Goal: Task Accomplishment & Management: Use online tool/utility

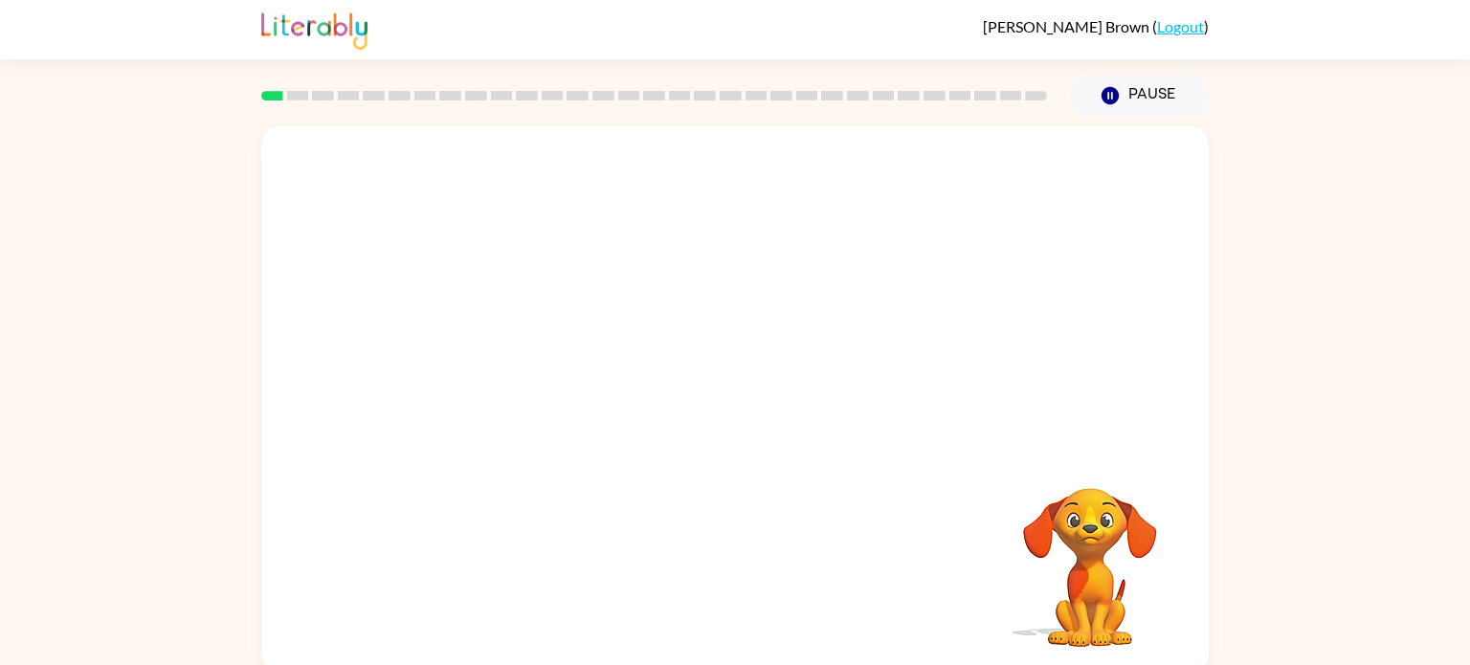
click at [653, 585] on div "Your browser must support playing .mp4 files to use Literably. Please try using…" at bounding box center [735, 399] width 948 height 547
click at [527, 361] on video "Your browser must support playing .mp4 files to use Literably. Please try using…" at bounding box center [735, 287] width 948 height 322
click at [509, 365] on video "Your browser must support playing .mp4 files to use Literably. Please try using…" at bounding box center [735, 287] width 948 height 322
click at [751, 398] on div at bounding box center [735, 409] width 123 height 70
click at [728, 419] on div at bounding box center [735, 409] width 123 height 70
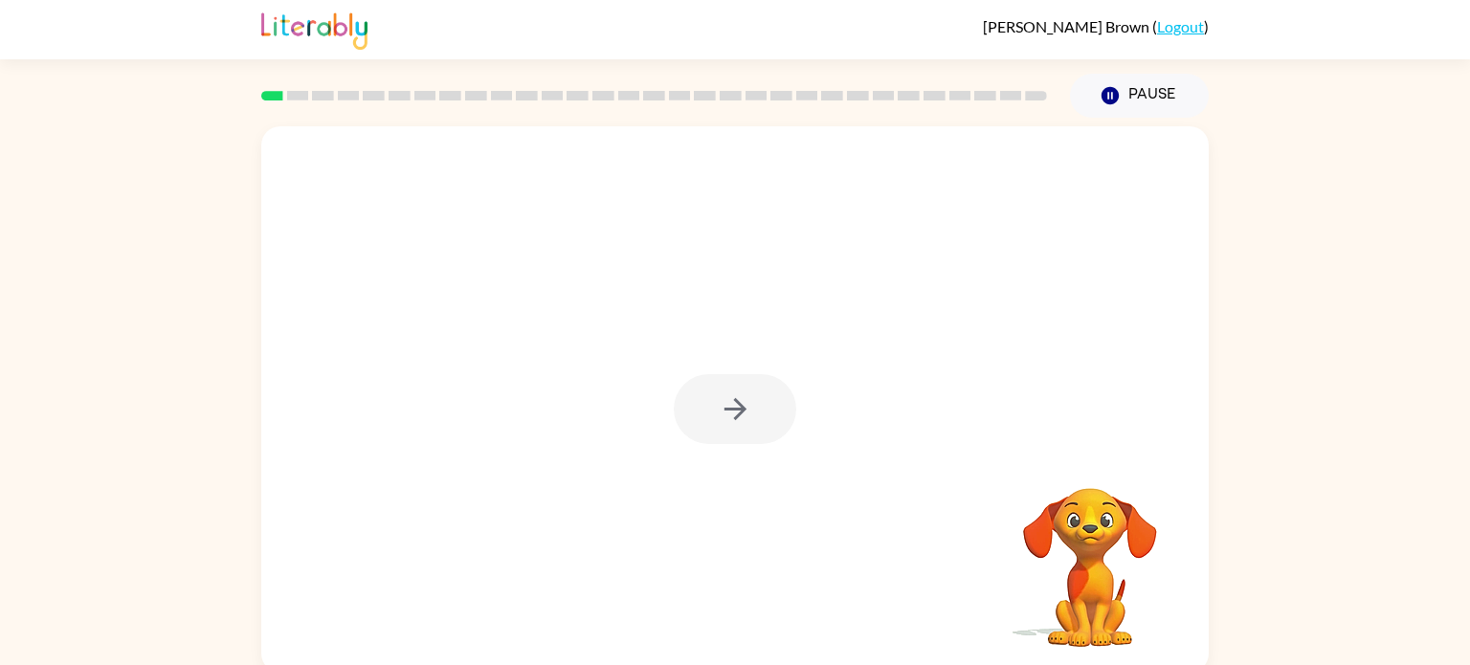
click at [728, 419] on div at bounding box center [735, 409] width 123 height 70
click at [728, 419] on icon "button" at bounding box center [736, 409] width 34 height 34
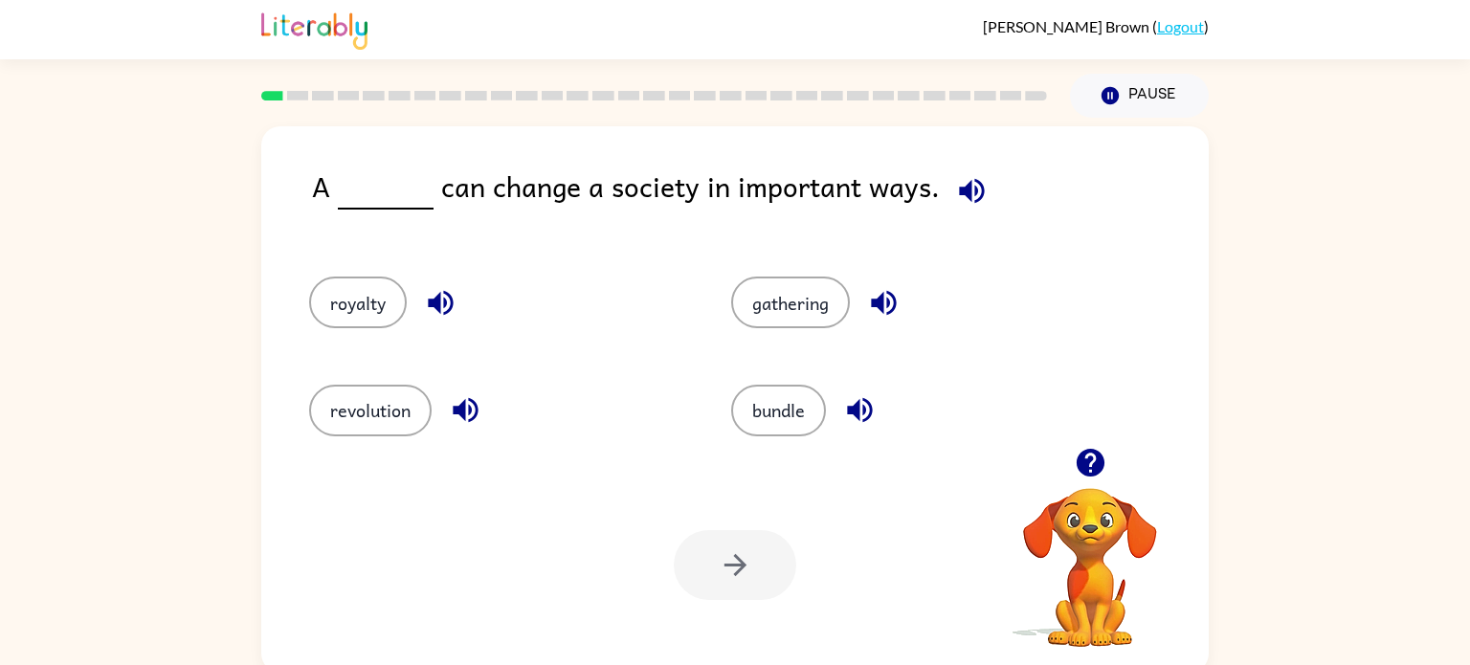
click at [468, 405] on icon "button" at bounding box center [466, 410] width 34 height 34
click at [973, 194] on icon "button" at bounding box center [971, 190] width 25 height 25
click at [412, 408] on button "revolution" at bounding box center [370, 411] width 123 height 52
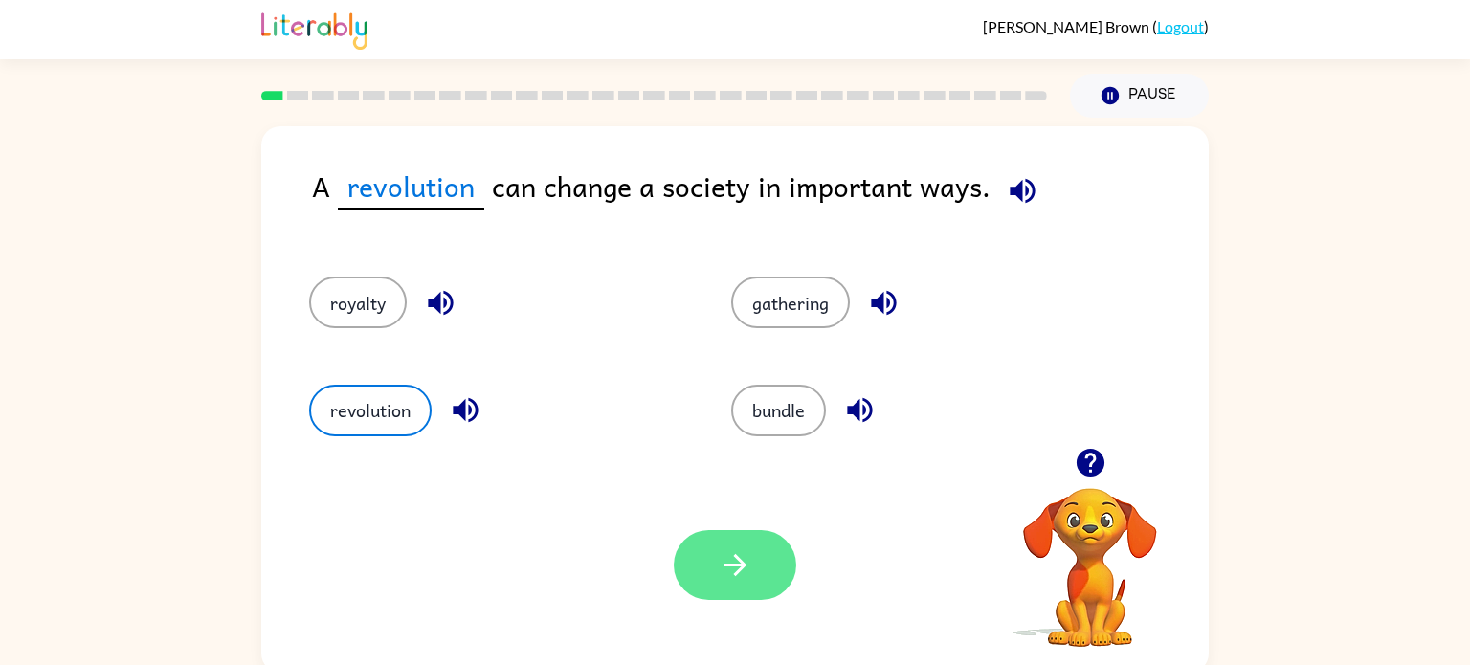
click at [742, 564] on icon "button" at bounding box center [735, 565] width 22 height 22
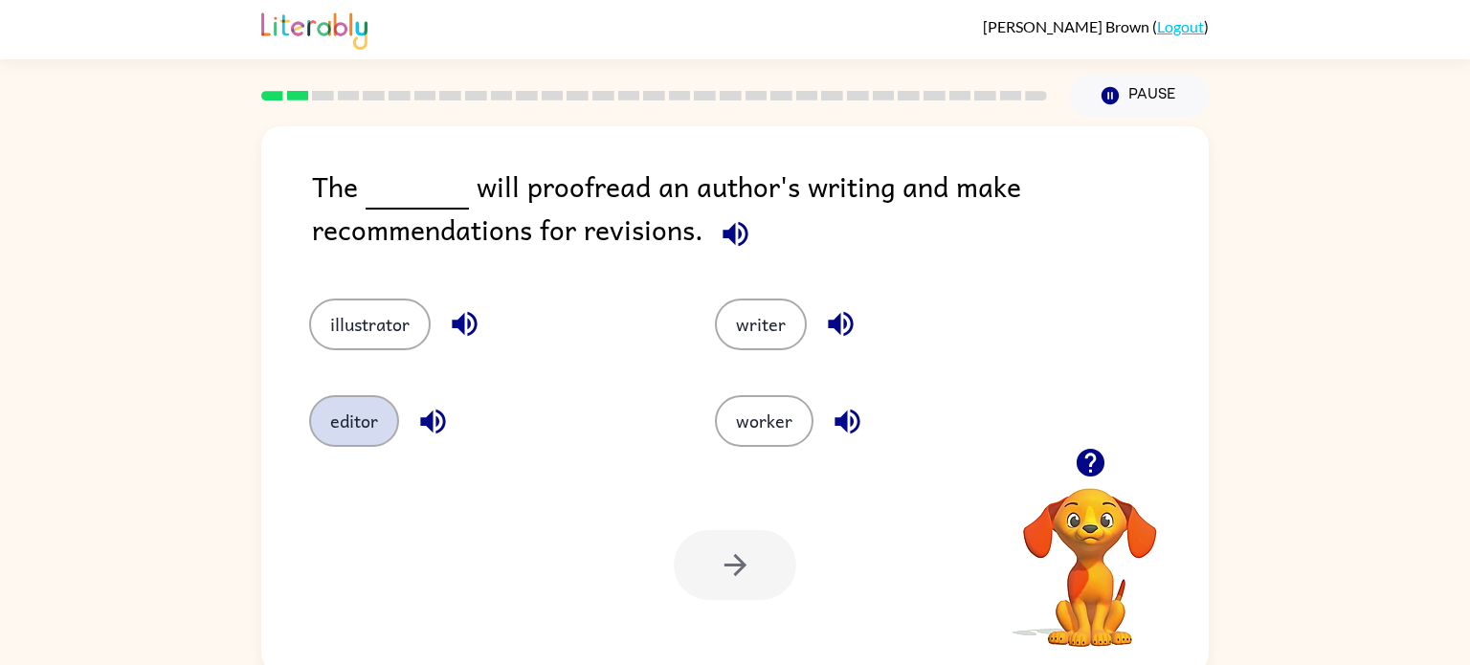
click at [378, 420] on button "editor" at bounding box center [354, 421] width 90 height 52
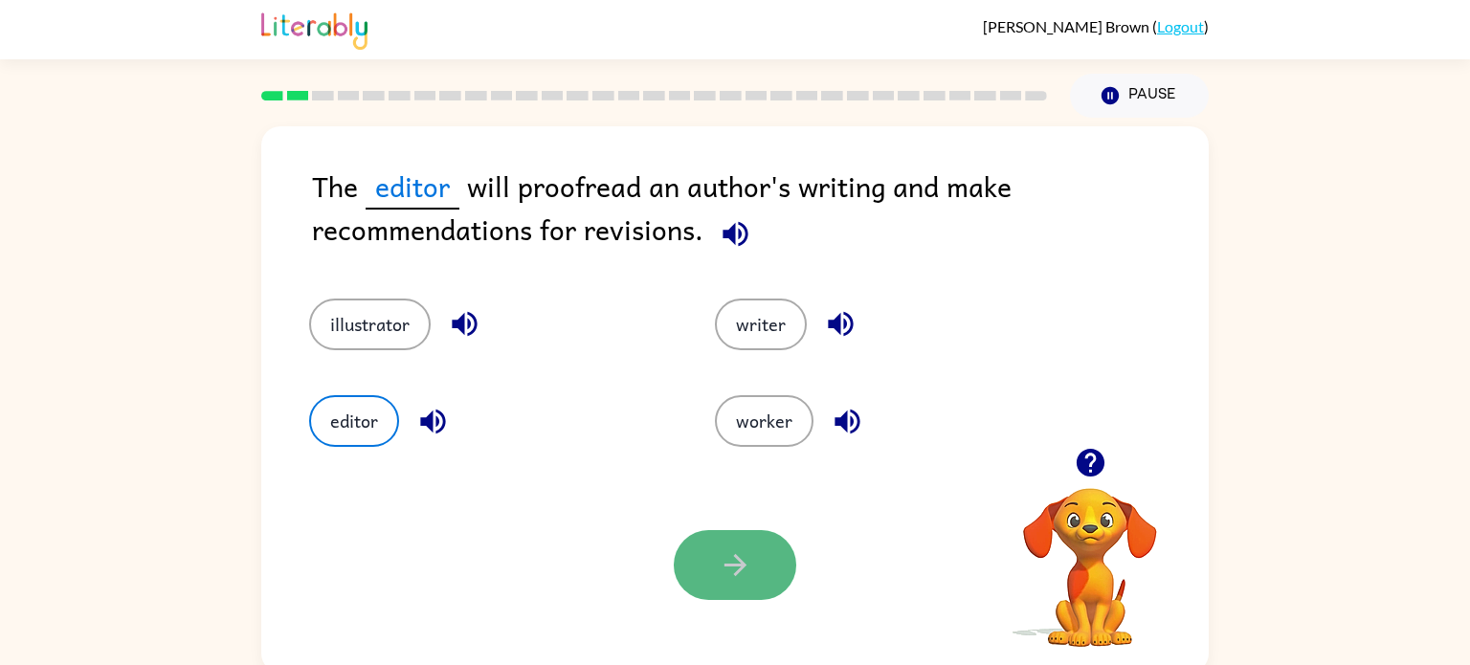
click at [786, 575] on button "button" at bounding box center [735, 565] width 123 height 70
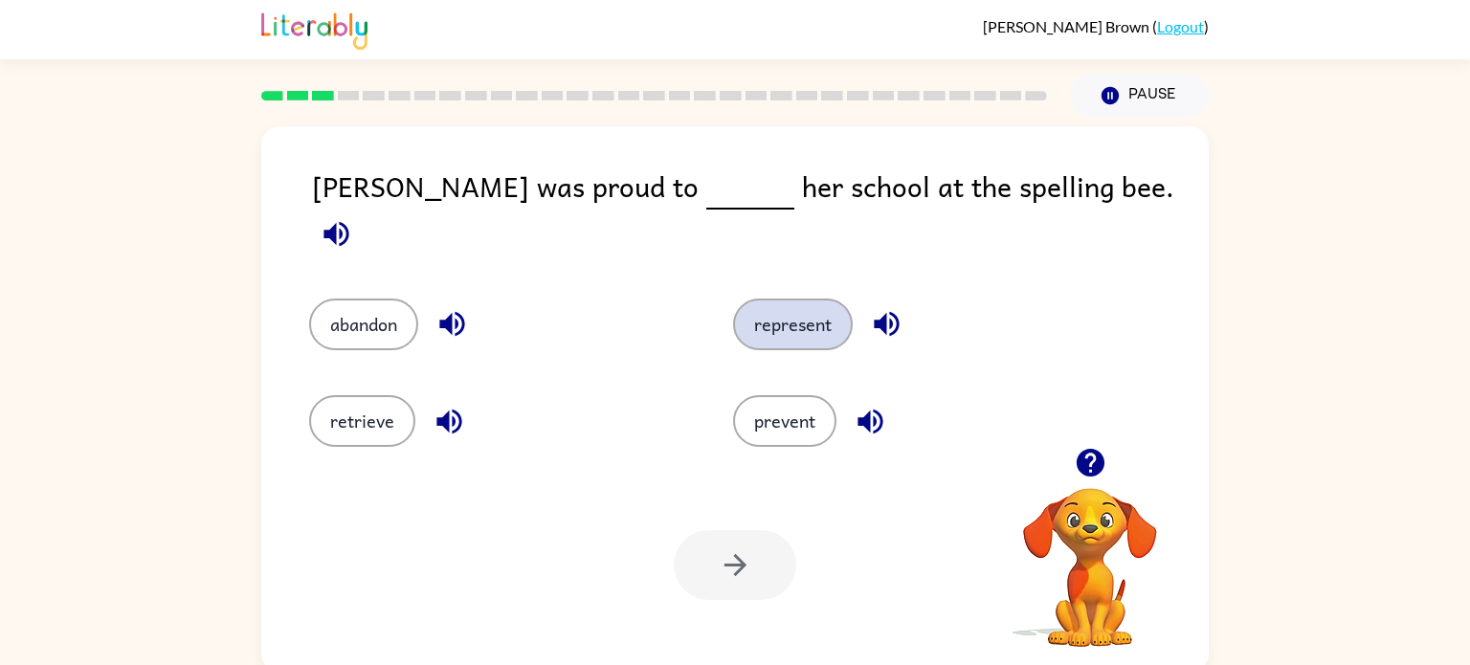
click at [820, 308] on button "represent" at bounding box center [793, 325] width 120 height 52
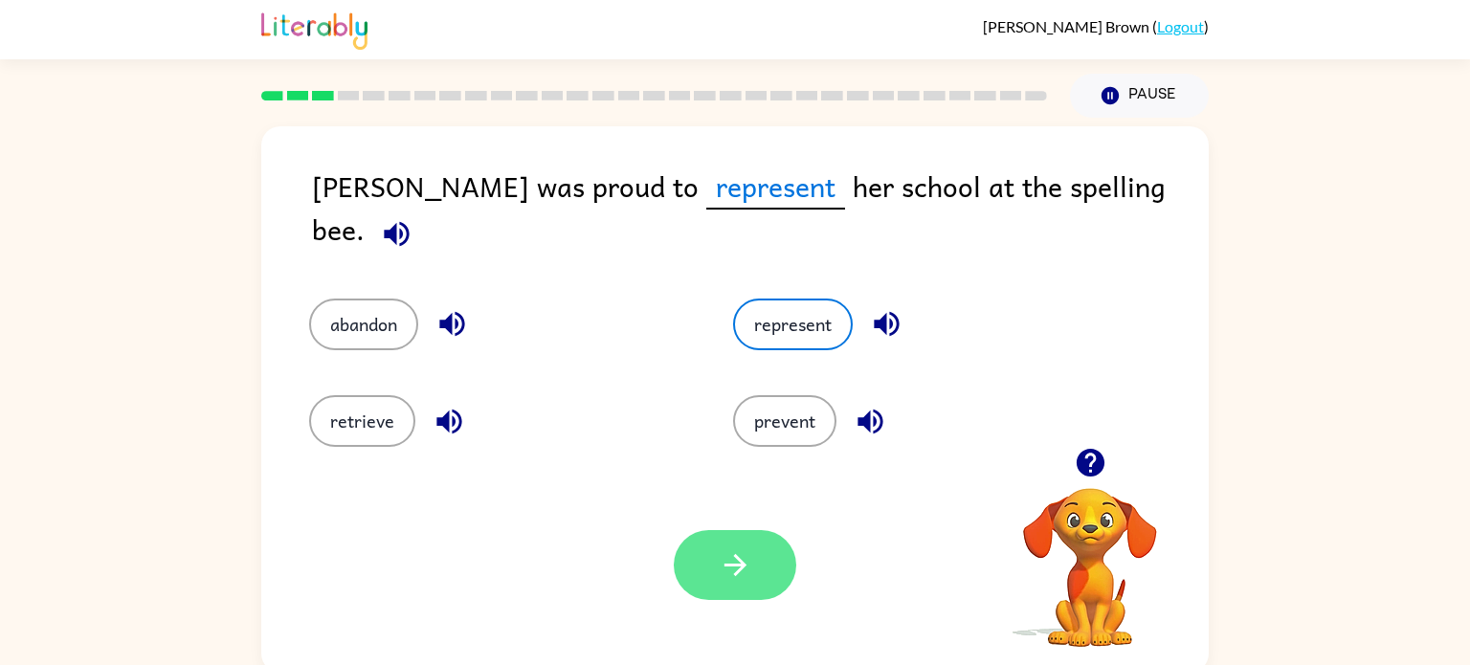
click at [742, 575] on icon "button" at bounding box center [736, 566] width 34 height 34
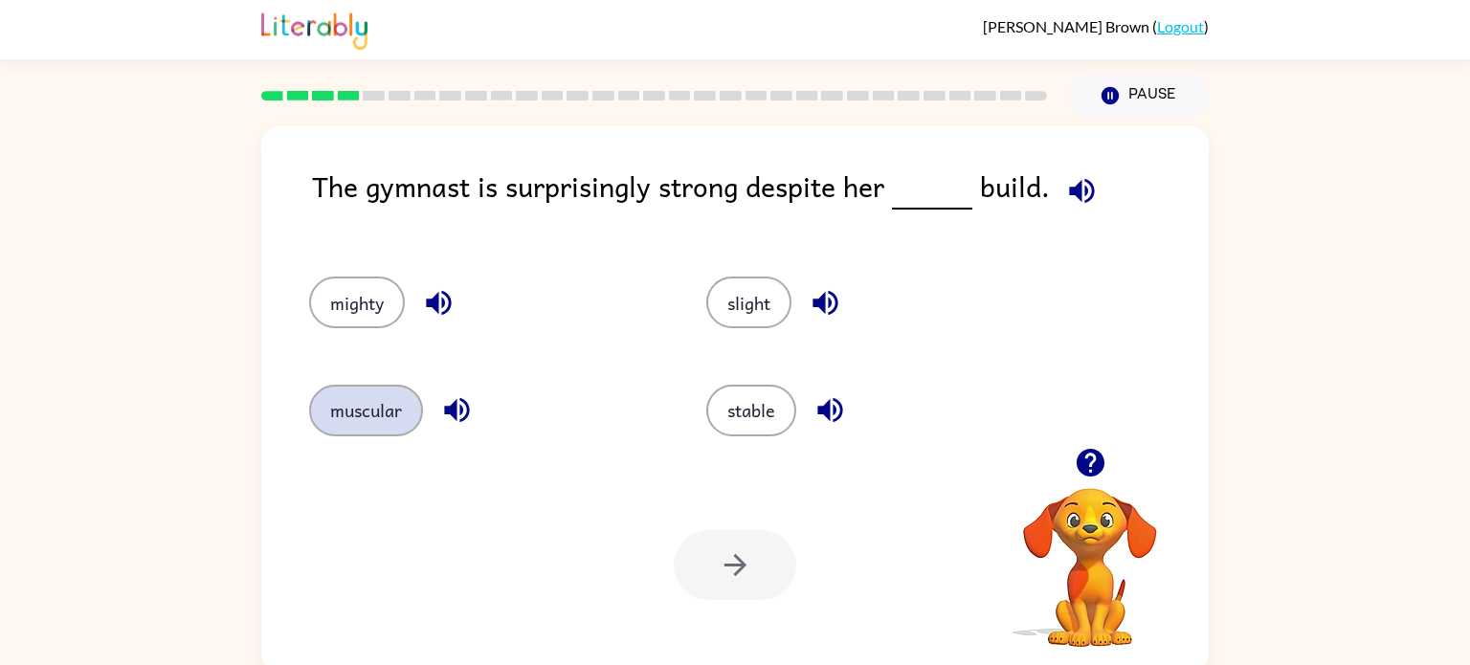
click at [398, 407] on button "muscular" at bounding box center [366, 411] width 114 height 52
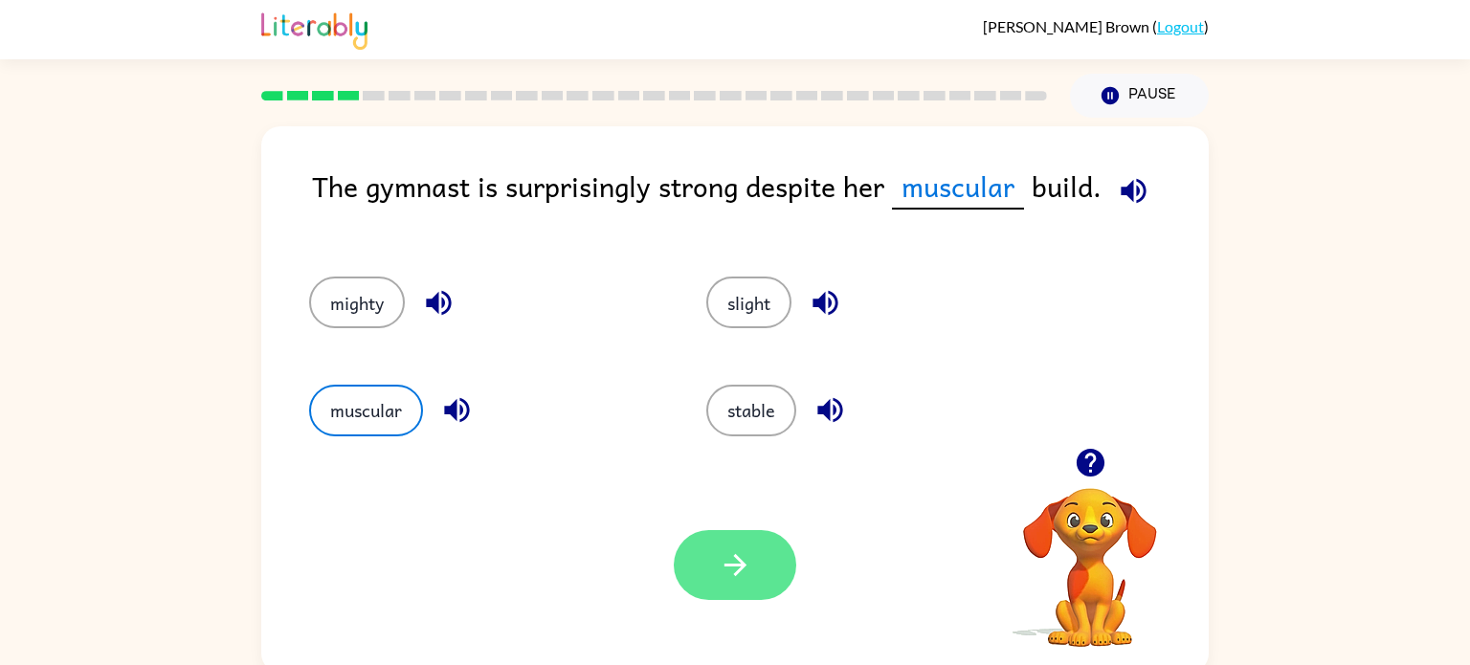
click at [715, 570] on button "button" at bounding box center [735, 565] width 123 height 70
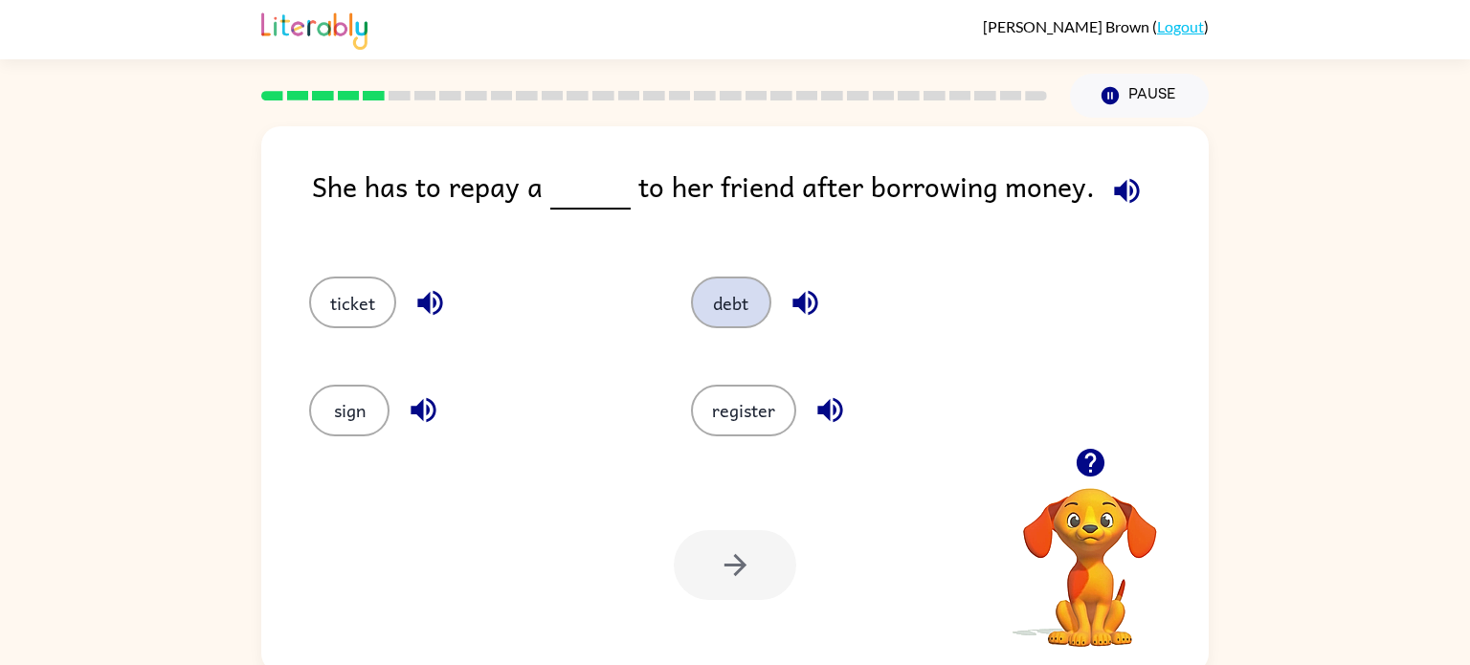
click at [728, 299] on button "debt" at bounding box center [731, 303] width 80 height 52
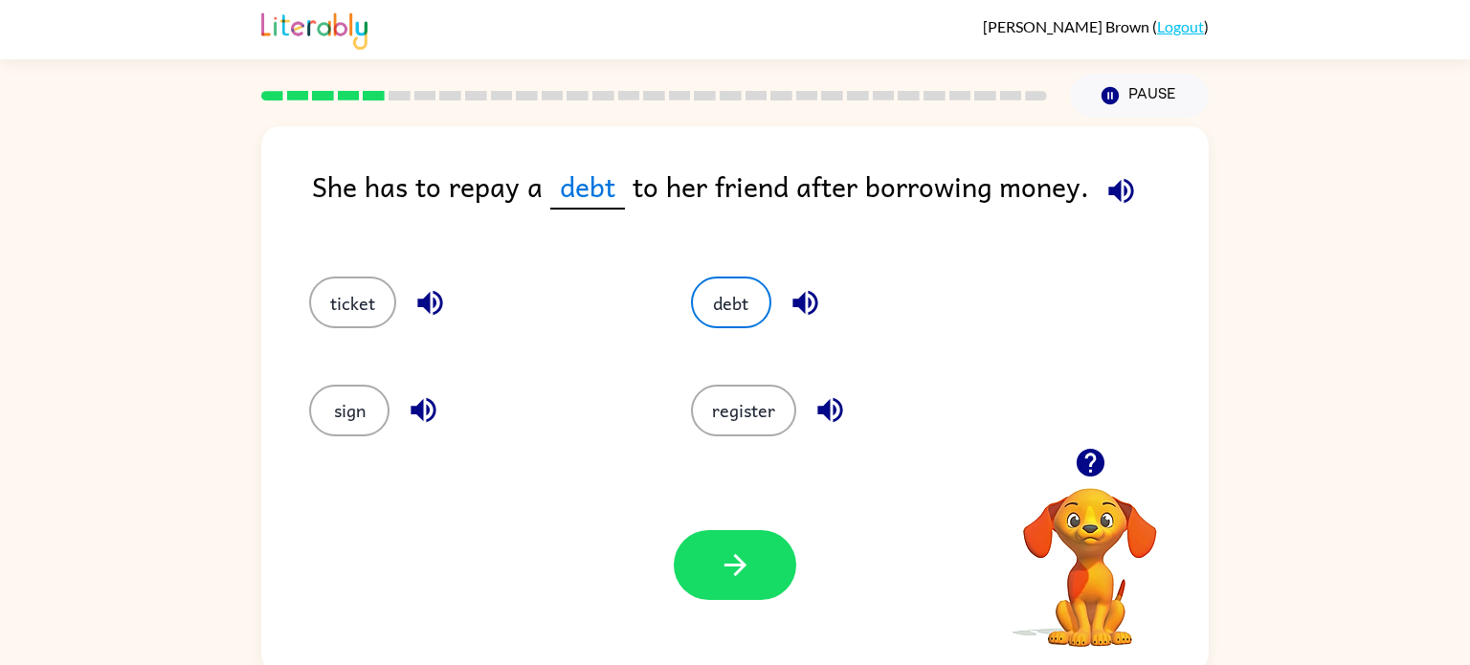
click at [1112, 192] on icon "button" at bounding box center [1121, 190] width 25 height 25
click at [709, 290] on button "debt" at bounding box center [731, 303] width 80 height 52
click at [629, 306] on div "ticket" at bounding box center [478, 303] width 338 height 52
click at [586, 190] on span "debt" at bounding box center [587, 187] width 75 height 45
click at [732, 403] on button "register" at bounding box center [743, 411] width 105 height 52
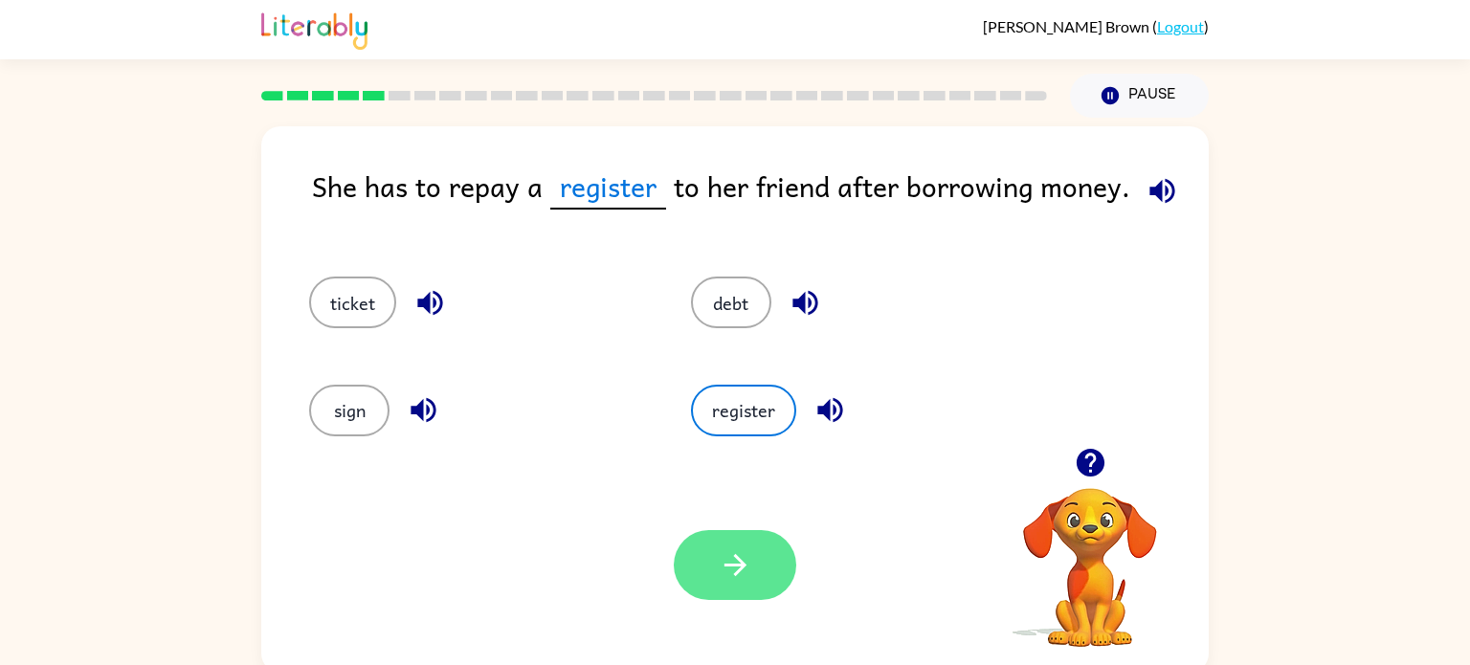
click at [723, 549] on icon "button" at bounding box center [736, 566] width 34 height 34
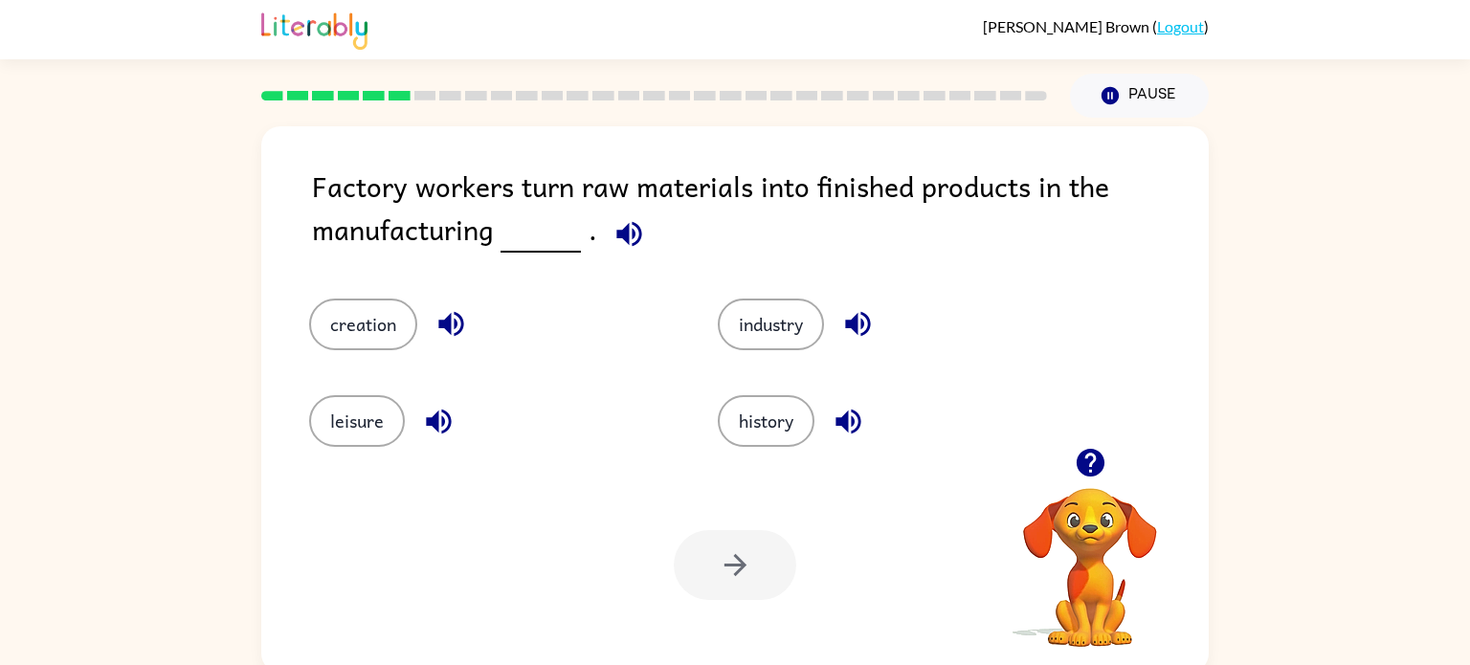
click at [623, 240] on icon "button" at bounding box center [628, 233] width 25 height 25
click at [362, 308] on button "creation" at bounding box center [363, 325] width 108 height 52
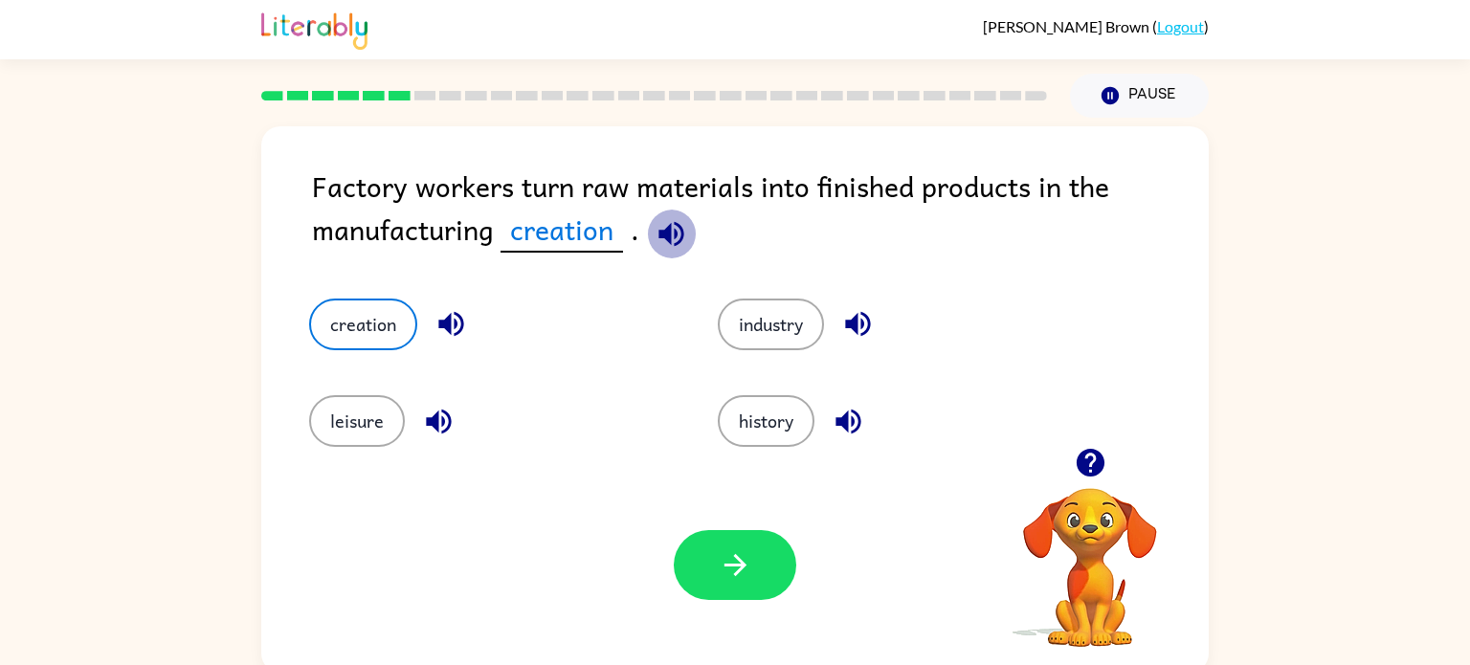
click at [660, 241] on icon "button" at bounding box center [672, 234] width 34 height 34
click at [719, 549] on icon "button" at bounding box center [736, 566] width 34 height 34
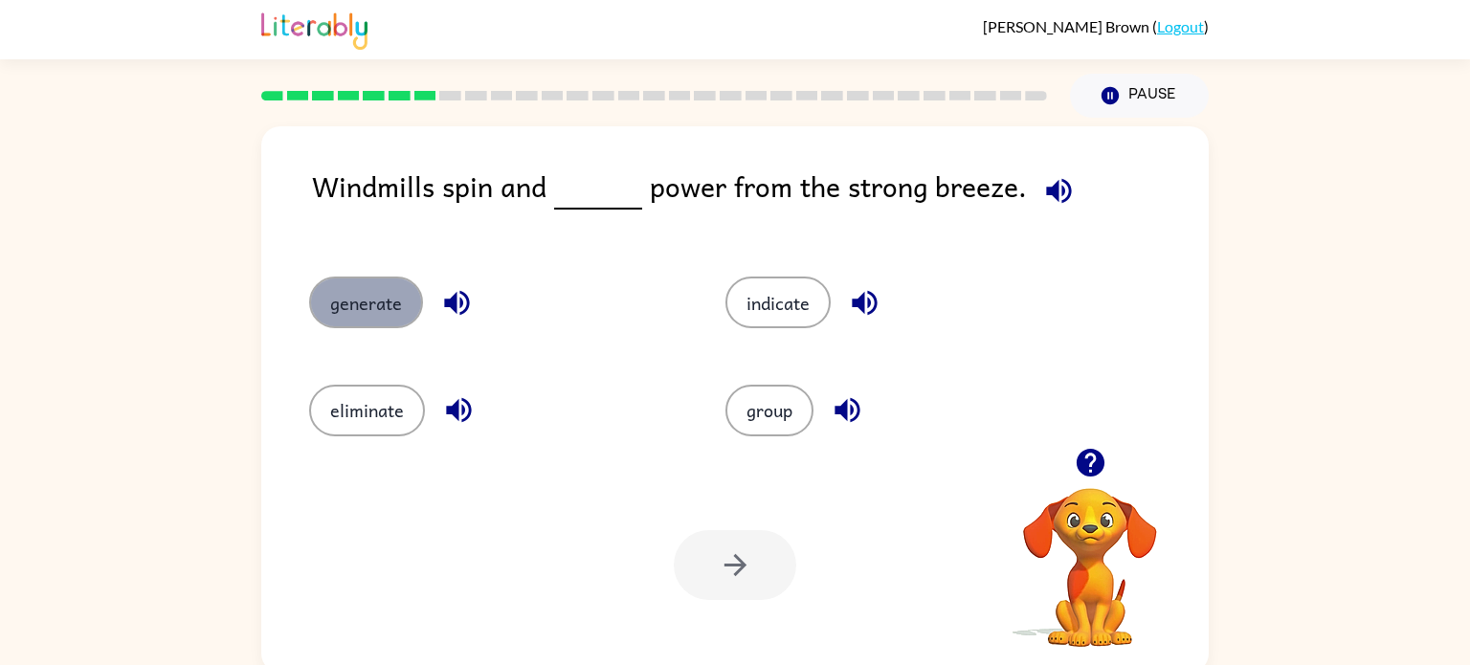
click at [405, 289] on button "generate" at bounding box center [366, 303] width 114 height 52
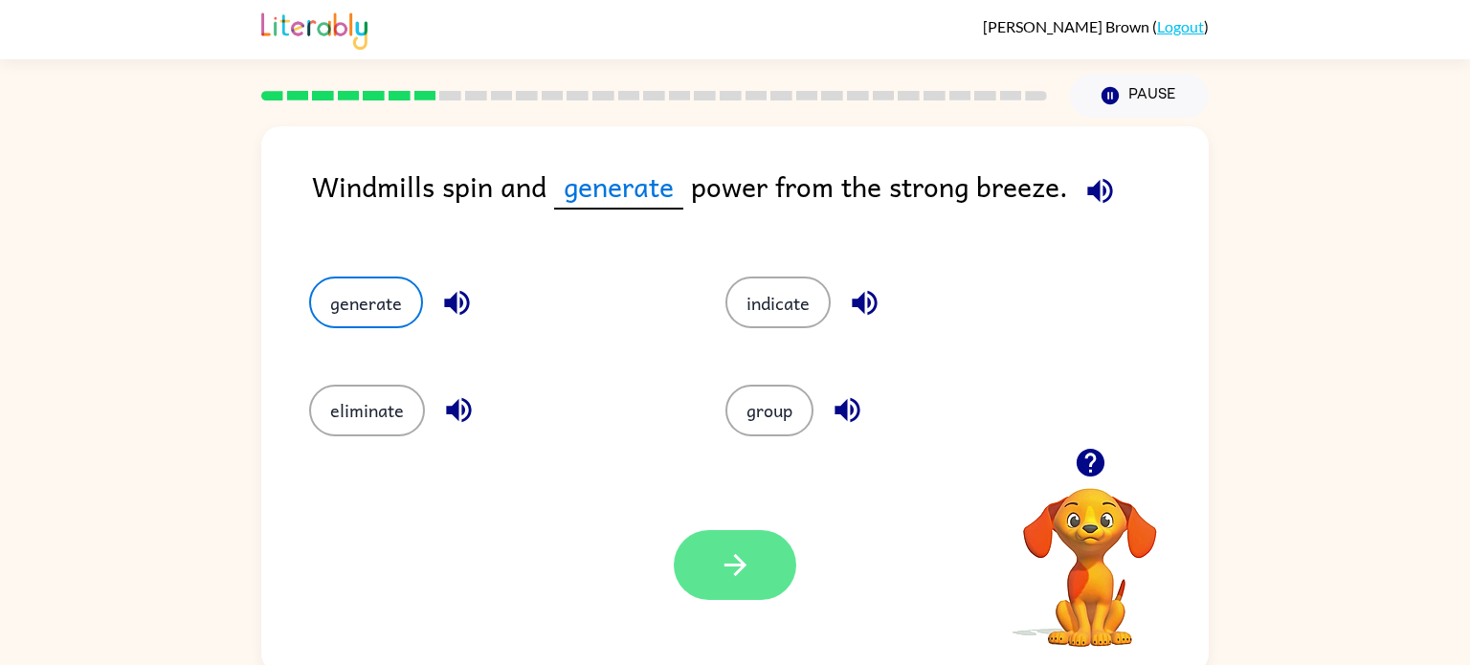
click at [741, 590] on button "button" at bounding box center [735, 565] width 123 height 70
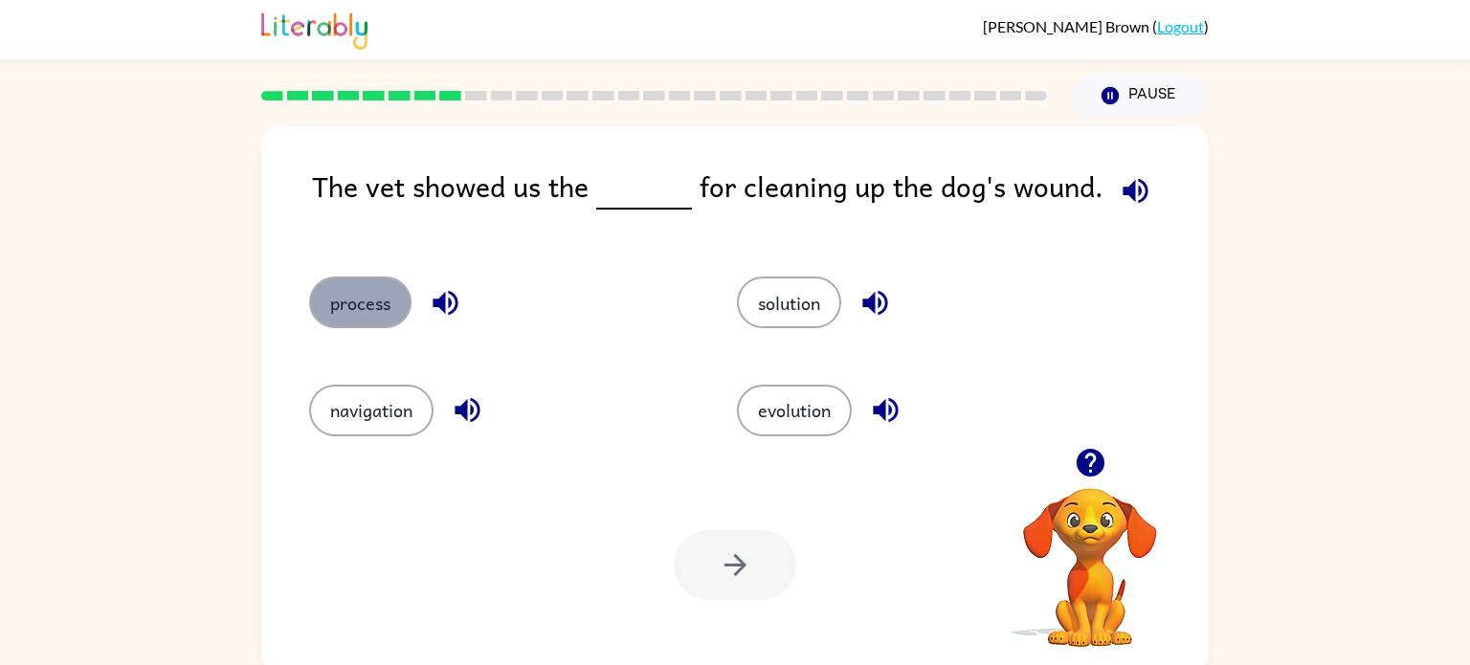
click at [373, 314] on button "process" at bounding box center [360, 303] width 102 height 52
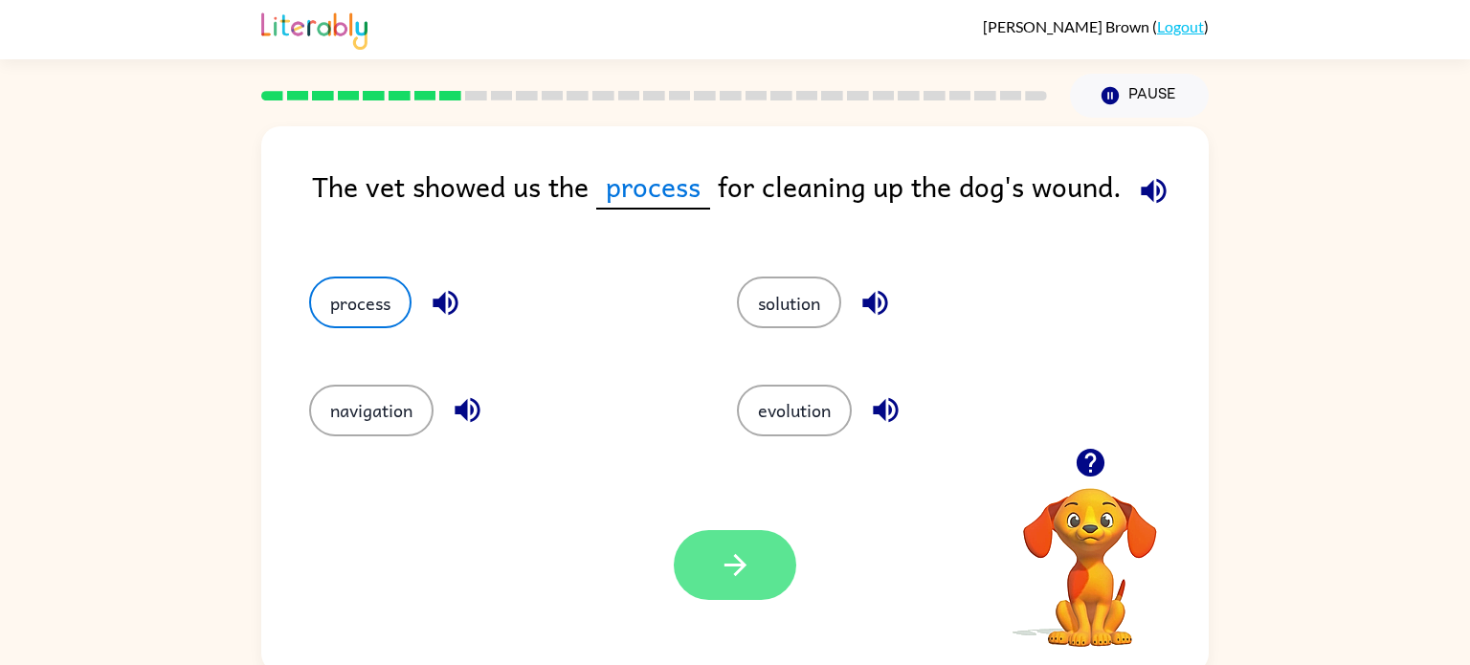
click at [703, 557] on button "button" at bounding box center [735, 565] width 123 height 70
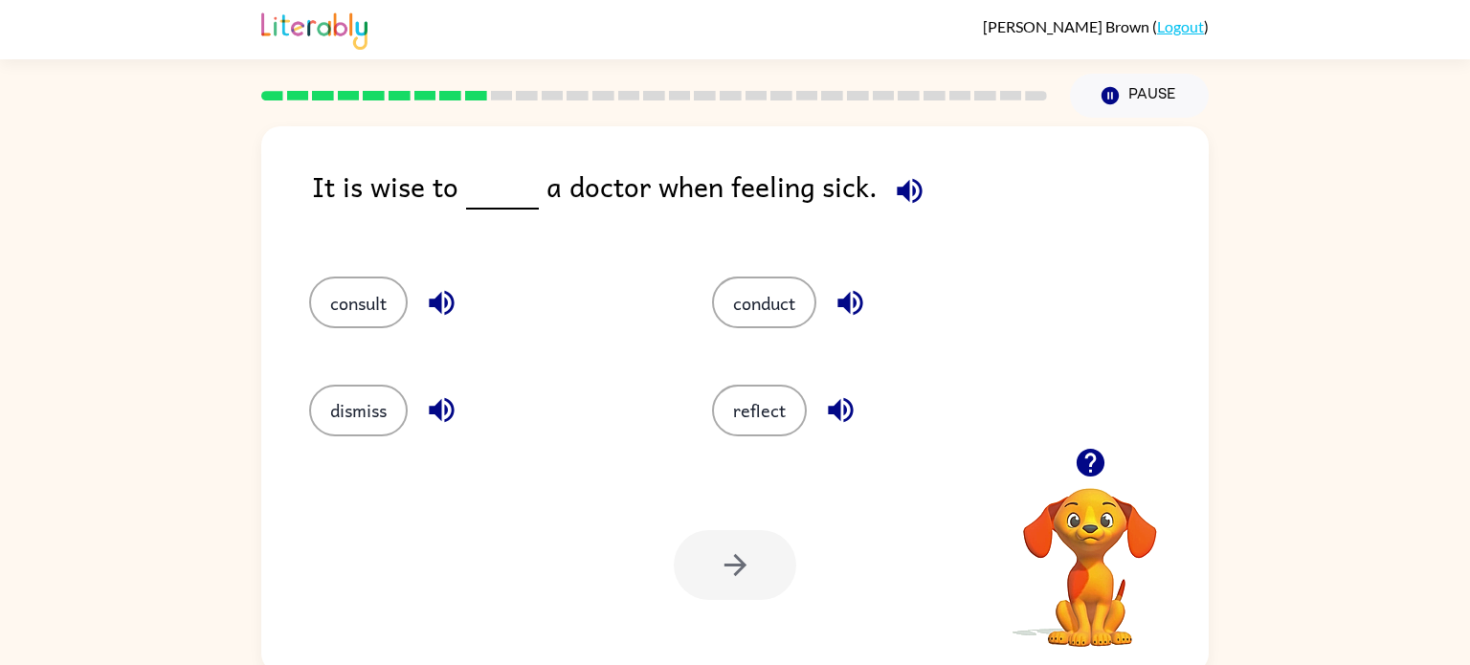
click at [897, 178] on icon "button" at bounding box center [910, 191] width 34 height 34
click at [748, 395] on button "reflect" at bounding box center [759, 411] width 95 height 52
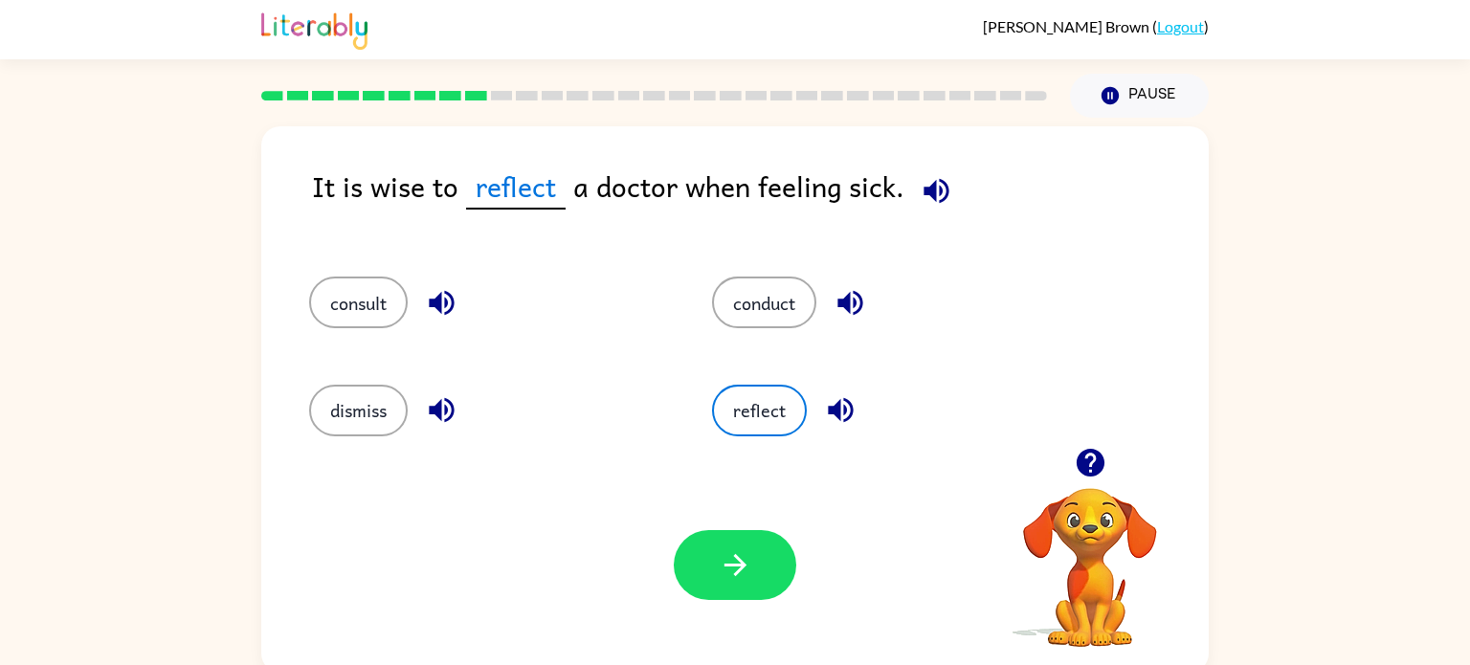
click at [932, 182] on icon "button" at bounding box center [936, 190] width 25 height 25
click at [762, 562] on button "button" at bounding box center [735, 565] width 123 height 70
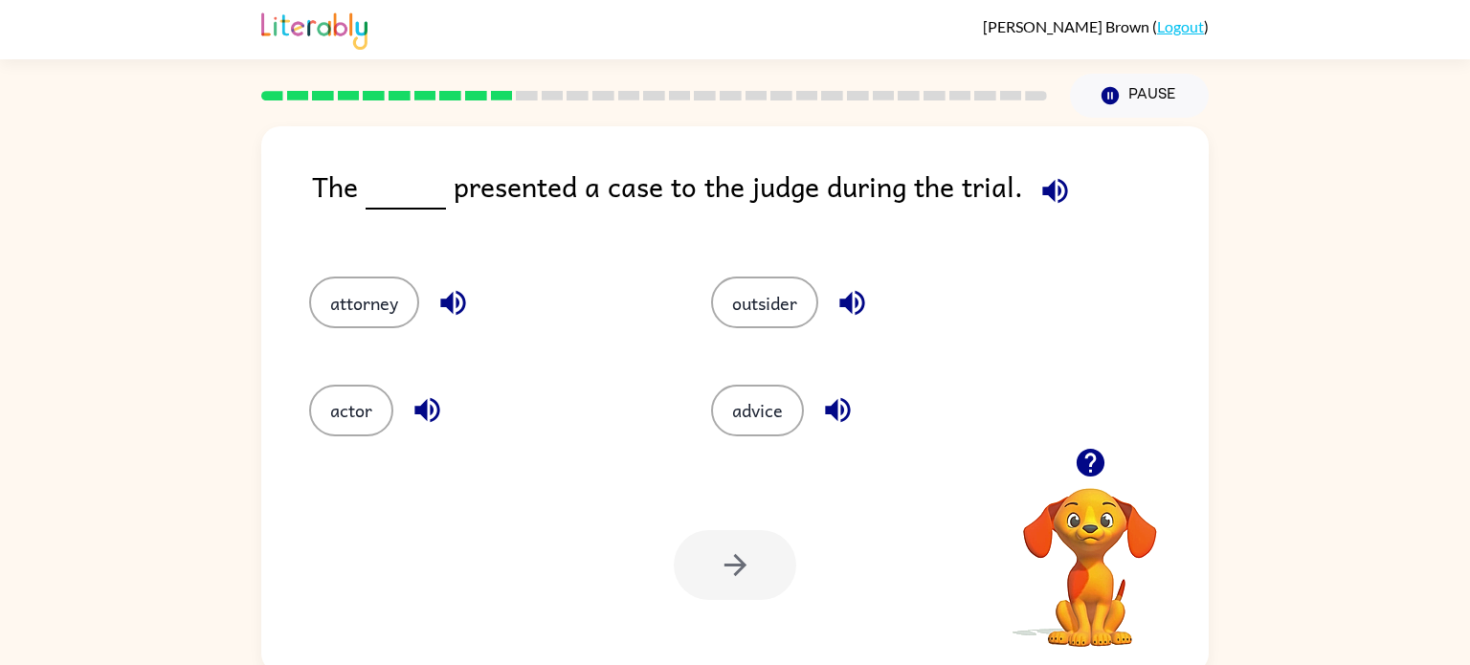
click at [1057, 187] on icon "button" at bounding box center [1056, 191] width 34 height 34
click at [371, 406] on button "actor" at bounding box center [351, 411] width 84 height 52
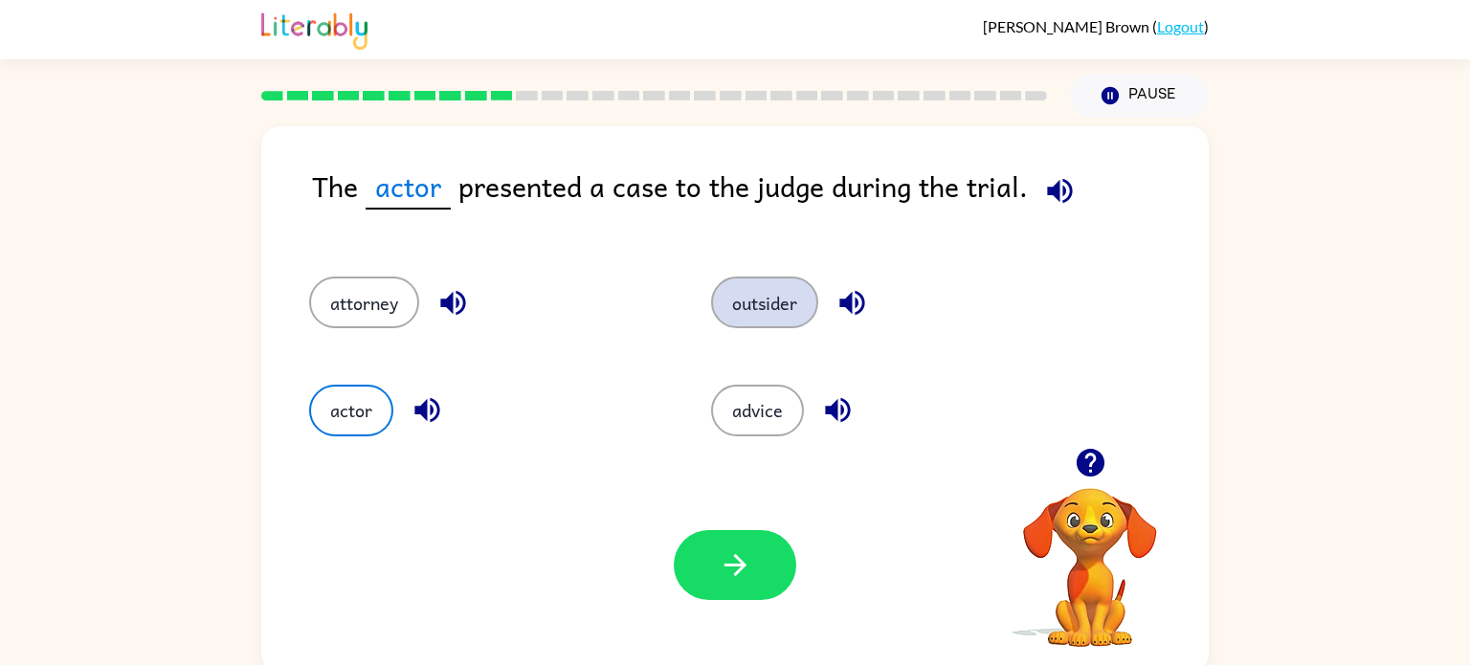
click at [788, 295] on button "outsider" at bounding box center [764, 303] width 107 height 52
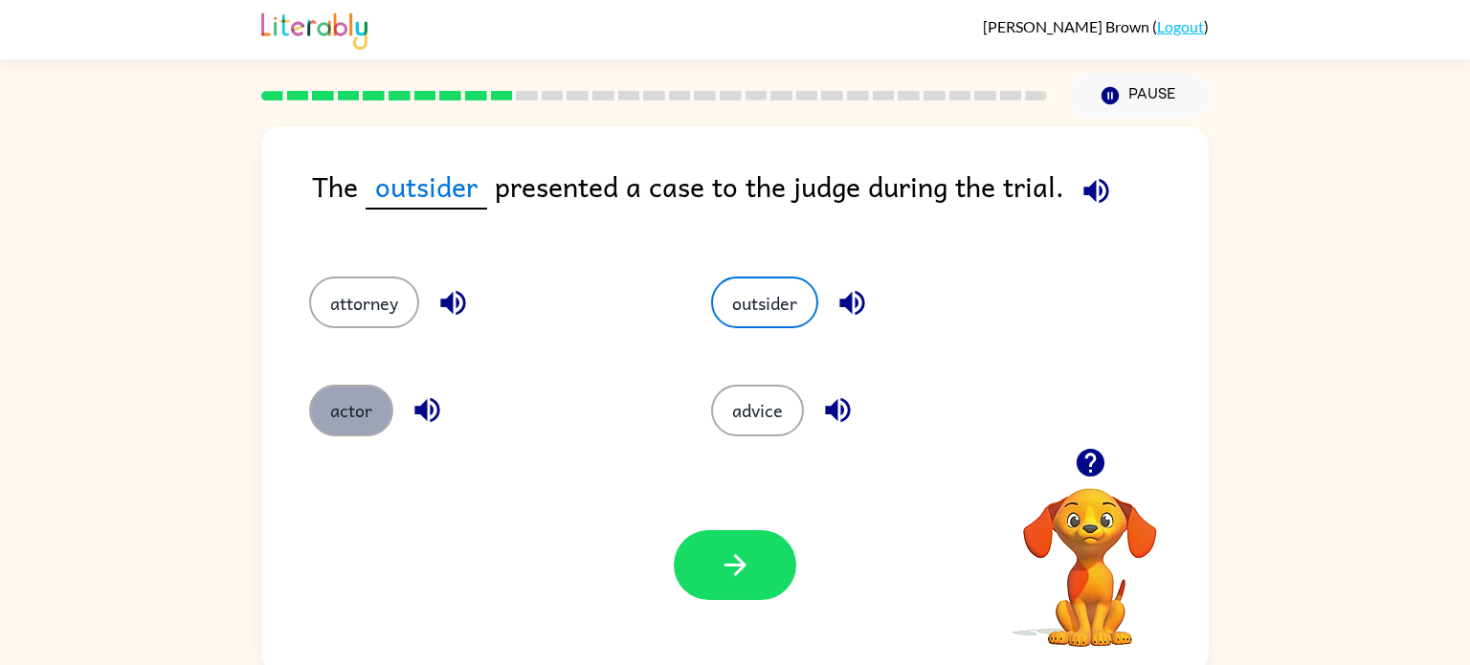
click at [318, 414] on button "actor" at bounding box center [351, 411] width 84 height 52
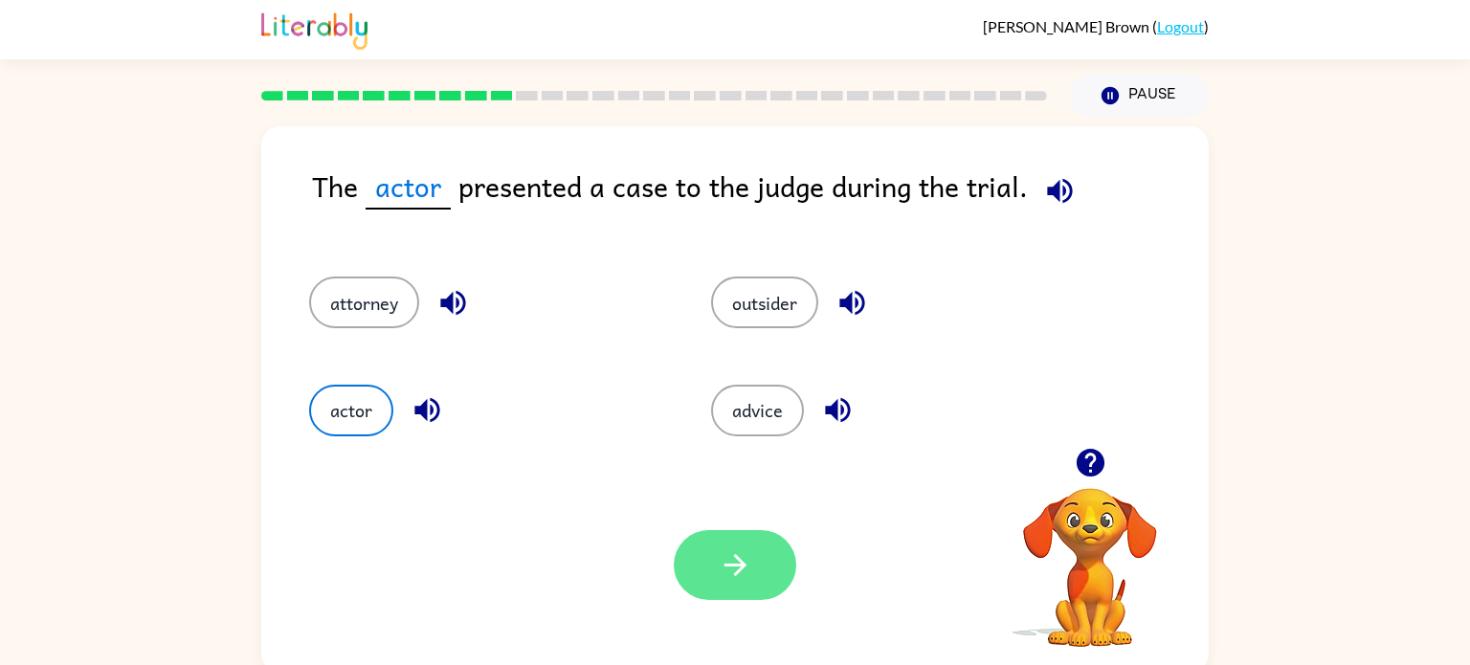
click at [751, 575] on icon "button" at bounding box center [736, 566] width 34 height 34
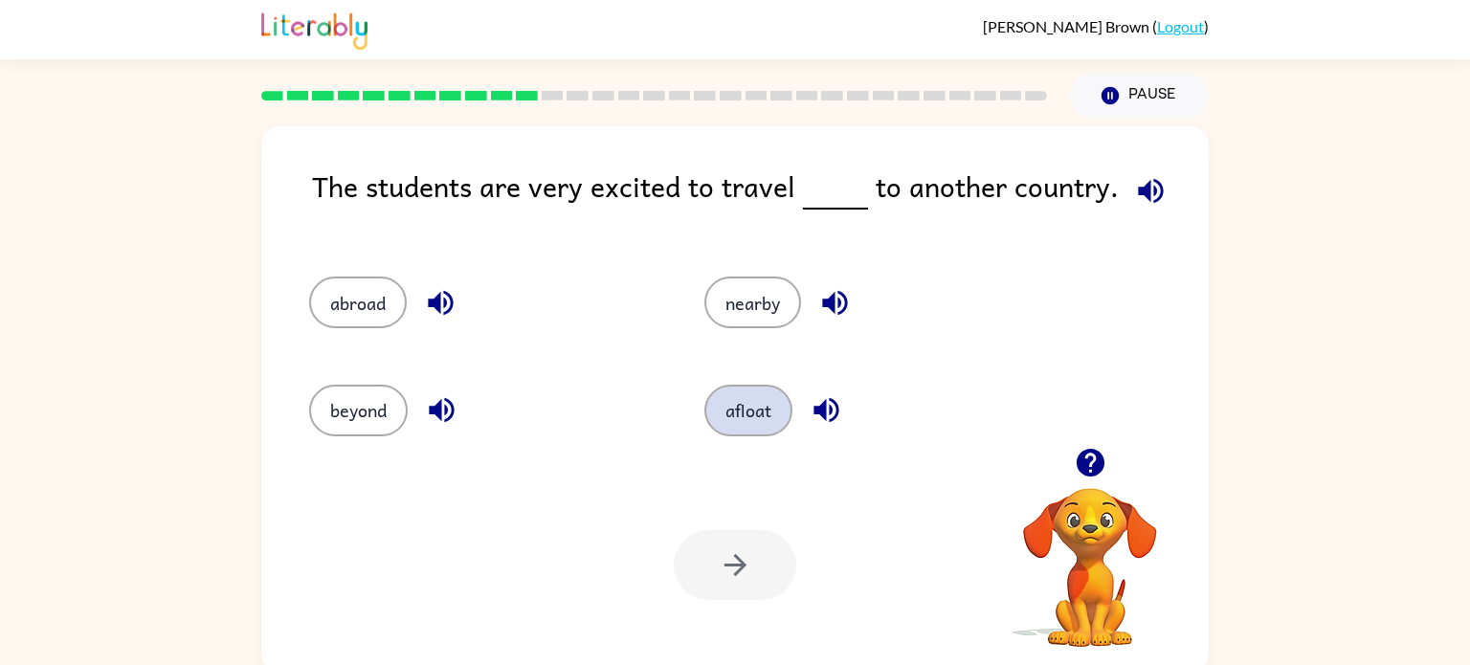
click at [734, 433] on button "afloat" at bounding box center [749, 411] width 88 height 52
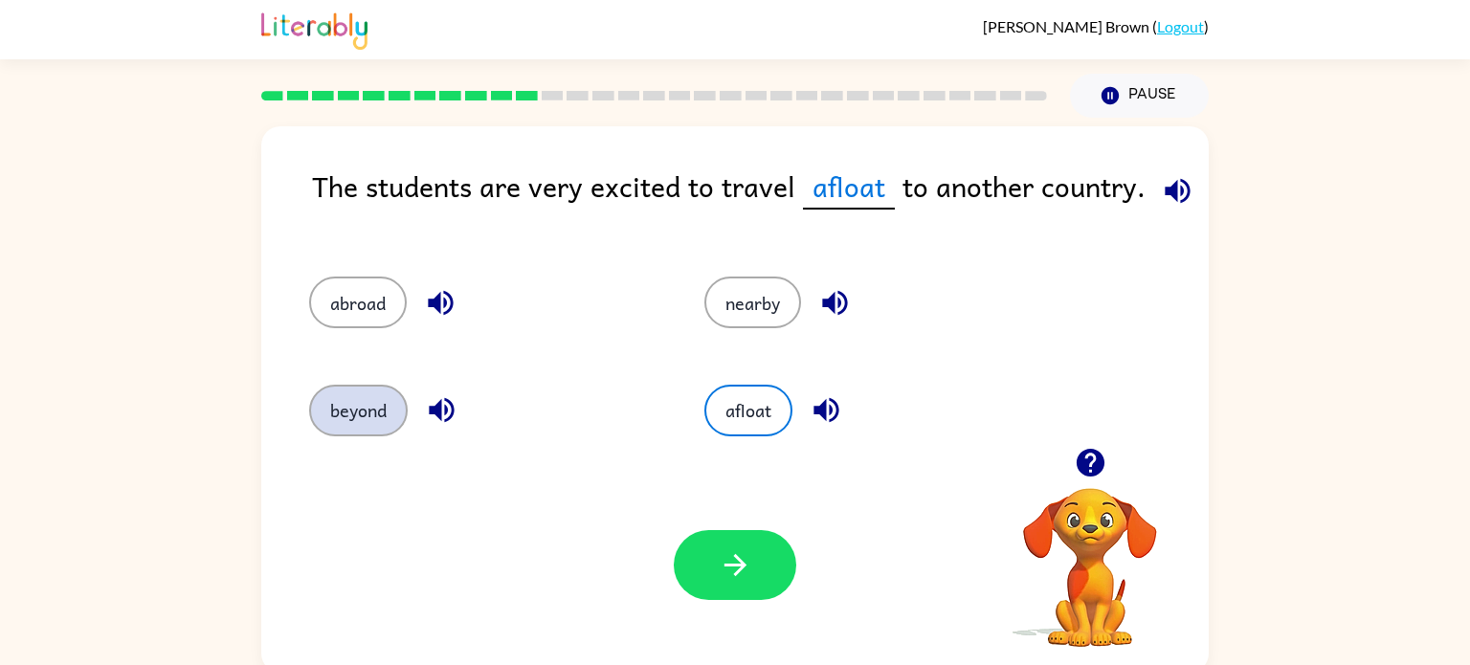
click at [368, 408] on button "beyond" at bounding box center [358, 411] width 99 height 52
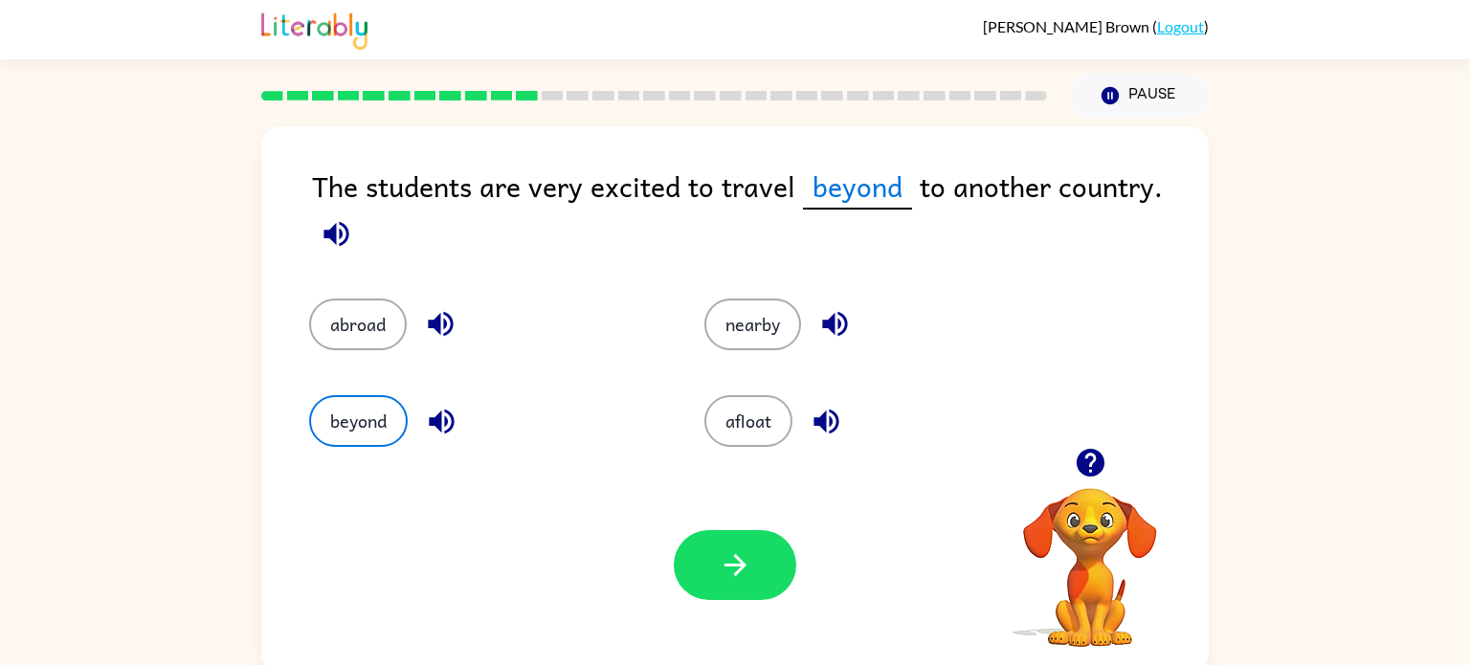
click at [325, 226] on icon "button" at bounding box center [337, 234] width 34 height 34
click at [776, 322] on button "nearby" at bounding box center [753, 325] width 97 height 52
click at [336, 232] on icon "button" at bounding box center [336, 233] width 25 height 25
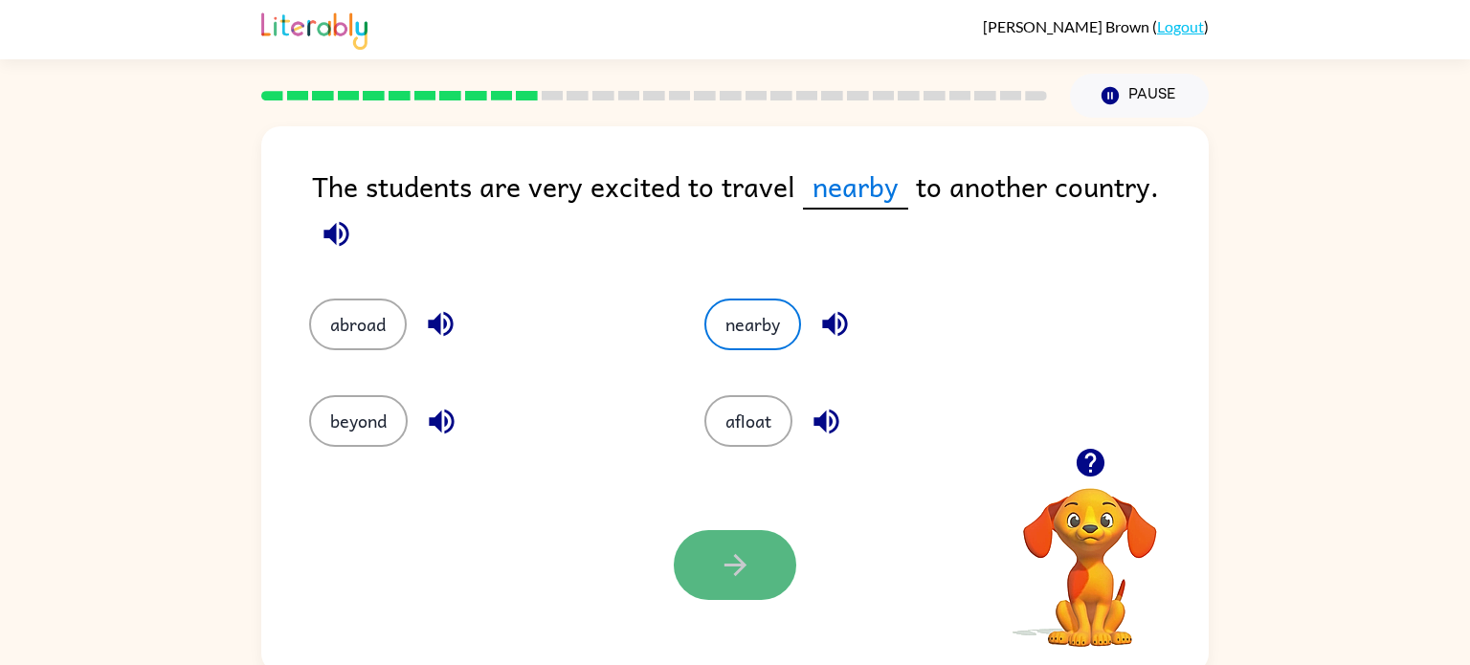
click at [735, 554] on icon "button" at bounding box center [736, 566] width 34 height 34
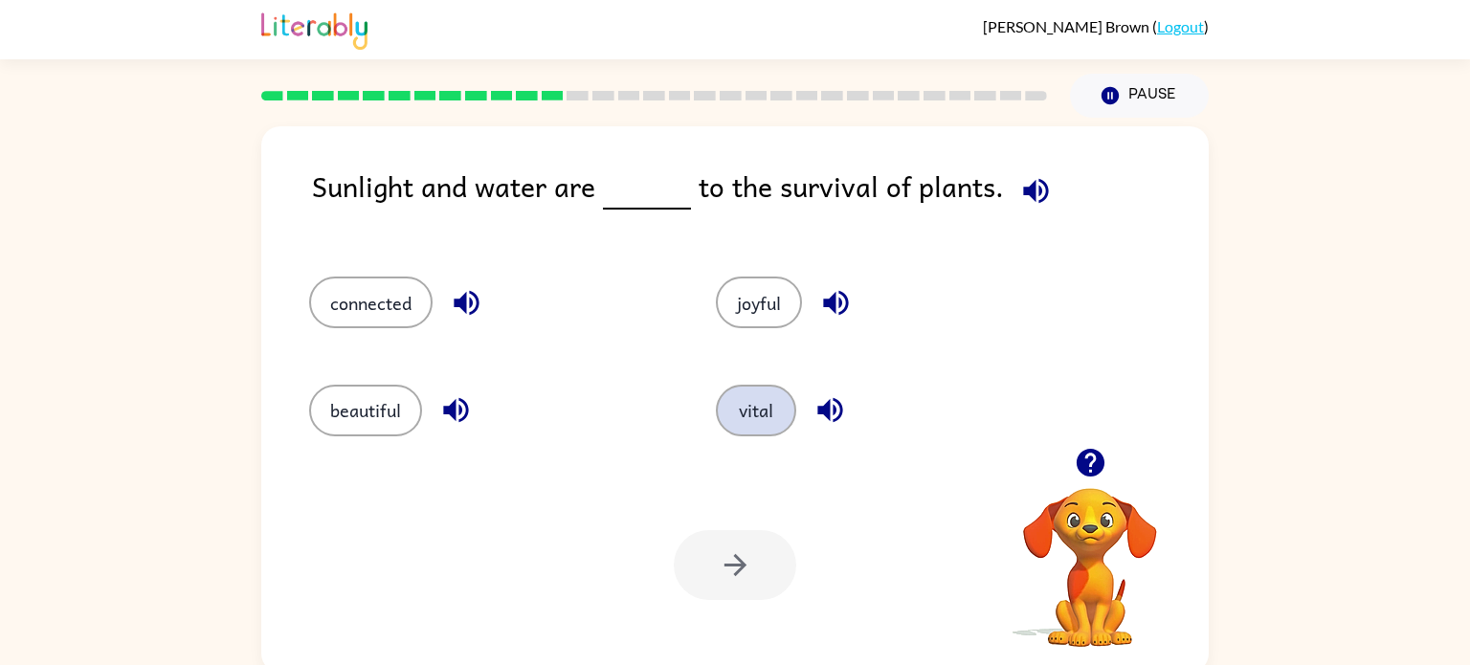
click at [748, 425] on button "vital" at bounding box center [756, 411] width 80 height 52
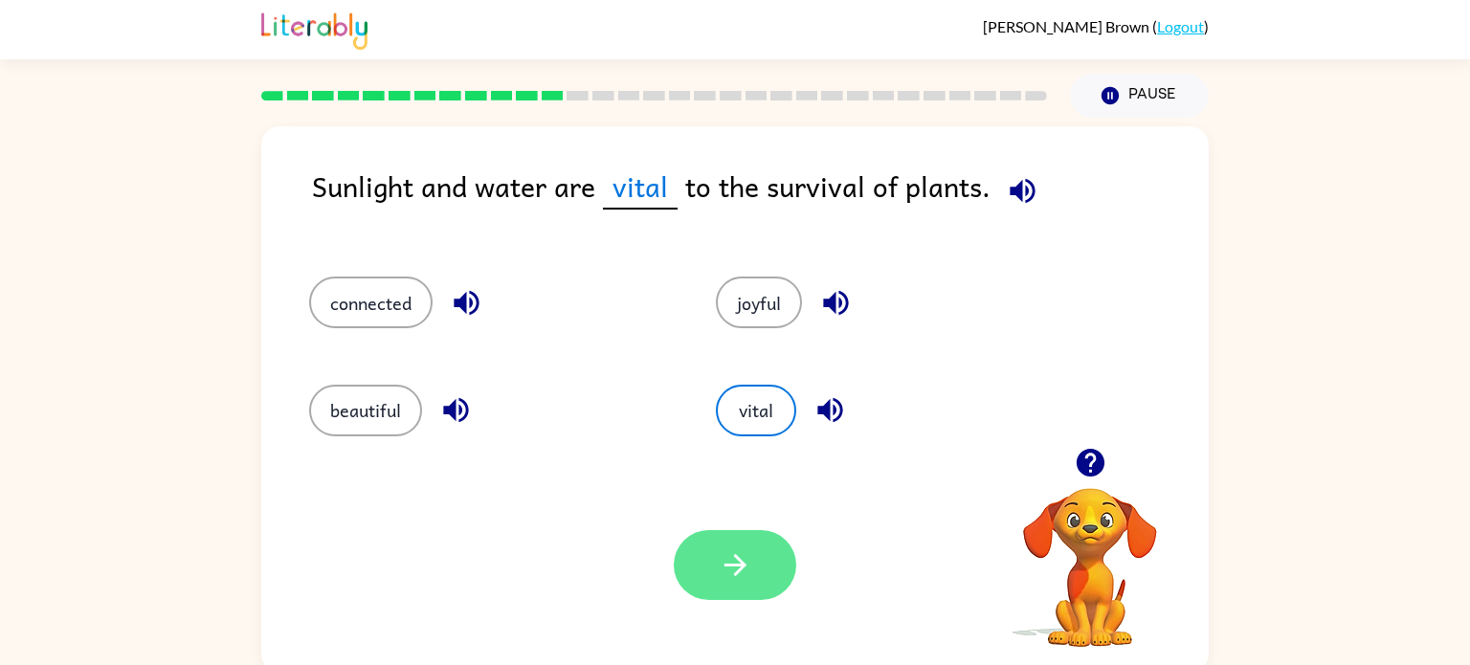
click at [744, 543] on button "button" at bounding box center [735, 565] width 123 height 70
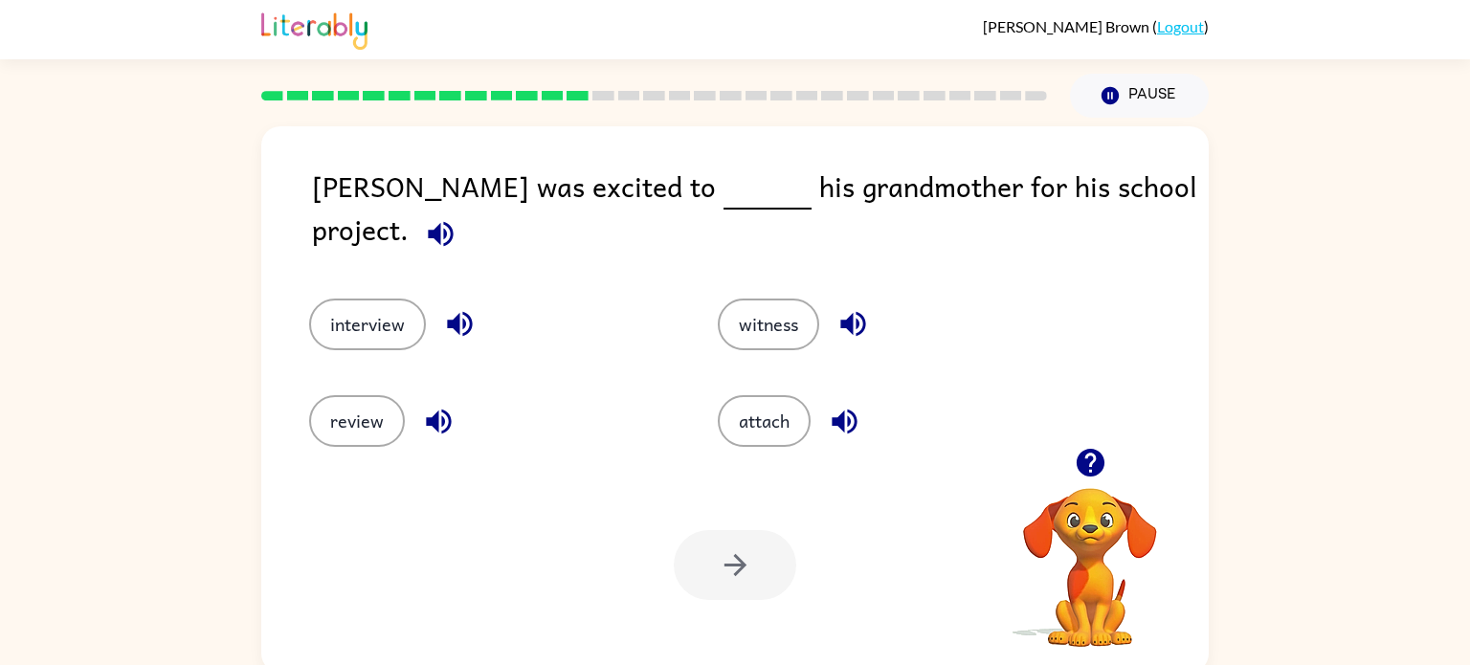
click at [465, 210] on button "button" at bounding box center [440, 234] width 49 height 49
click at [458, 217] on icon "button" at bounding box center [441, 234] width 34 height 34
click at [356, 418] on button "review" at bounding box center [357, 421] width 96 height 52
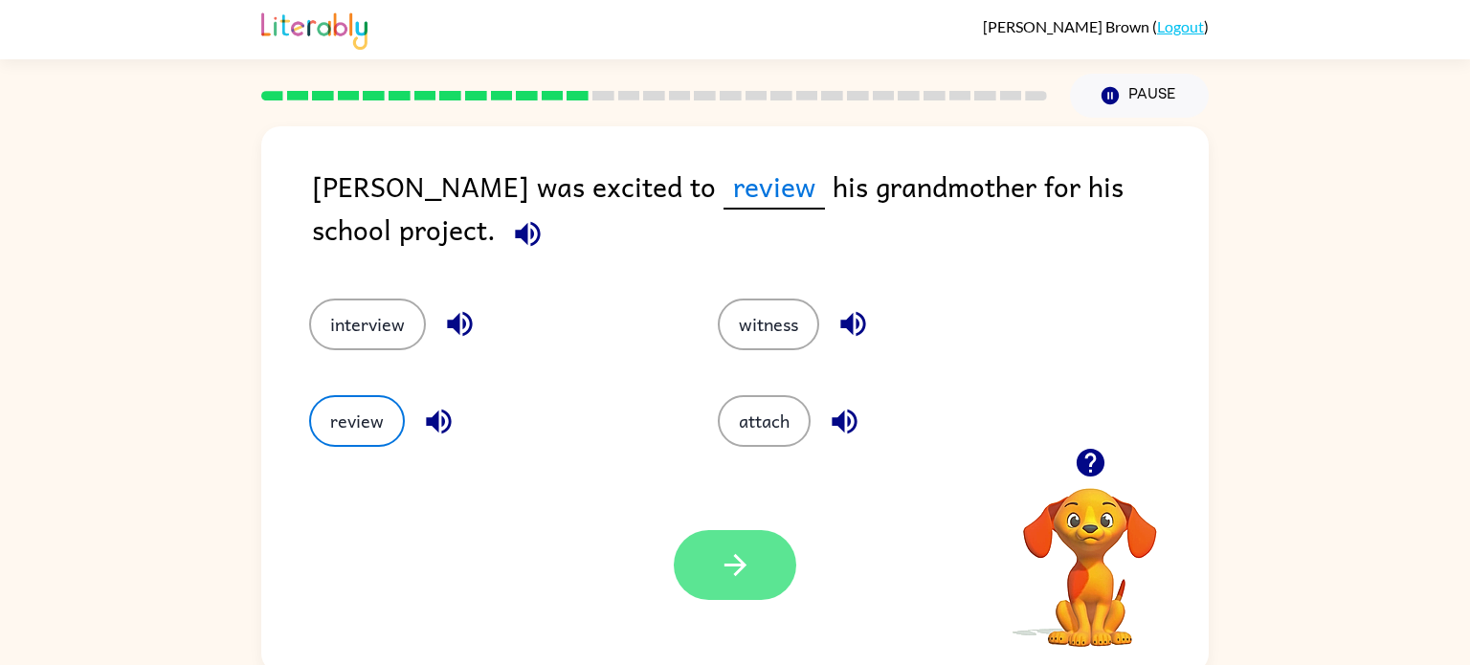
click at [711, 597] on button "button" at bounding box center [735, 565] width 123 height 70
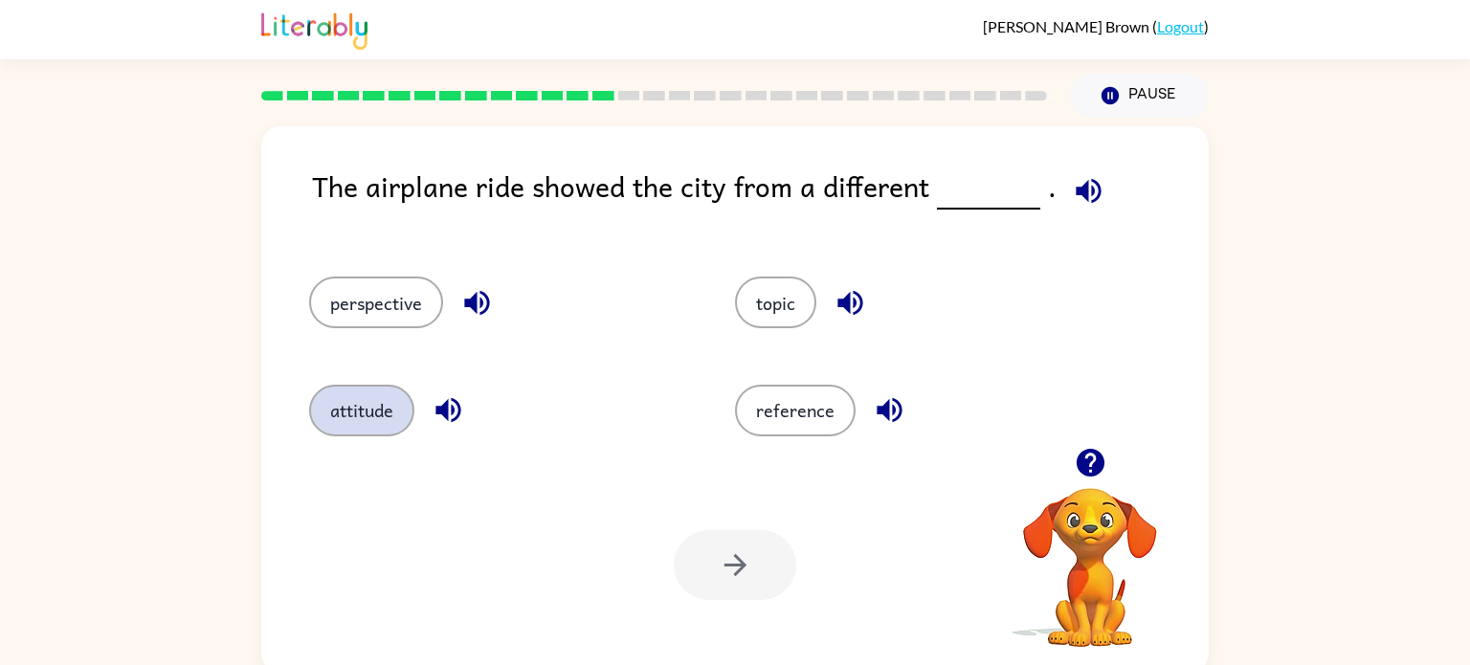
click at [378, 417] on button "attitude" at bounding box center [361, 411] width 105 height 52
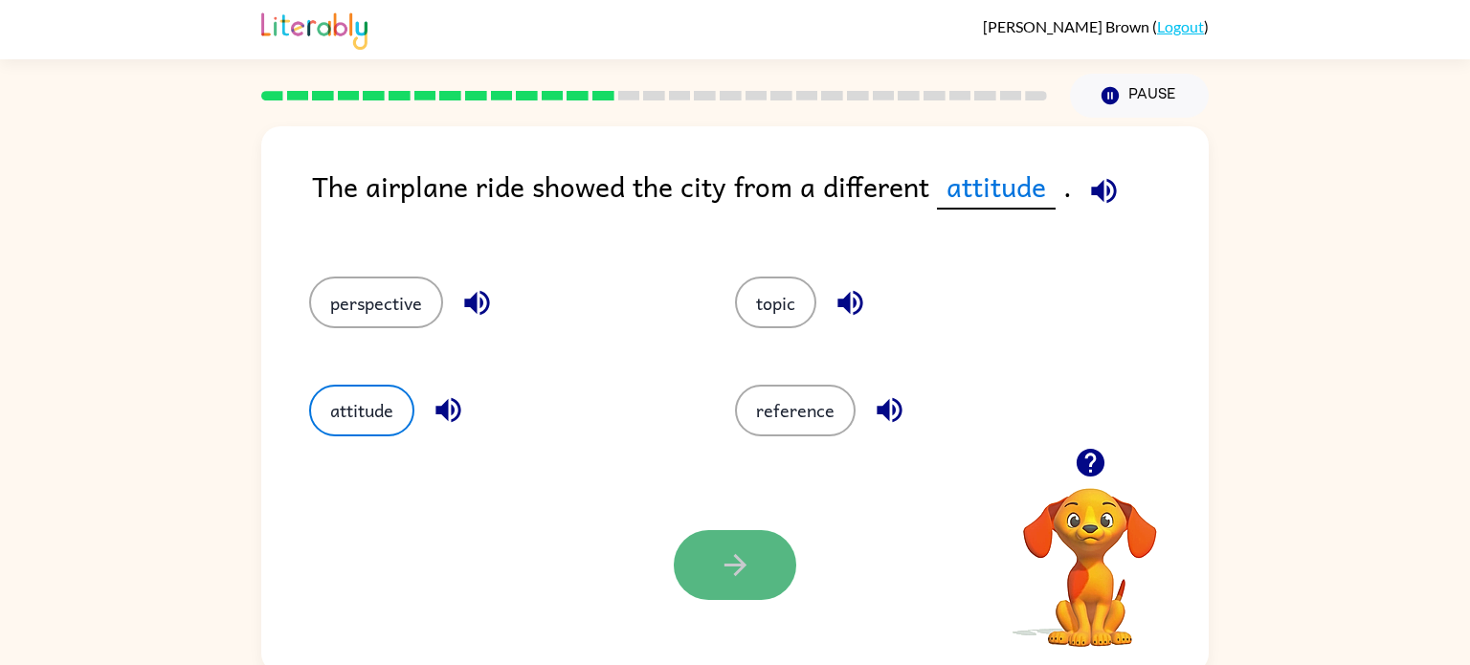
click at [733, 579] on icon "button" at bounding box center [736, 566] width 34 height 34
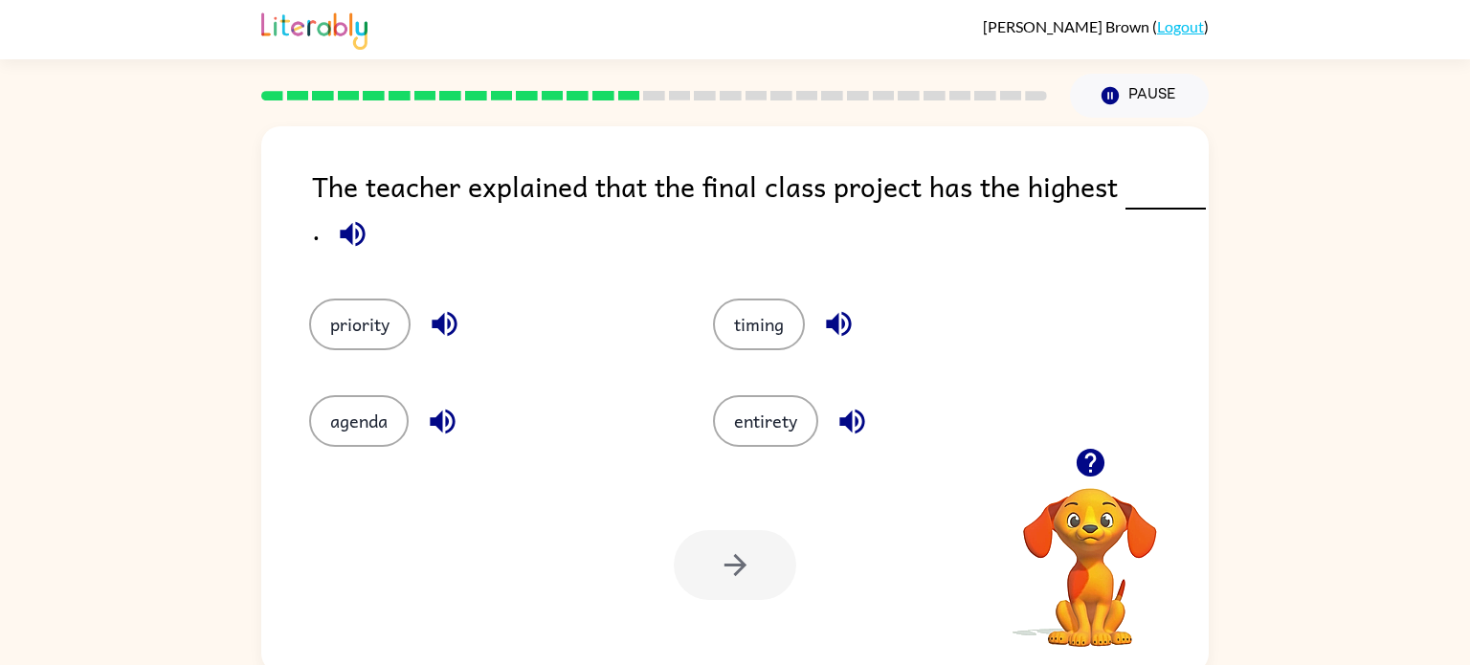
click at [347, 231] on icon "button" at bounding box center [352, 233] width 25 height 25
click at [360, 342] on button "priority" at bounding box center [359, 325] width 101 height 52
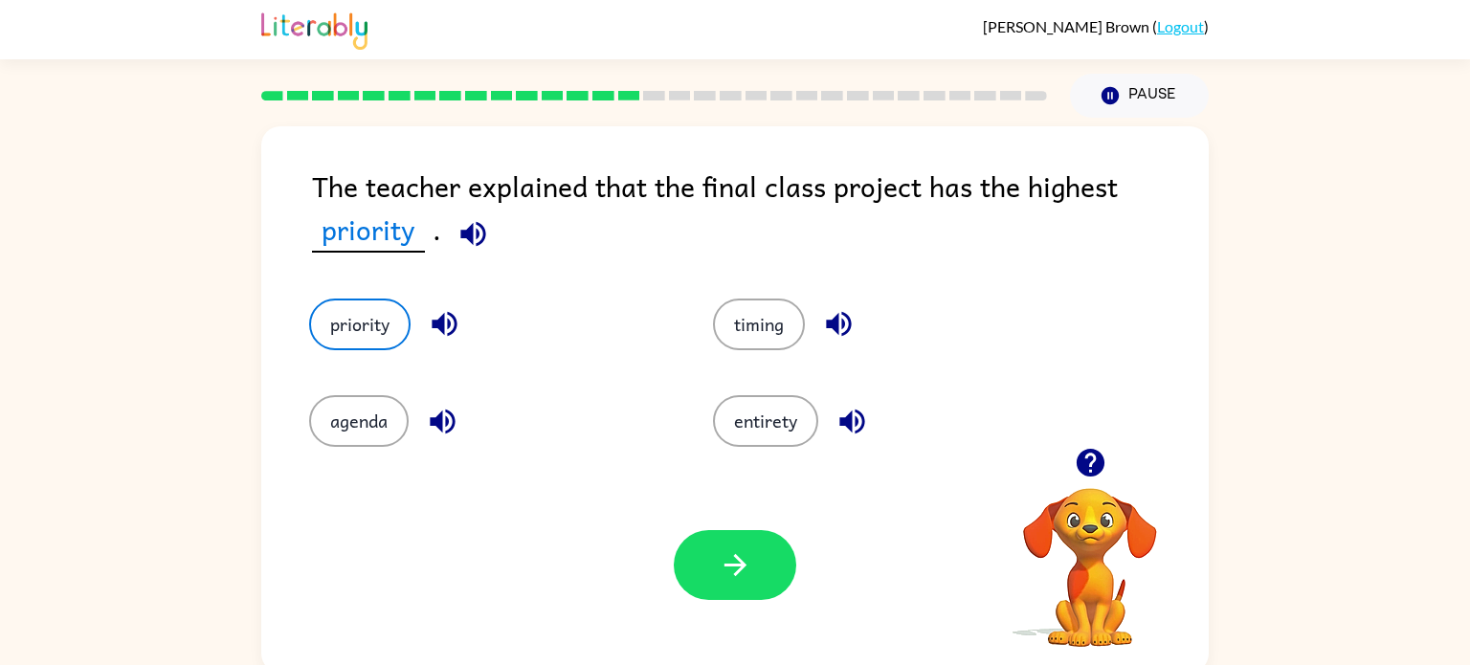
click at [472, 236] on icon "button" at bounding box center [474, 234] width 34 height 34
click at [734, 568] on icon "button" at bounding box center [736, 566] width 34 height 34
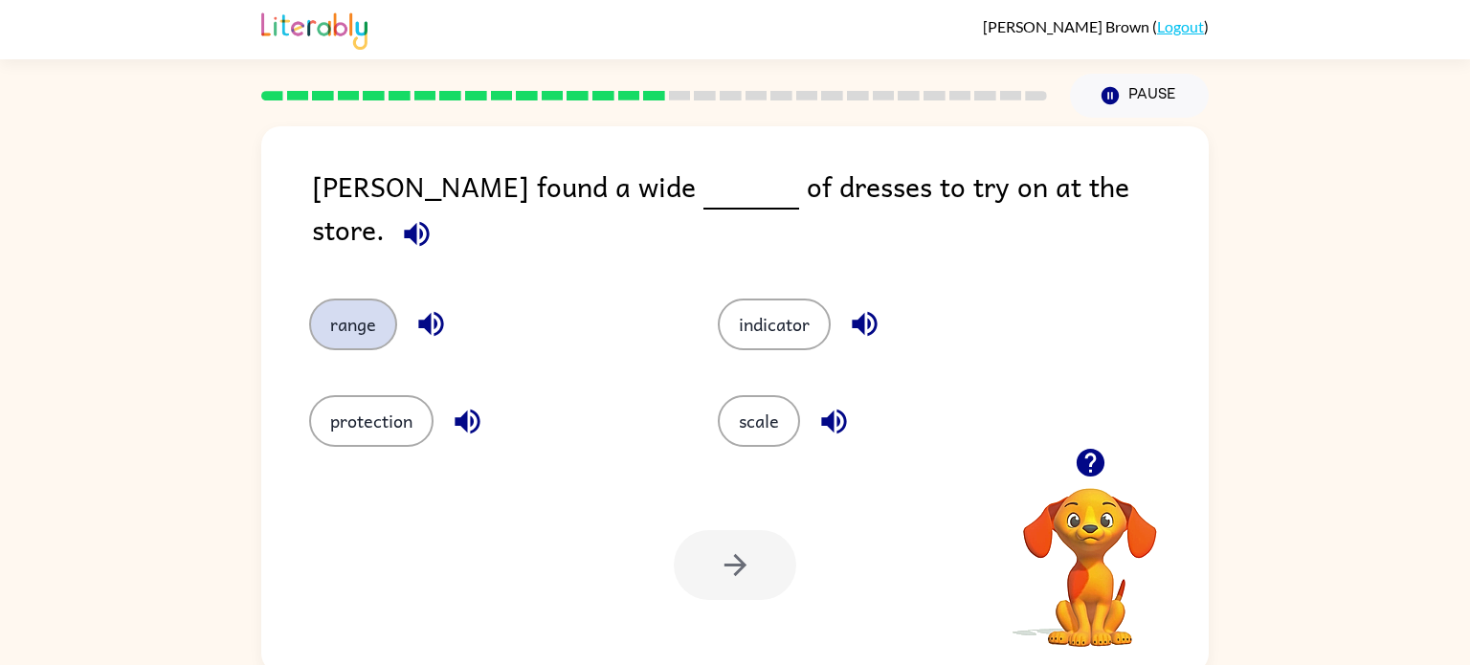
click at [377, 307] on button "range" at bounding box center [353, 325] width 88 height 52
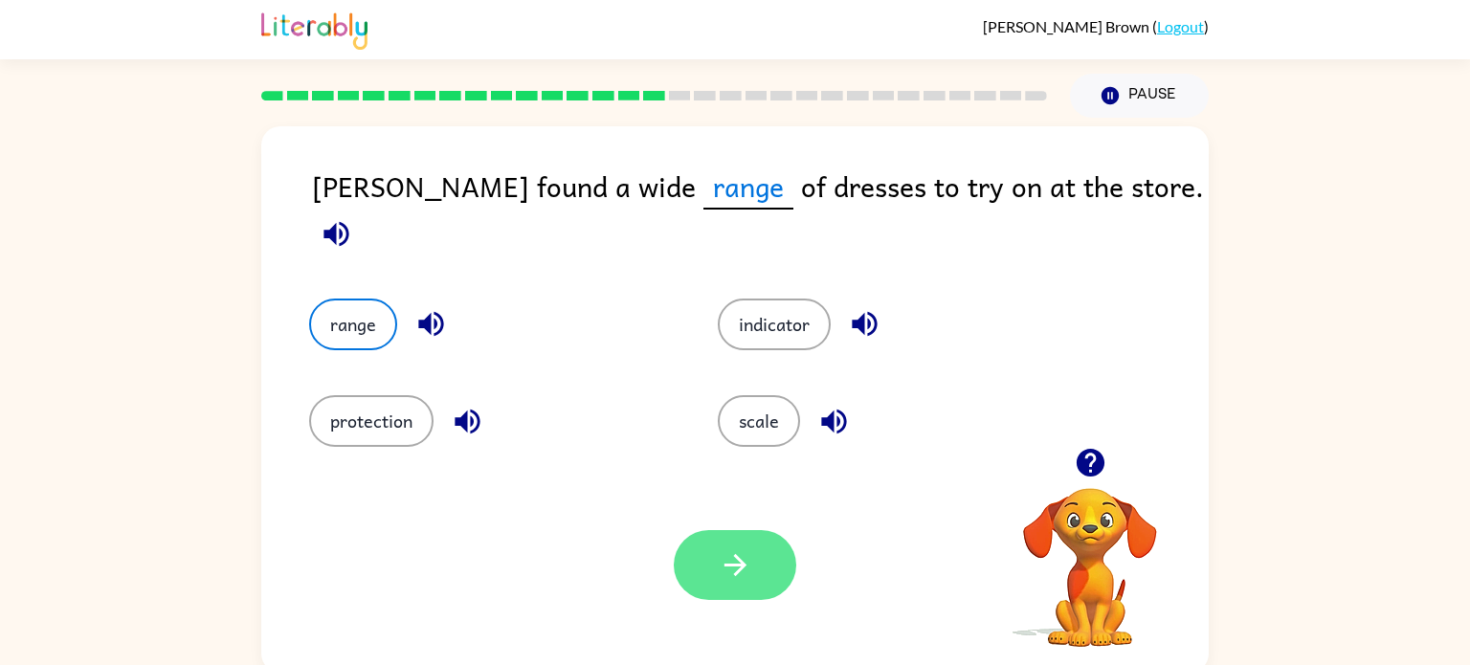
click at [735, 569] on icon "button" at bounding box center [736, 566] width 34 height 34
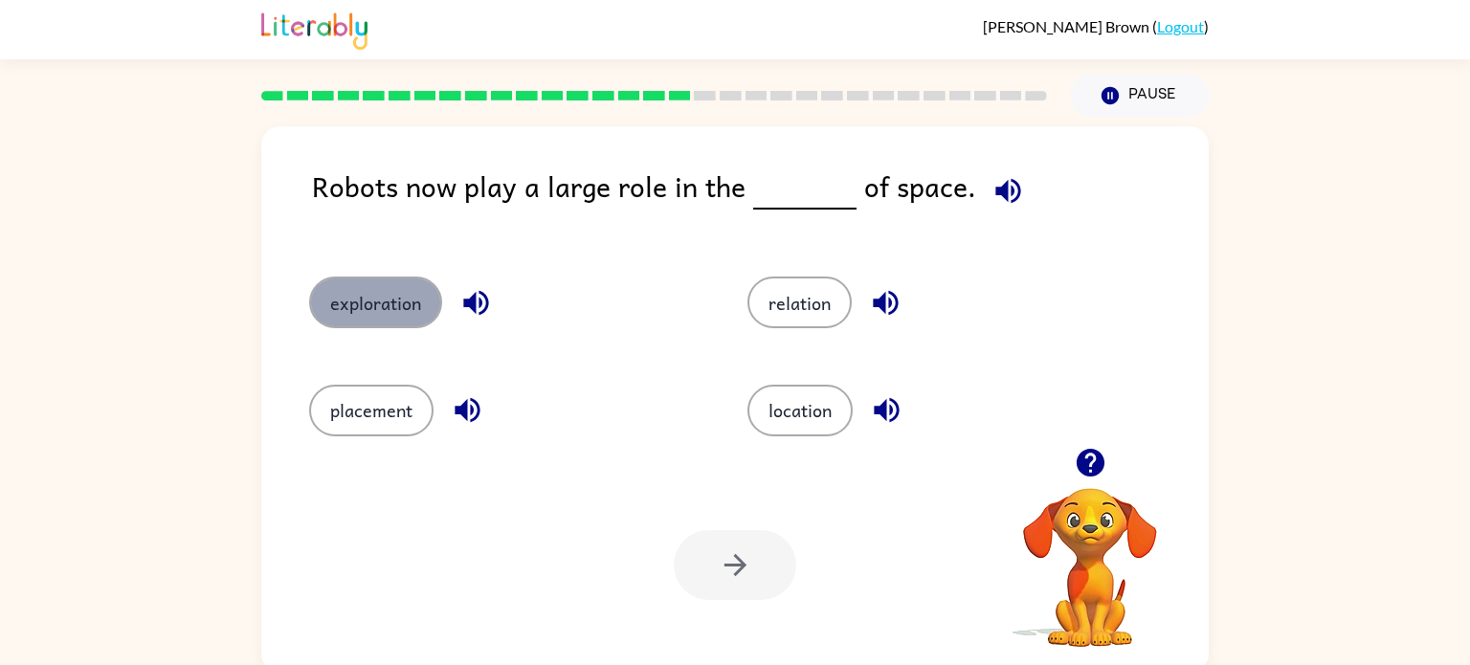
click at [418, 313] on button "exploration" at bounding box center [375, 303] width 133 height 52
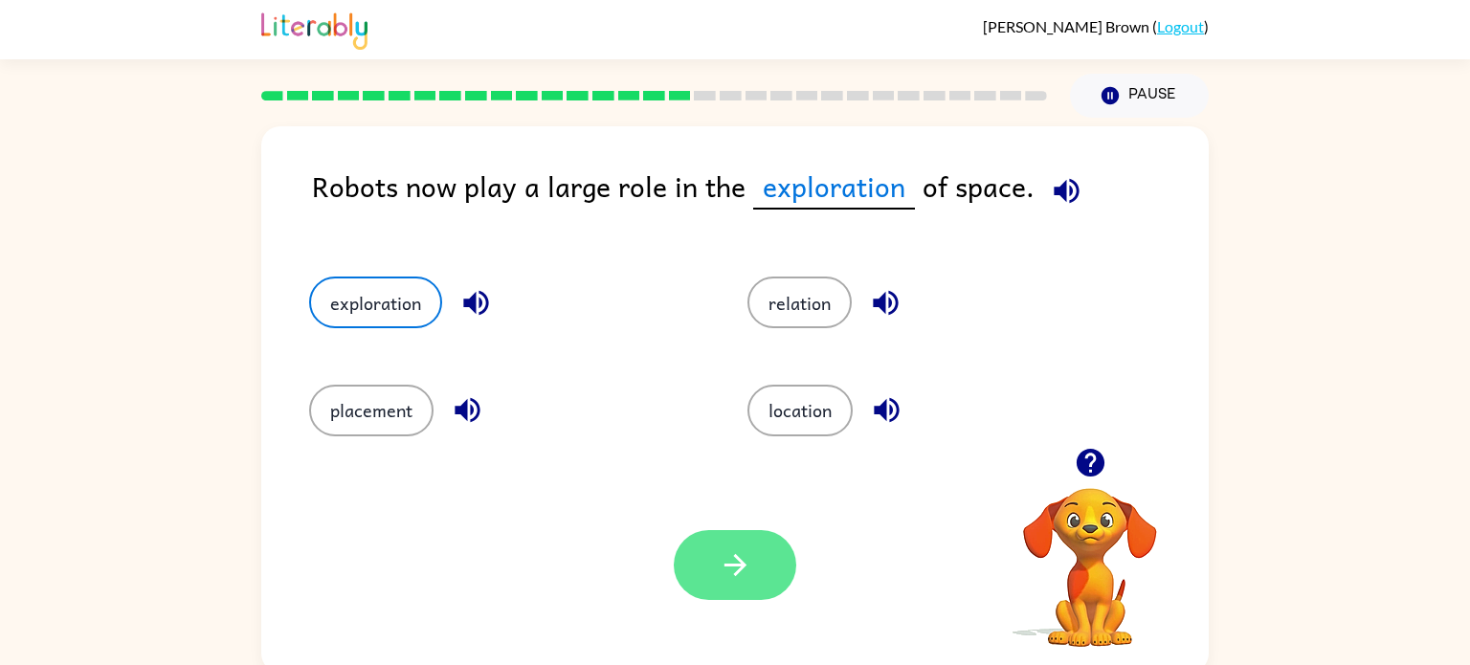
click at [715, 550] on button "button" at bounding box center [735, 565] width 123 height 70
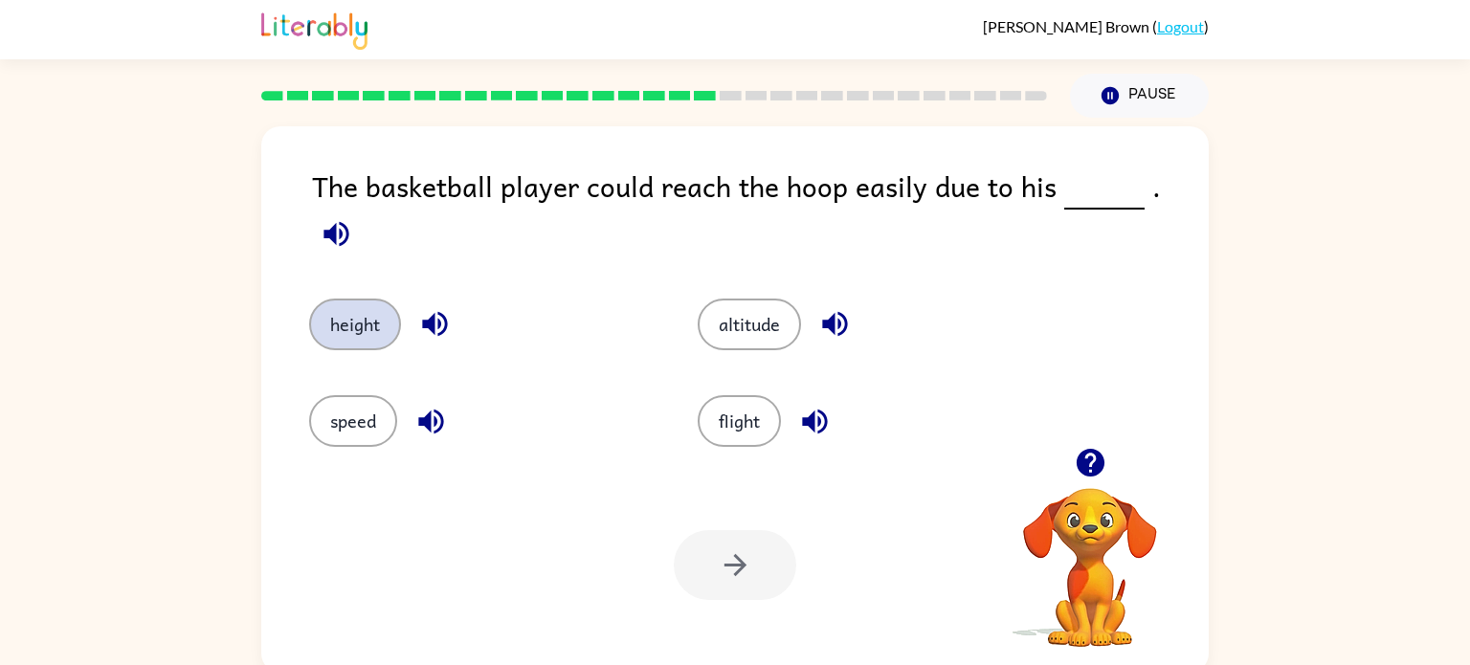
click at [342, 305] on button "height" at bounding box center [355, 325] width 92 height 52
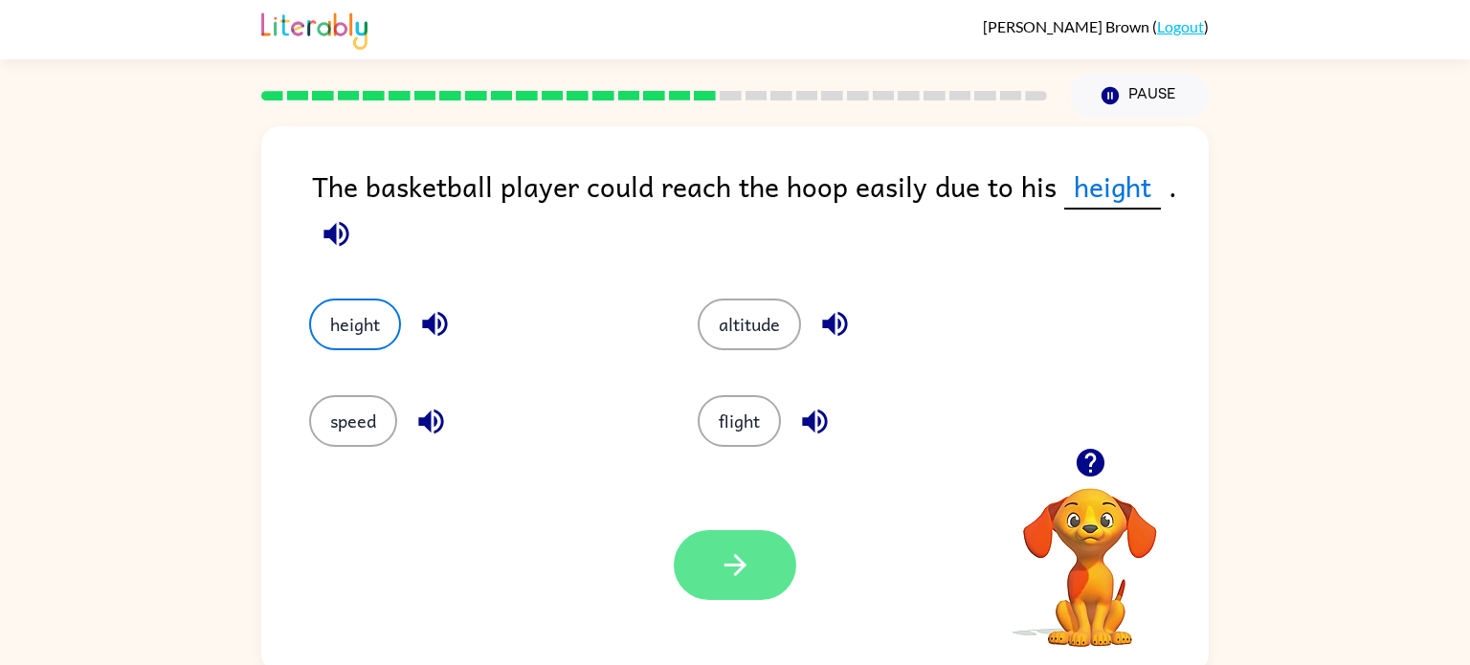
click at [785, 555] on button "button" at bounding box center [735, 565] width 123 height 70
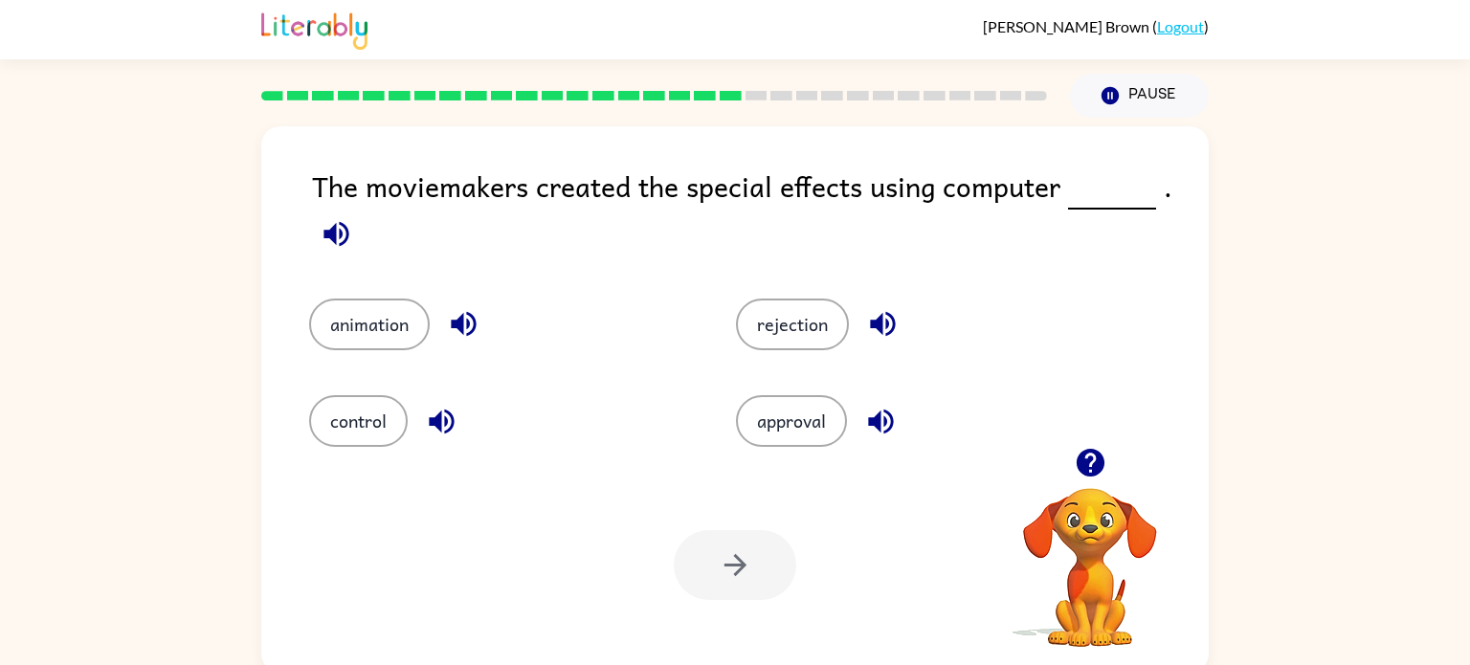
click at [356, 295] on div "animation" at bounding box center [486, 310] width 427 height 97
click at [384, 325] on button "animation" at bounding box center [369, 325] width 121 height 52
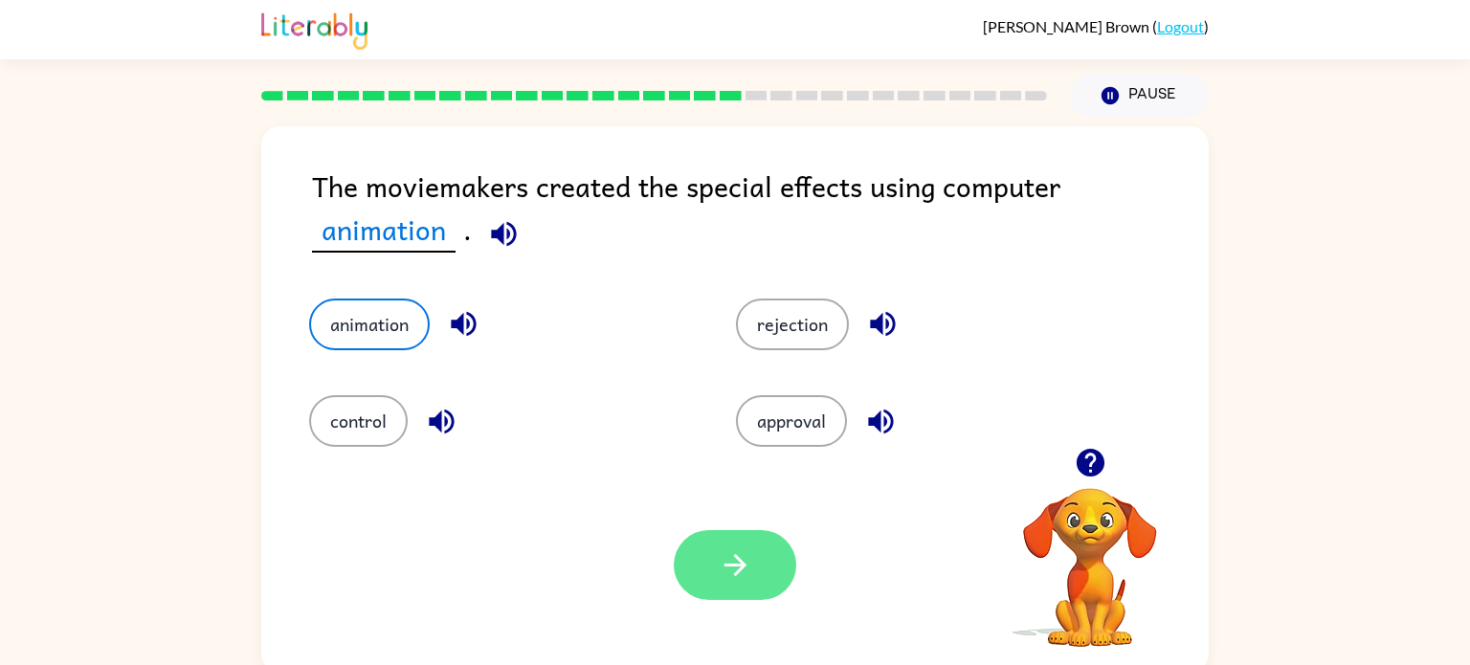
click at [730, 554] on icon "button" at bounding box center [736, 566] width 34 height 34
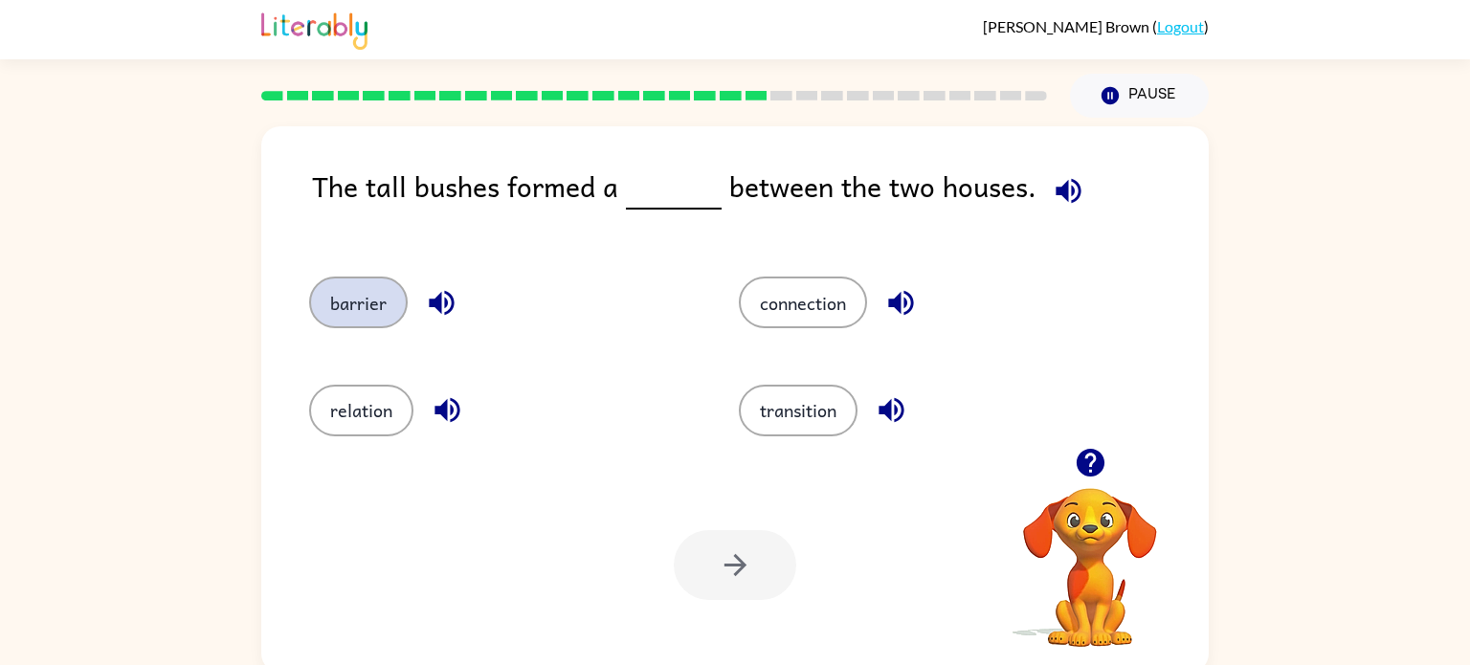
click at [348, 323] on button "barrier" at bounding box center [358, 303] width 99 height 52
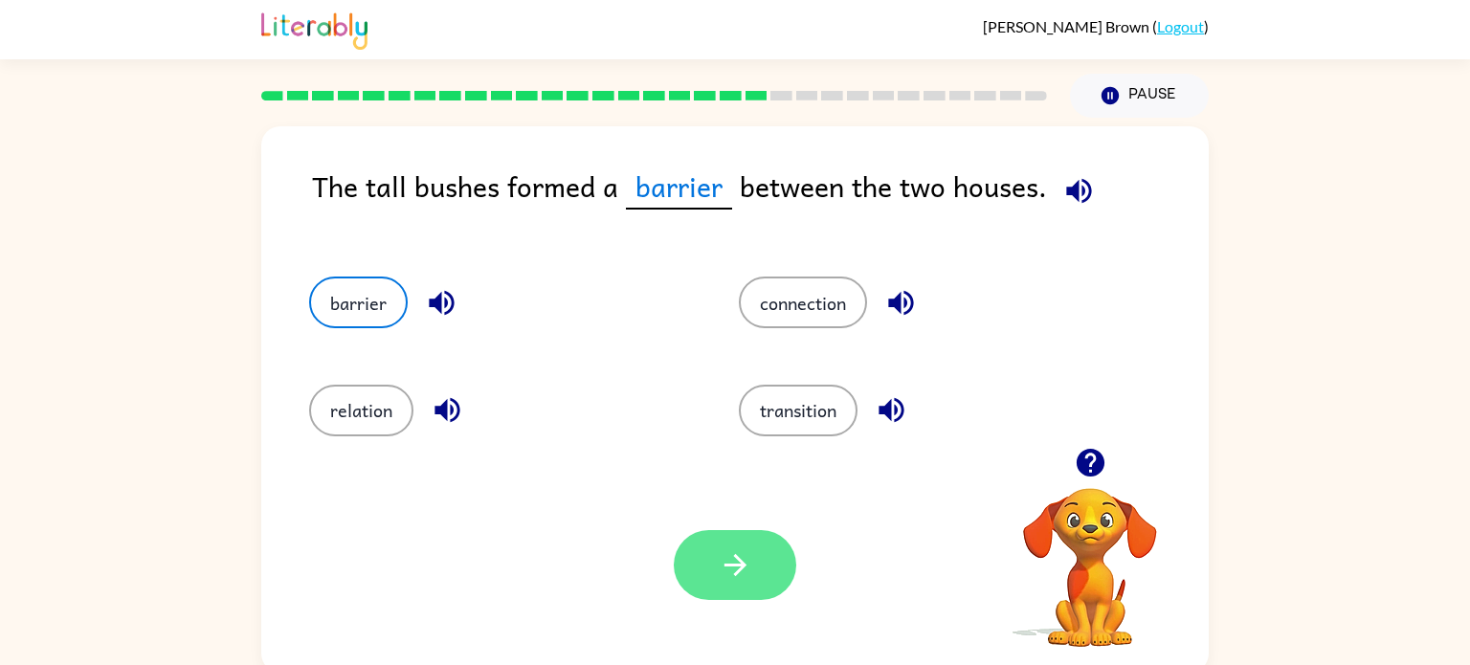
click at [709, 559] on button "button" at bounding box center [735, 565] width 123 height 70
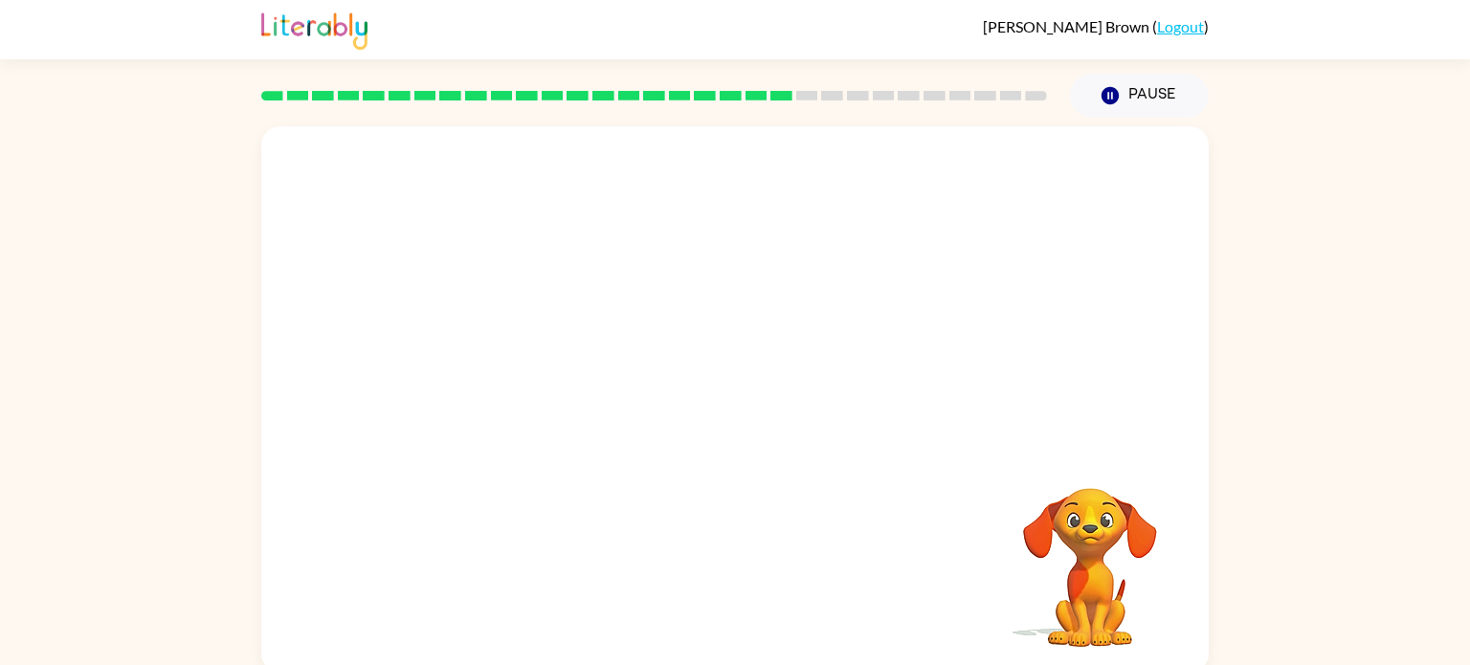
click at [568, 389] on video "Your browser must support playing .mp4 files to use Literably. Please try using…" at bounding box center [735, 287] width 948 height 322
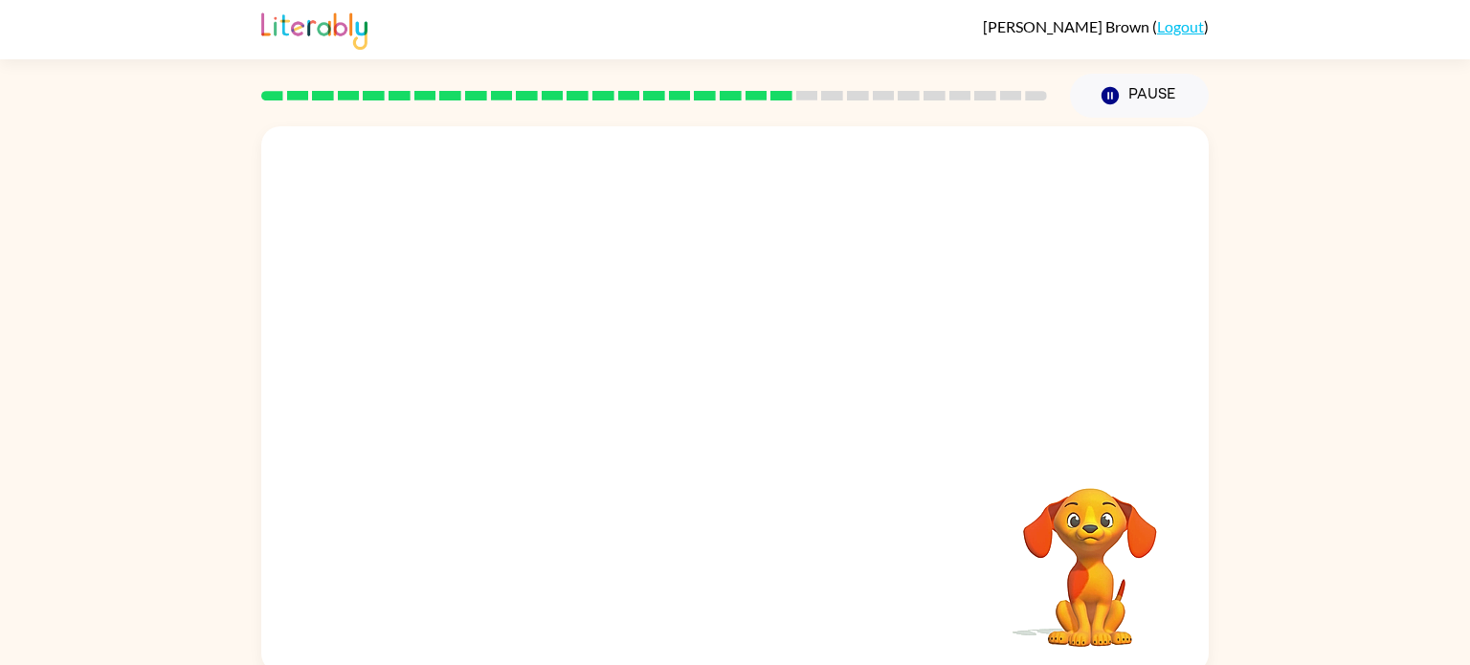
click at [568, 389] on video "Your browser must support playing .mp4 files to use Literably. Please try using…" at bounding box center [735, 287] width 948 height 322
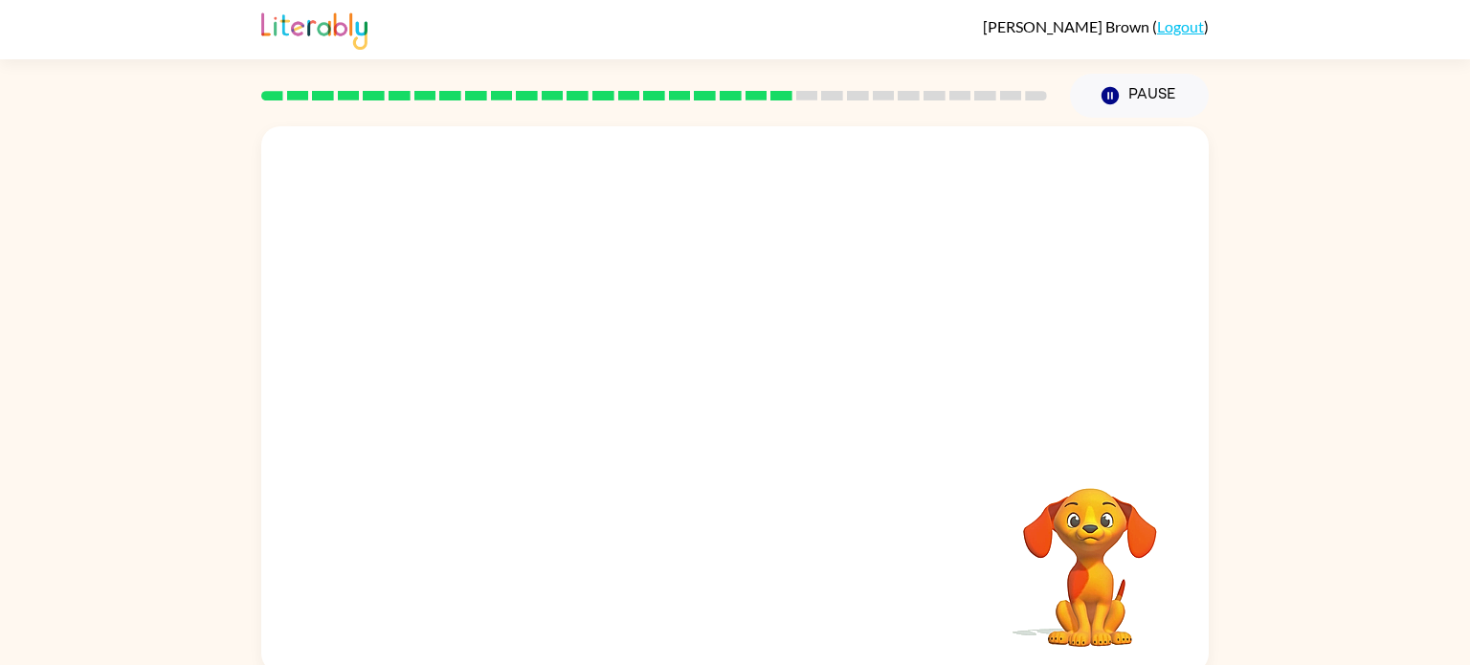
click at [568, 389] on video "Your browser must support playing .mp4 files to use Literably. Please try using…" at bounding box center [735, 287] width 948 height 322
click at [569, 392] on video "Your browser must support playing .mp4 files to use Literably. Please try using…" at bounding box center [735, 287] width 948 height 322
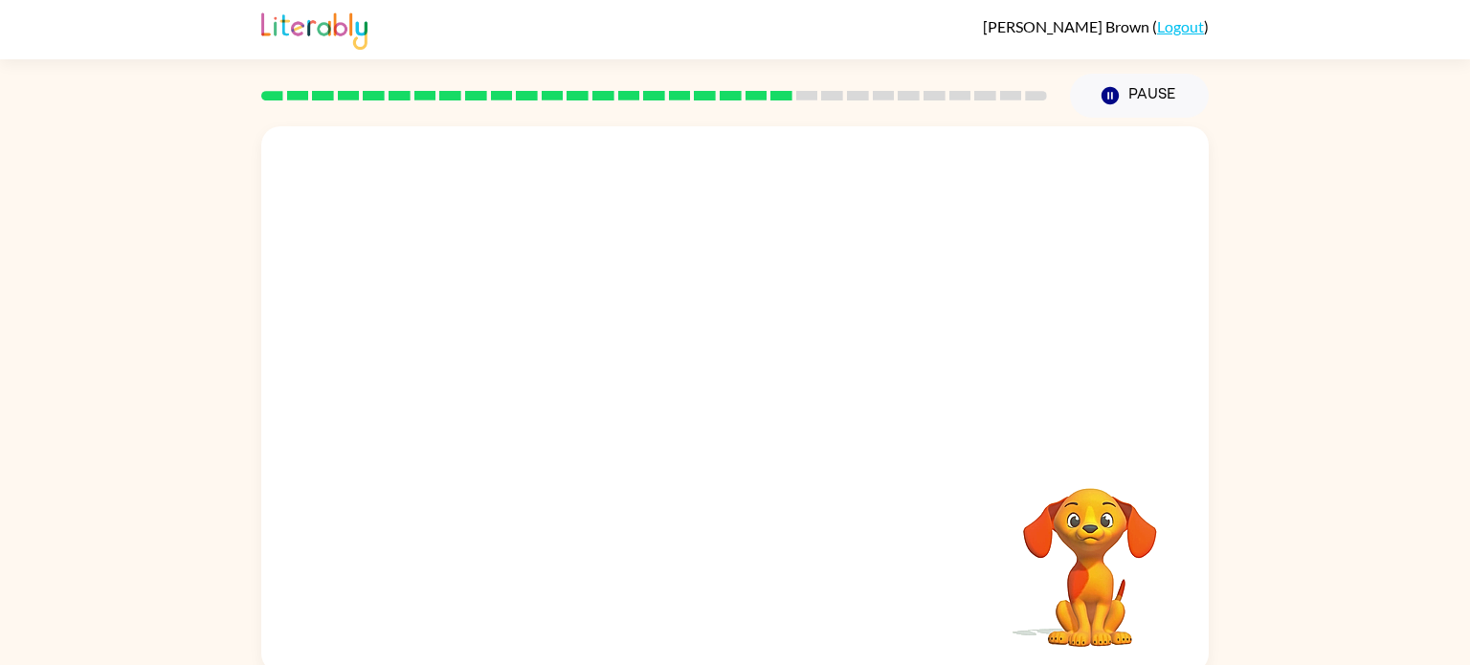
click at [569, 392] on video "Your browser must support playing .mp4 files to use Literably. Please try using…" at bounding box center [735, 287] width 948 height 322
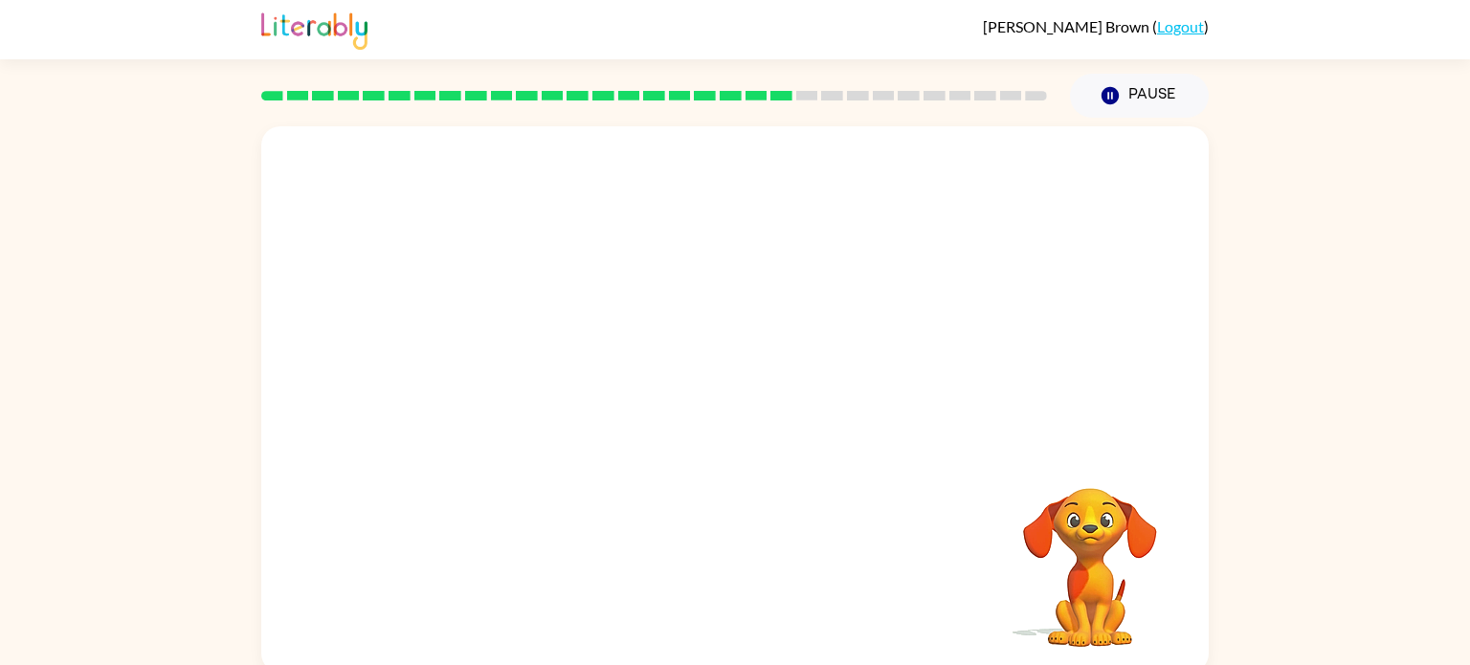
click at [569, 392] on video "Your browser must support playing .mp4 files to use Literably. Please try using…" at bounding box center [735, 287] width 948 height 322
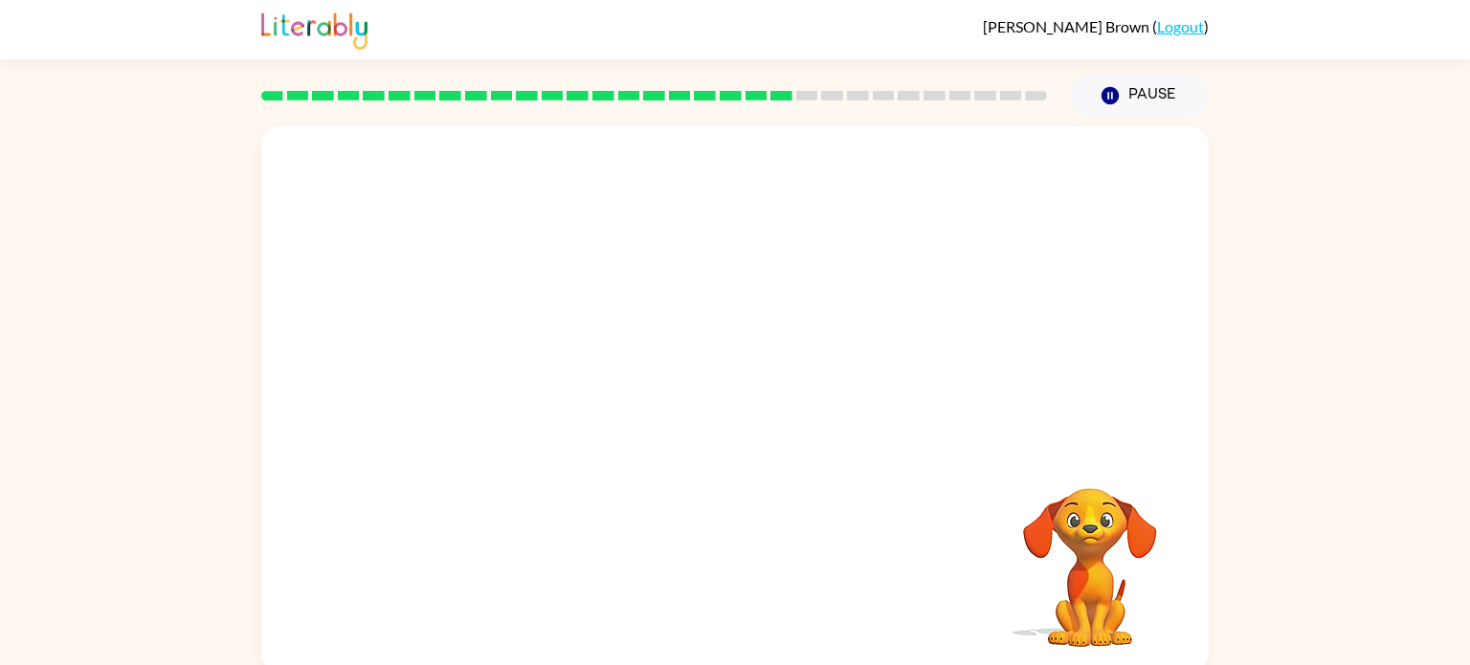
click at [569, 392] on video "Your browser must support playing .mp4 files to use Literably. Please try using…" at bounding box center [735, 287] width 948 height 322
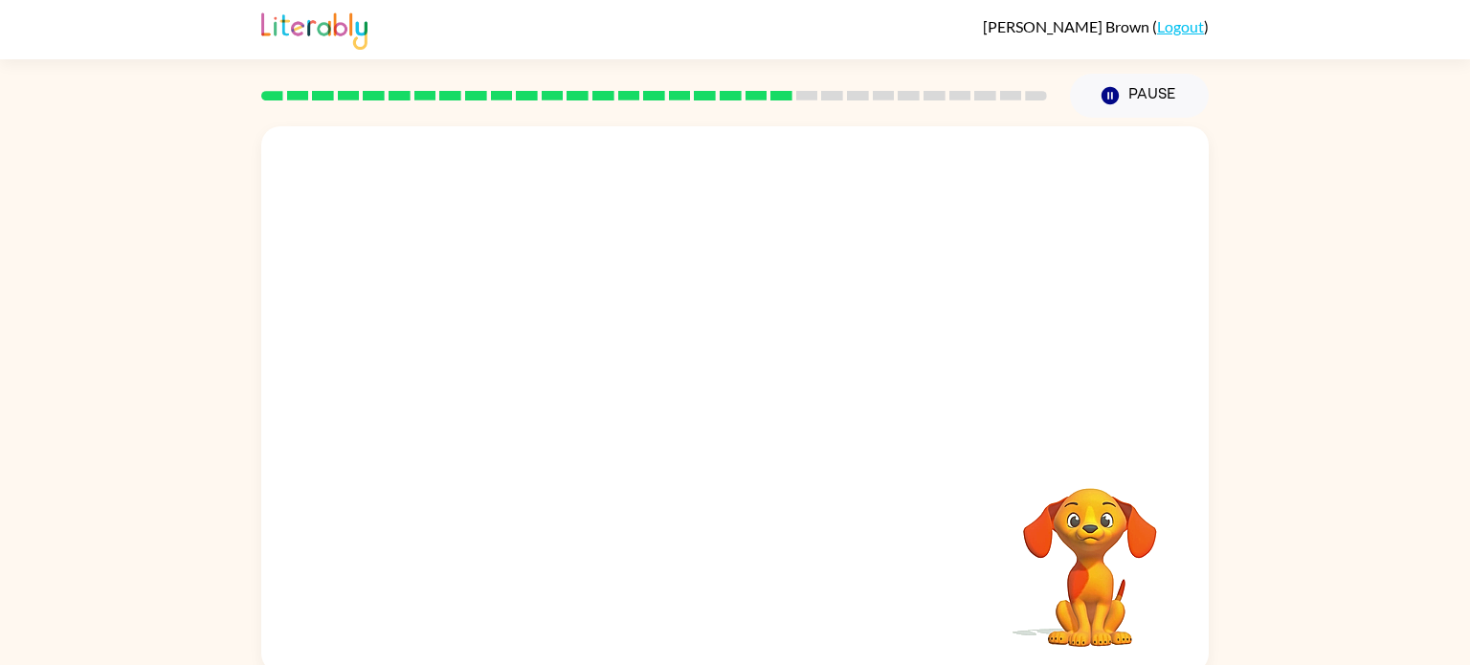
click at [569, 392] on video "Your browser must support playing .mp4 files to use Literably. Please try using…" at bounding box center [735, 287] width 948 height 322
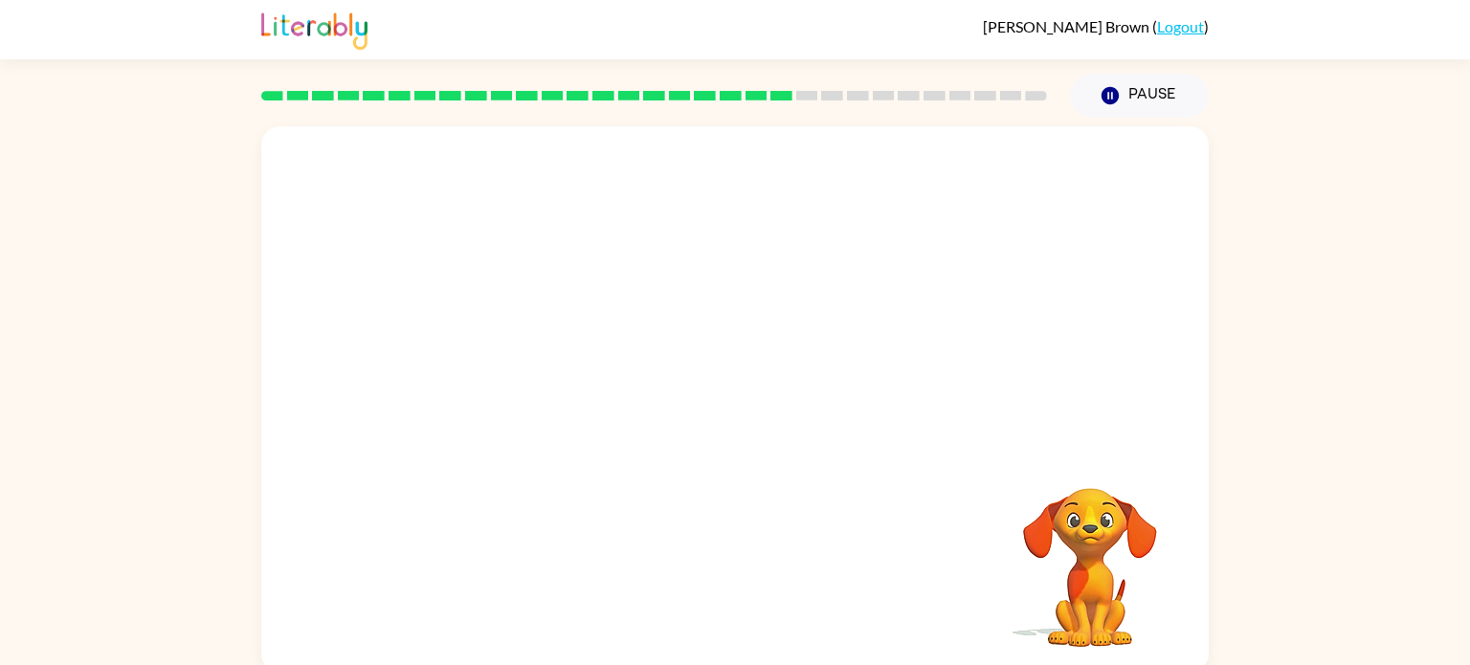
click at [569, 392] on video "Your browser must support playing .mp4 files to use Literably. Please try using…" at bounding box center [735, 287] width 948 height 322
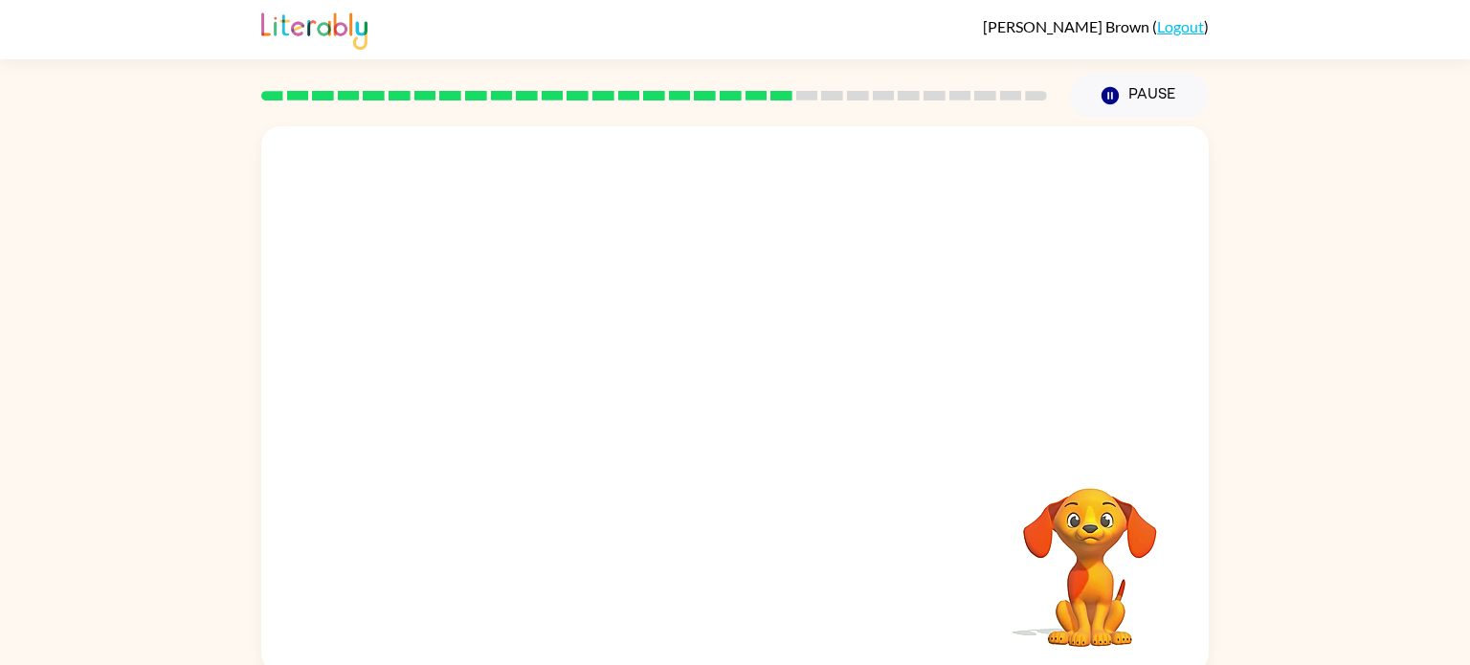
click at [569, 392] on video "Your browser must support playing .mp4 files to use Literably. Please try using…" at bounding box center [735, 287] width 948 height 322
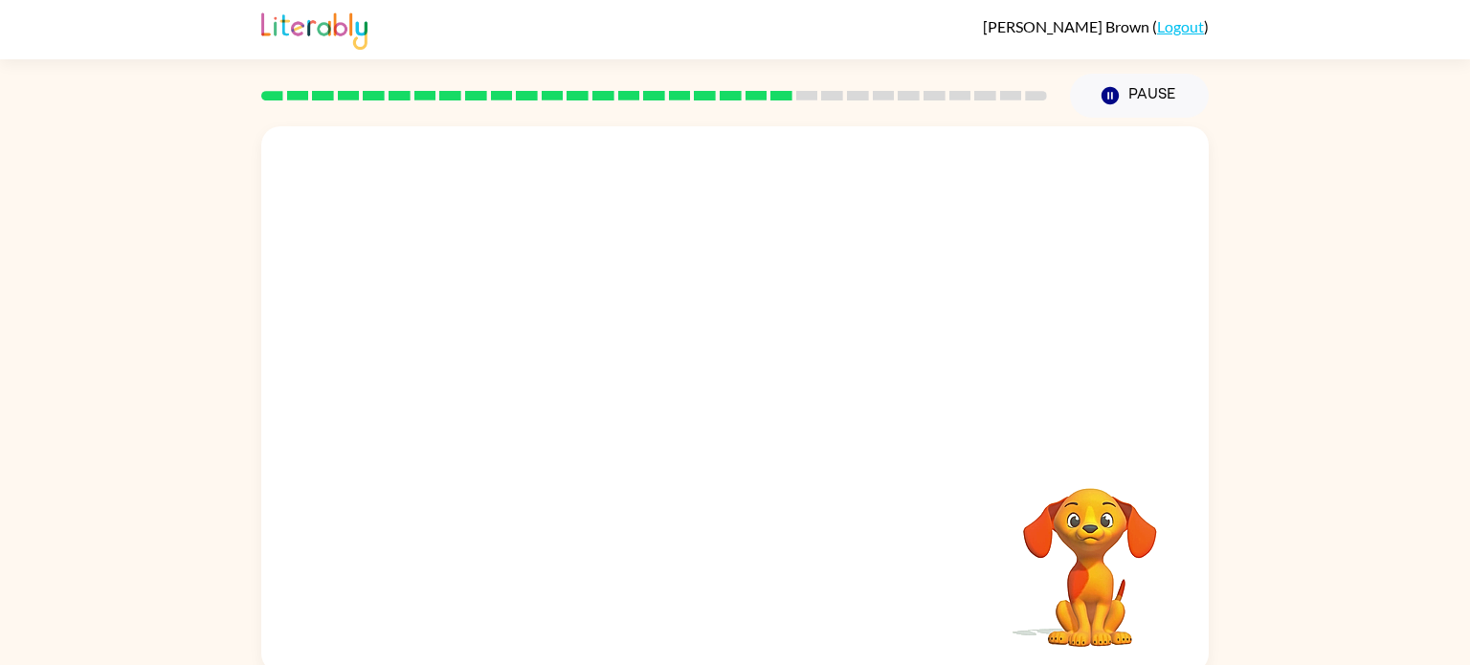
click at [569, 392] on video "Your browser must support playing .mp4 files to use Literably. Please try using…" at bounding box center [735, 287] width 948 height 322
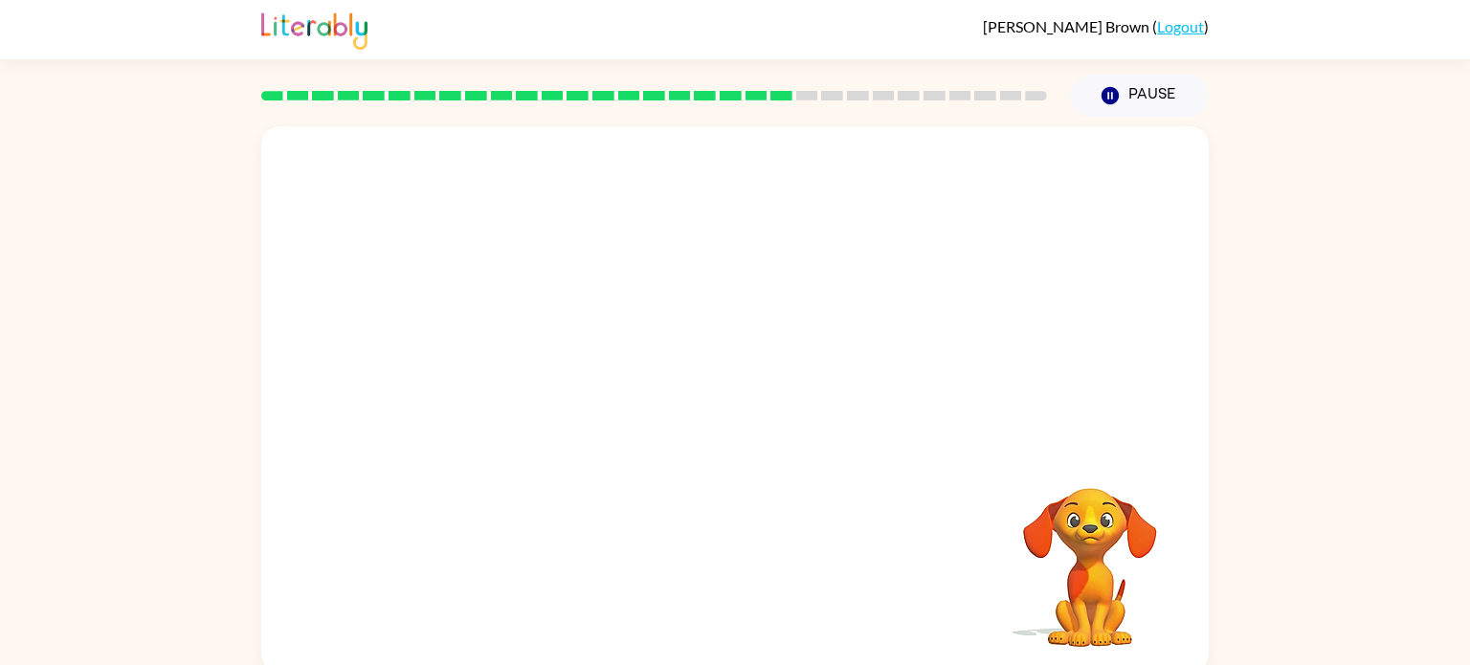
click at [569, 392] on video "Your browser must support playing .mp4 files to use Literably. Please try using…" at bounding box center [735, 287] width 948 height 322
click at [567, 387] on video "Your browser must support playing .mp4 files to use Literably. Please try using…" at bounding box center [735, 287] width 948 height 322
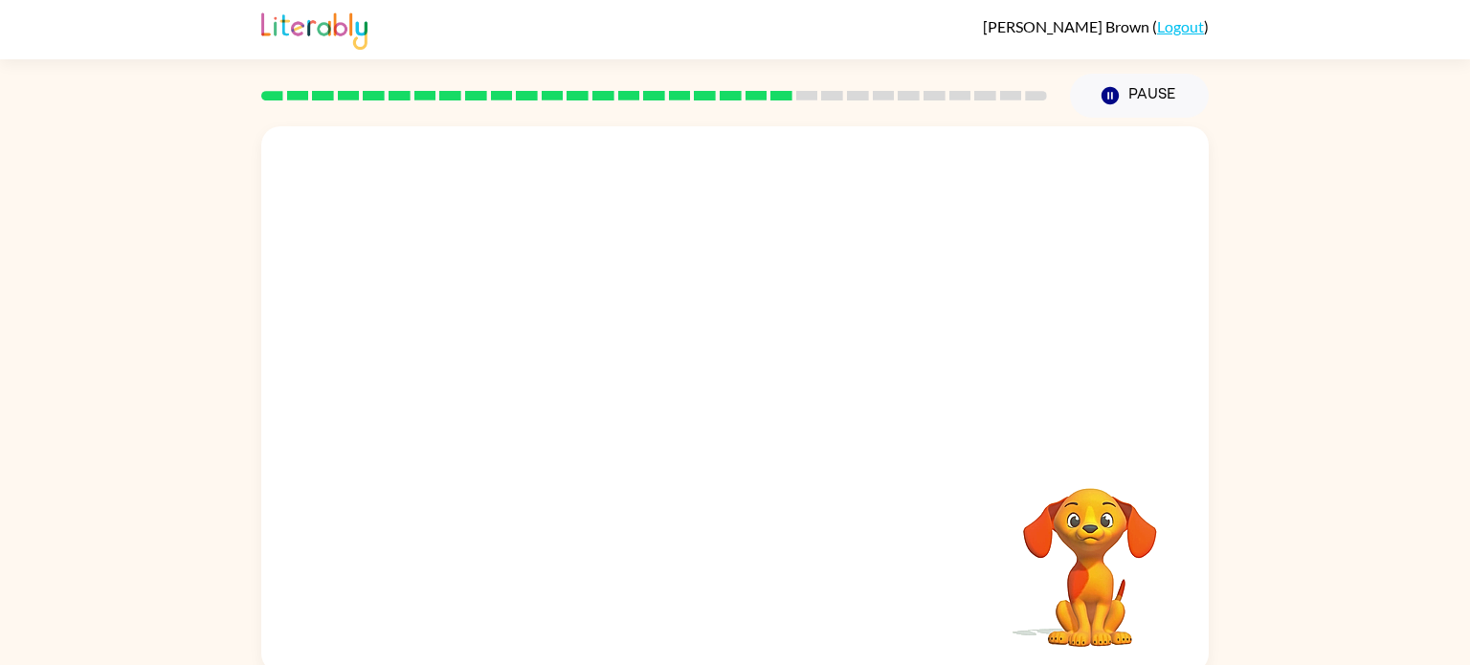
click at [567, 387] on video "Your browser must support playing .mp4 files to use Literably. Please try using…" at bounding box center [735, 287] width 948 height 322
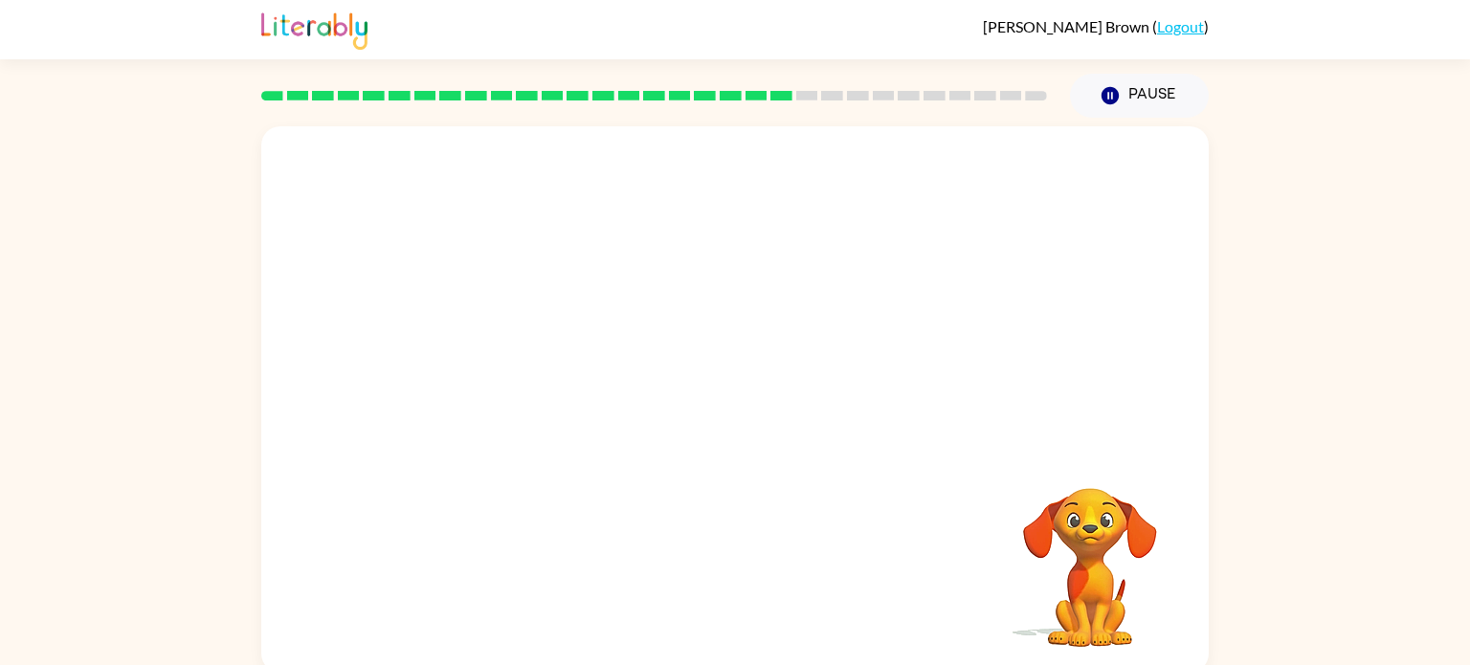
click at [567, 387] on video "Your browser must support playing .mp4 files to use Literably. Please try using…" at bounding box center [735, 287] width 948 height 322
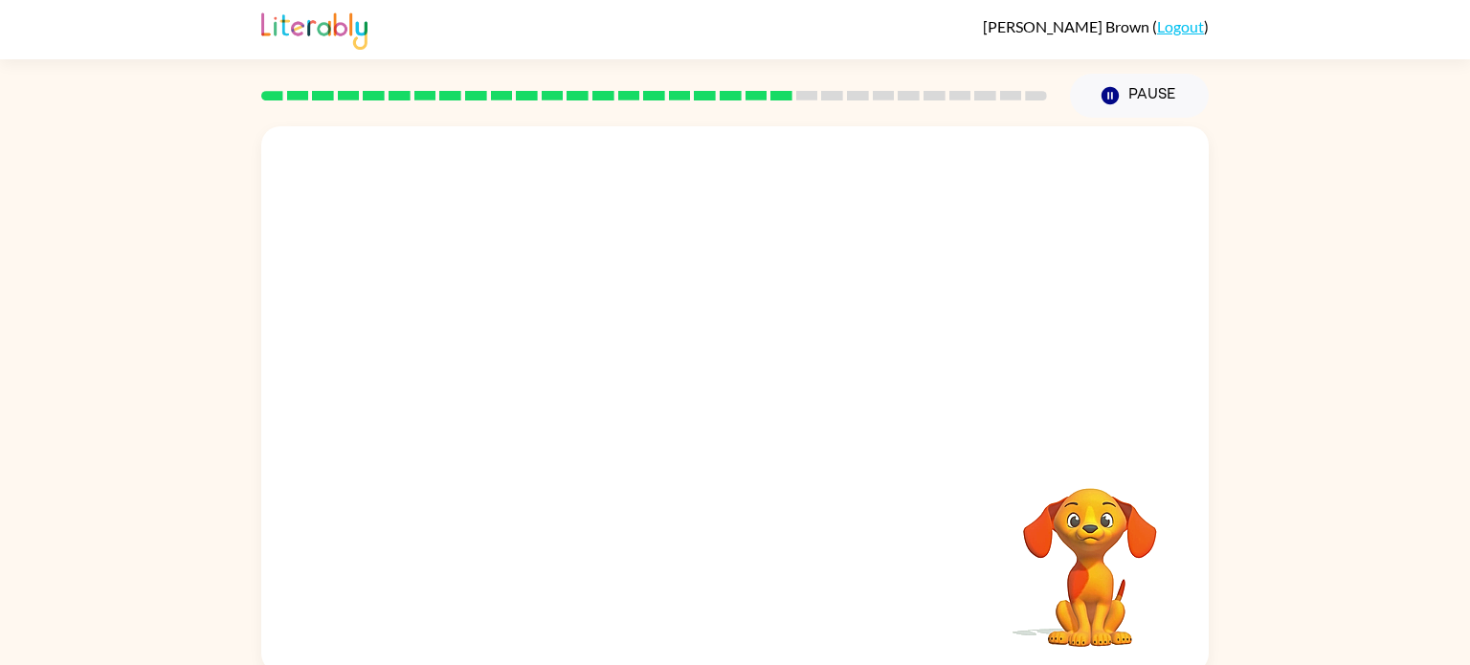
click at [567, 387] on video "Your browser must support playing .mp4 files to use Literably. Please try using…" at bounding box center [735, 287] width 948 height 322
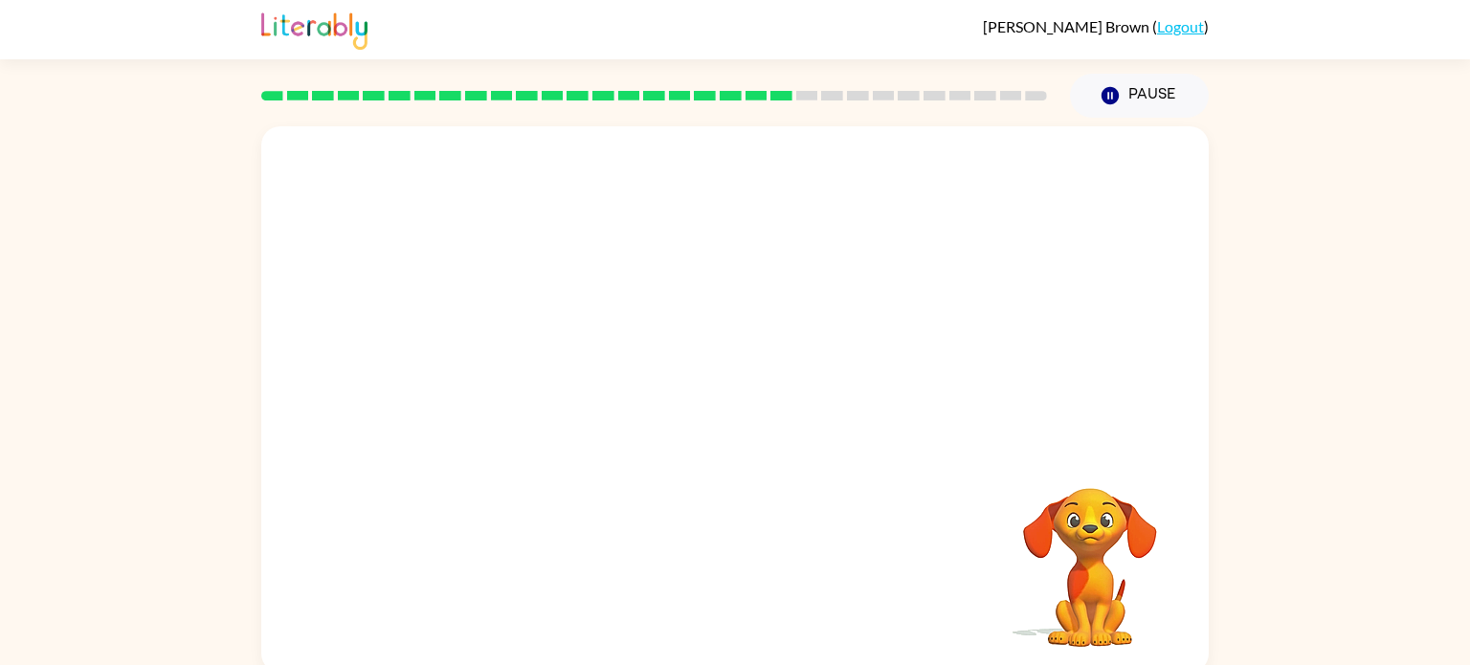
click at [567, 387] on video "Your browser must support playing .mp4 files to use Literably. Please try using…" at bounding box center [735, 287] width 948 height 322
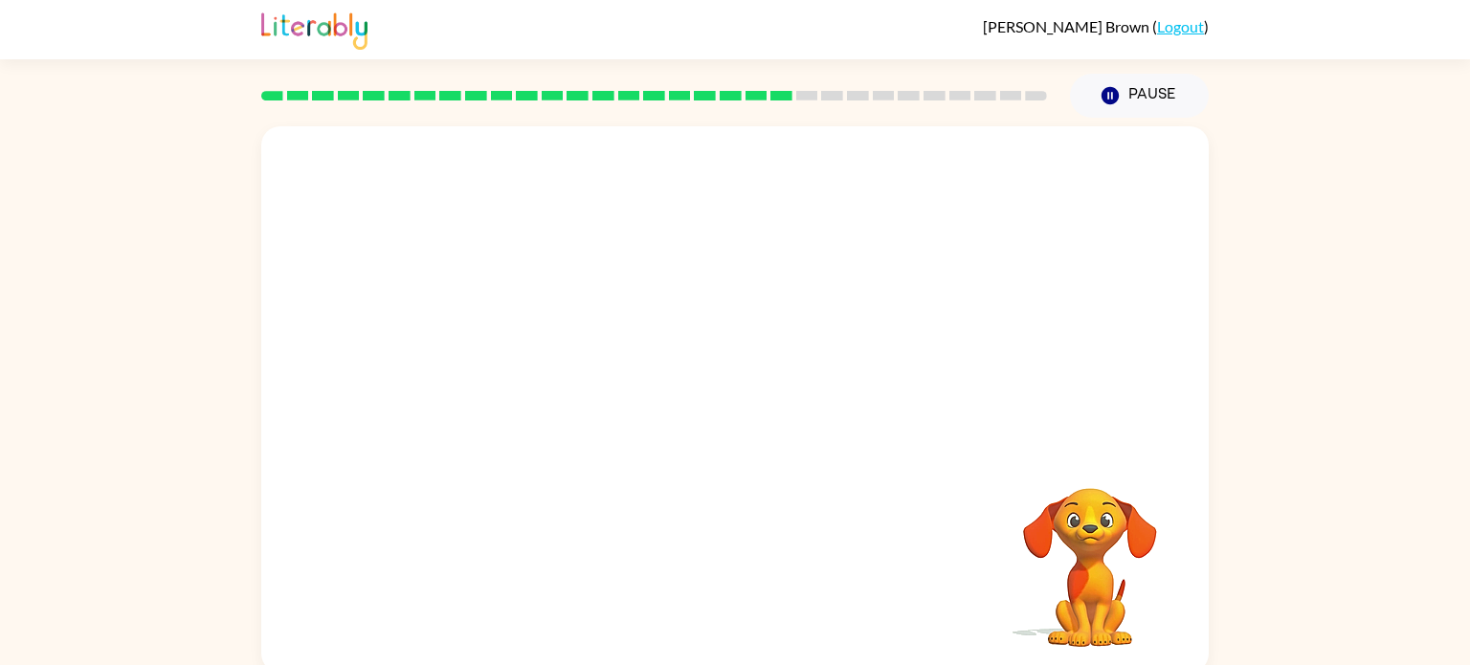
click at [567, 387] on video "Your browser must support playing .mp4 files to use Literably. Please try using…" at bounding box center [735, 287] width 948 height 322
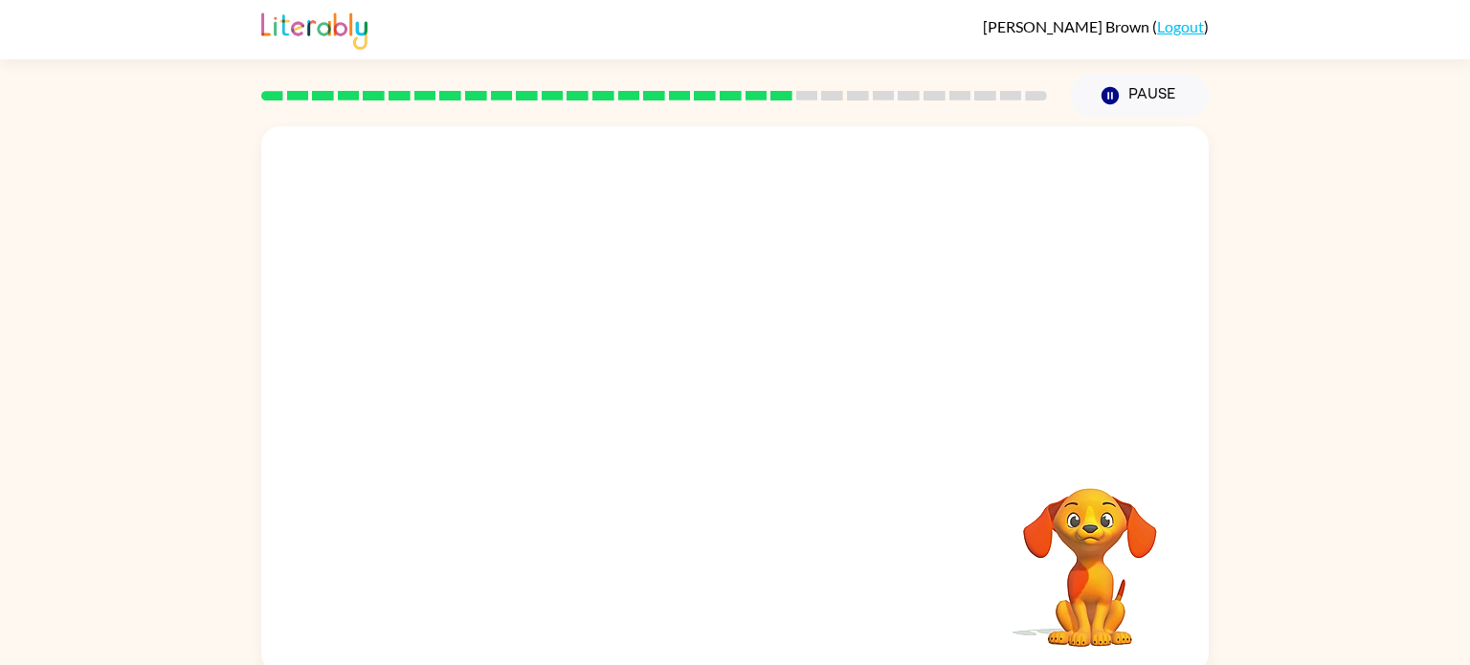
click at [567, 387] on video "Your browser must support playing .mp4 files to use Literably. Please try using…" at bounding box center [735, 287] width 948 height 322
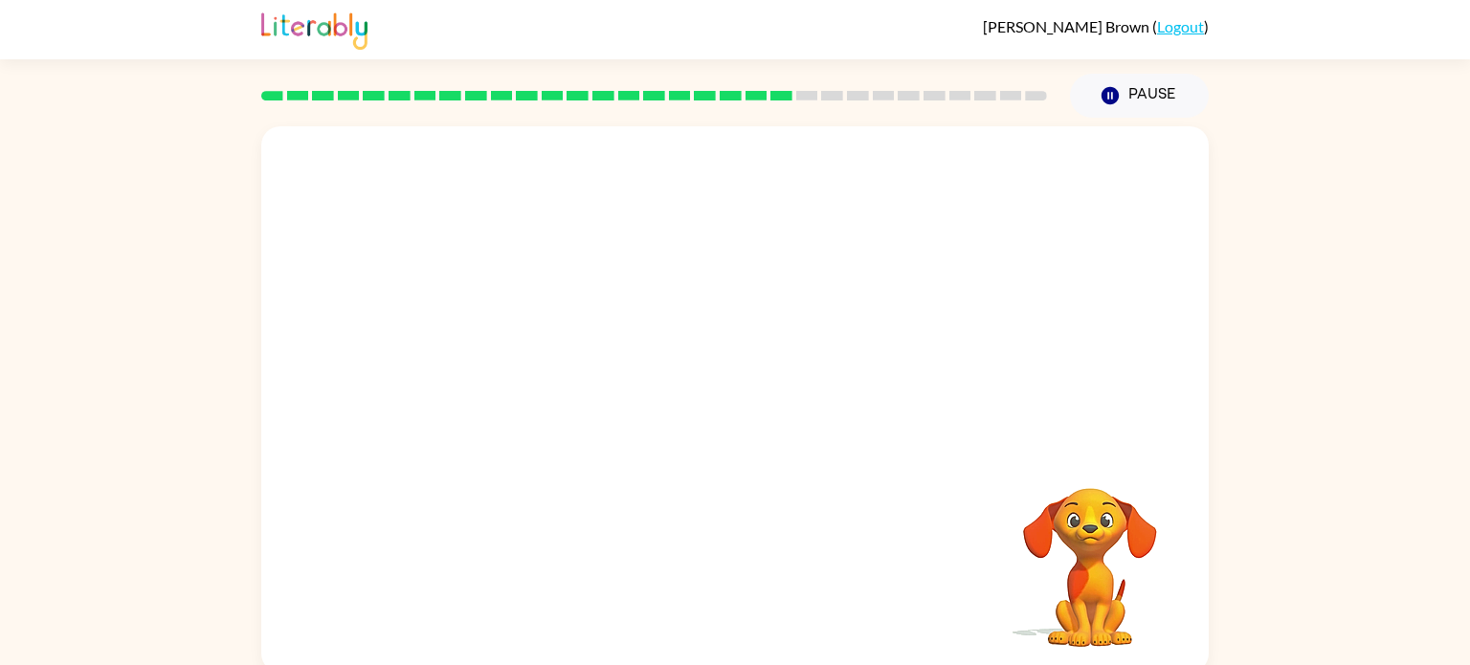
click at [567, 387] on video "Your browser must support playing .mp4 files to use Literably. Please try using…" at bounding box center [735, 287] width 948 height 322
click at [701, 403] on div at bounding box center [735, 409] width 123 height 70
click at [701, 403] on button "button" at bounding box center [735, 409] width 123 height 70
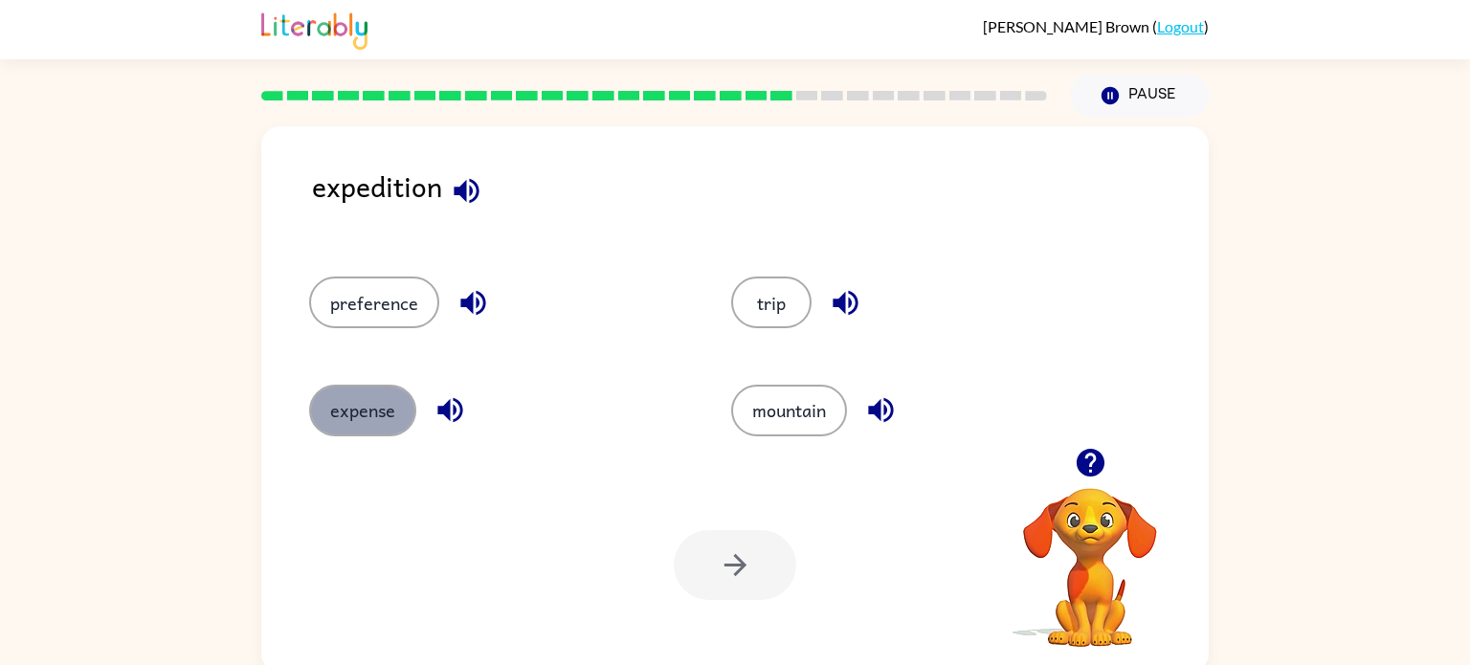
click at [393, 415] on button "expense" at bounding box center [362, 411] width 107 height 52
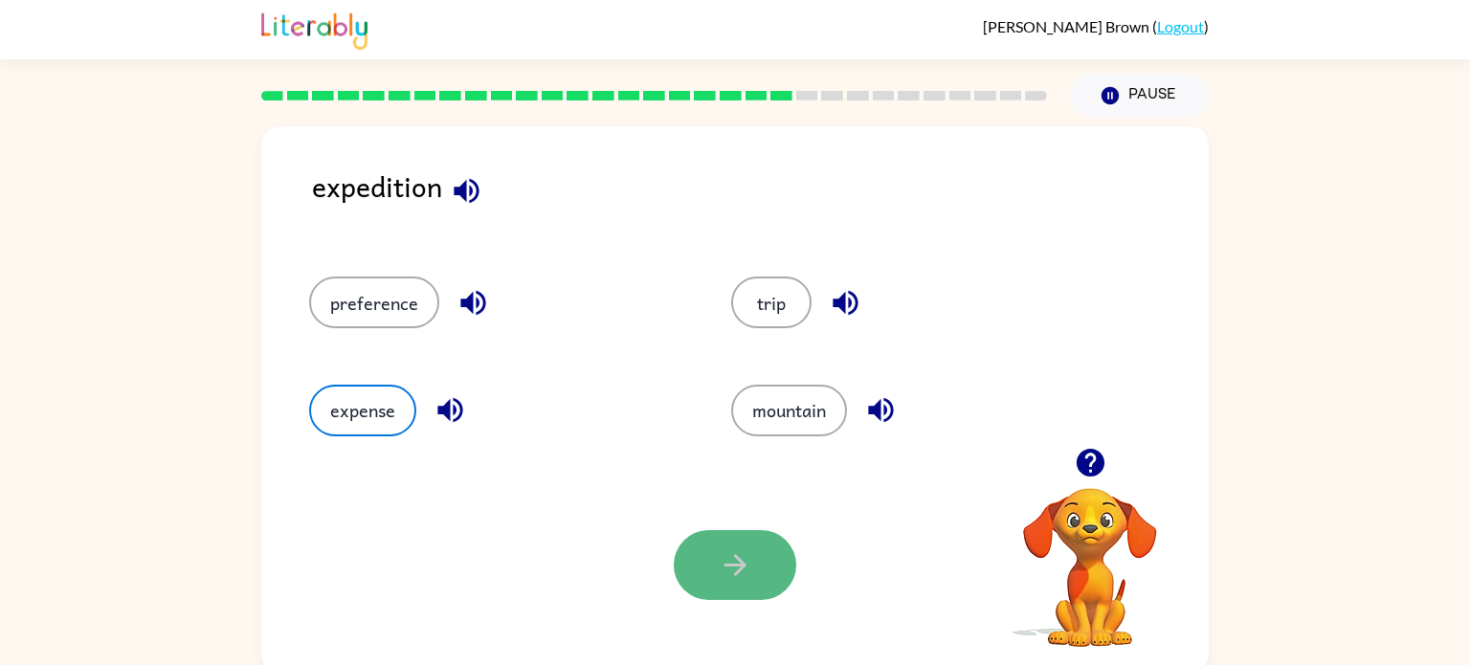
click at [755, 578] on button "button" at bounding box center [735, 565] width 123 height 70
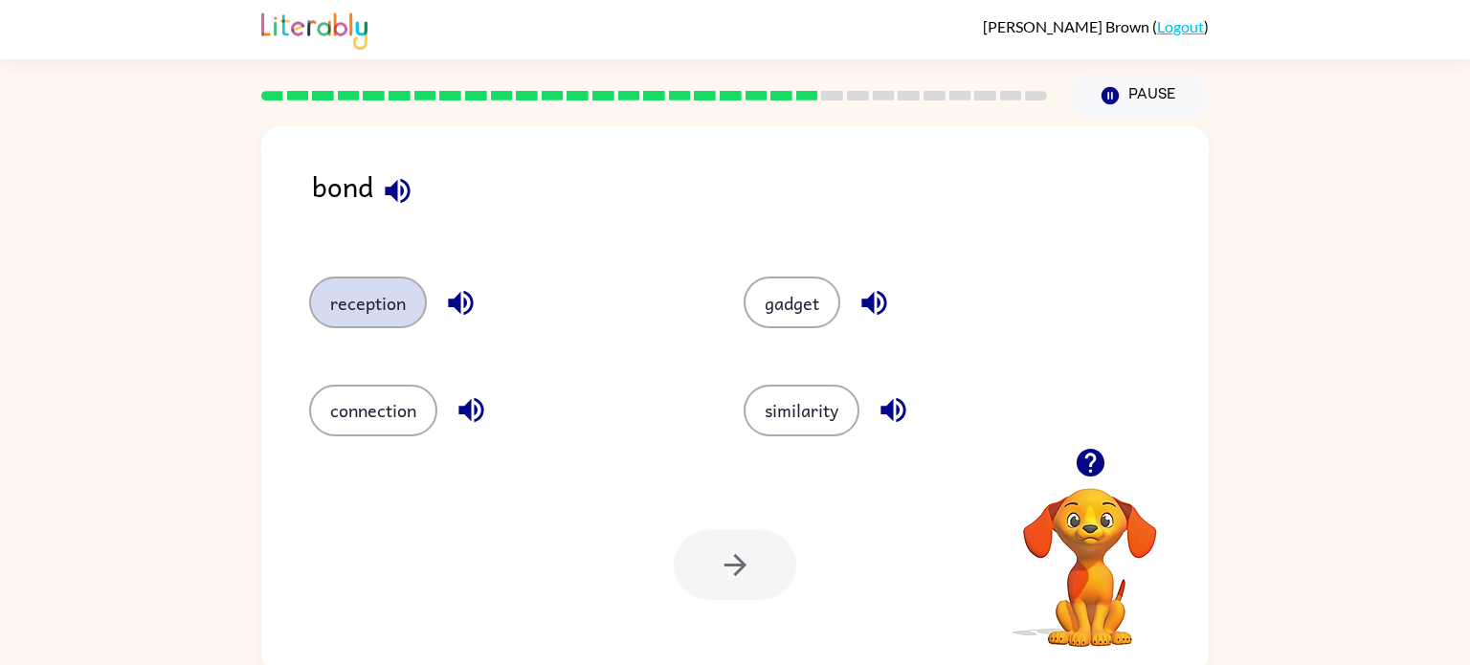
click at [397, 304] on button "reception" at bounding box center [368, 303] width 118 height 52
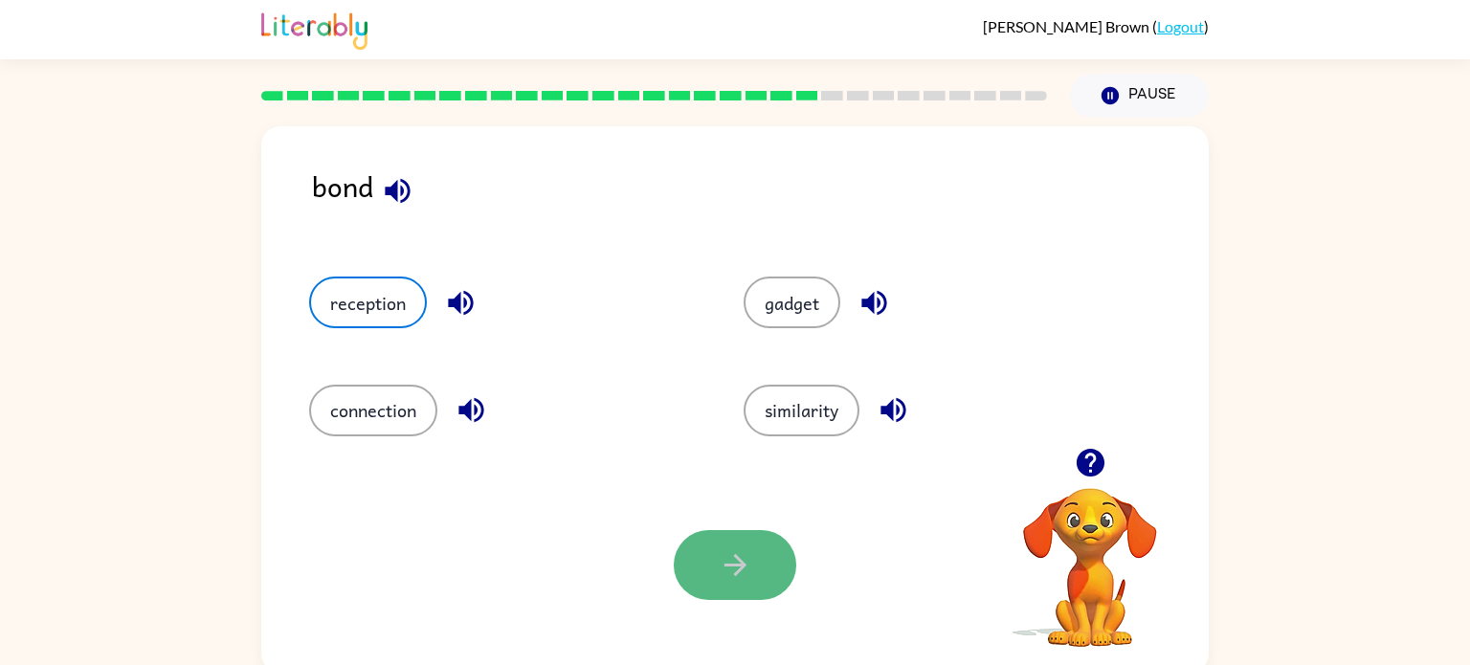
click at [701, 568] on button "button" at bounding box center [735, 565] width 123 height 70
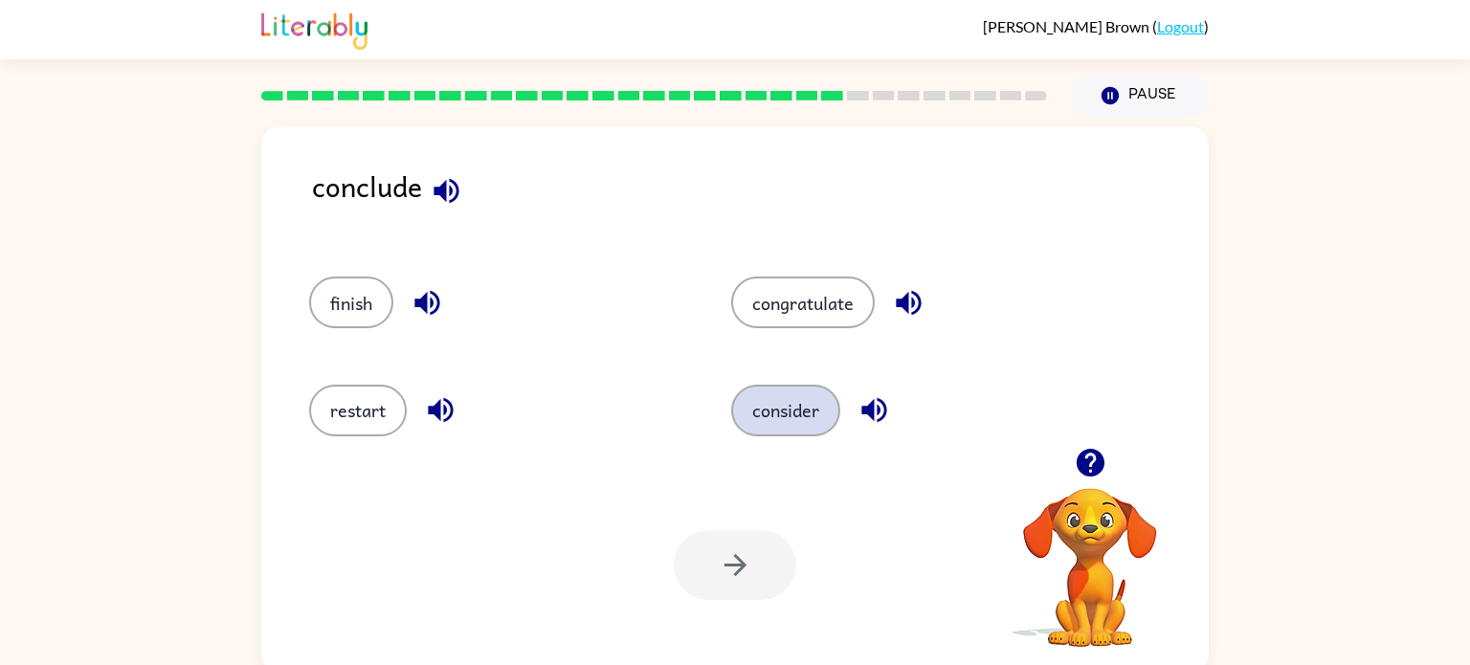
click at [812, 409] on button "consider" at bounding box center [785, 411] width 109 height 52
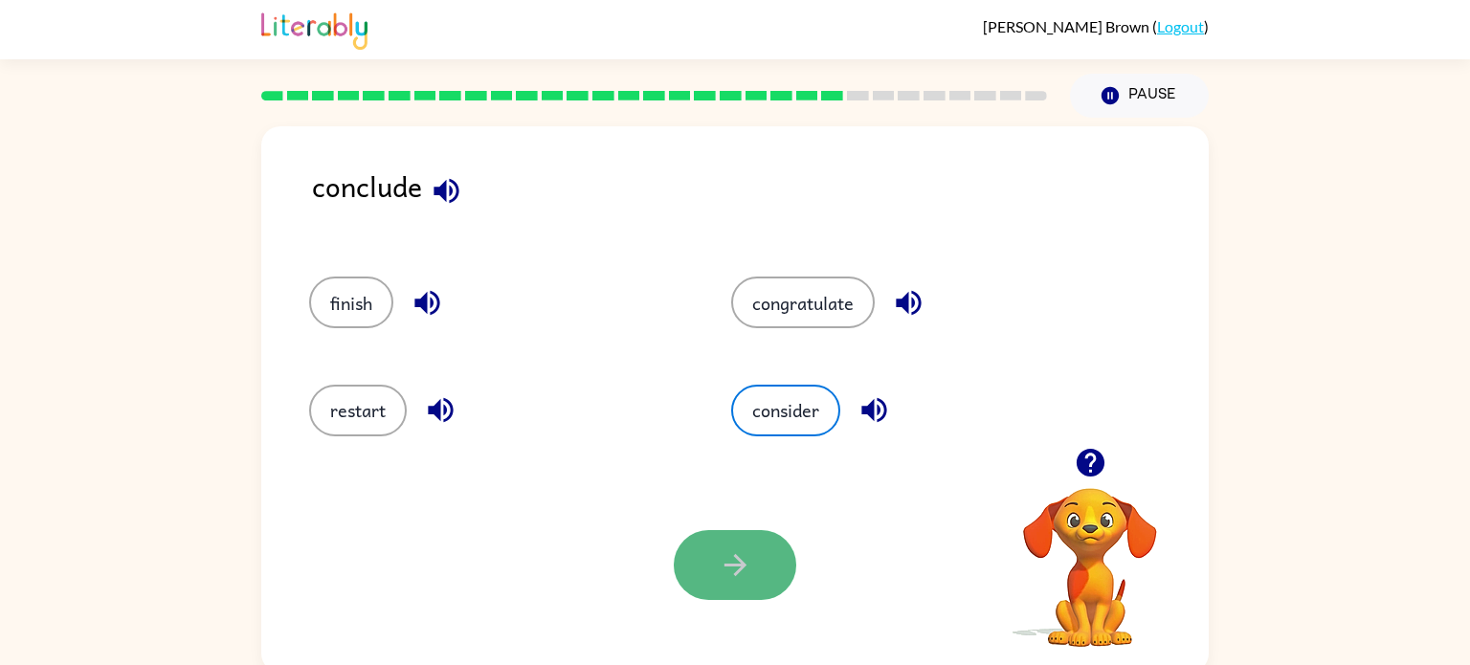
click at [732, 586] on button "button" at bounding box center [735, 565] width 123 height 70
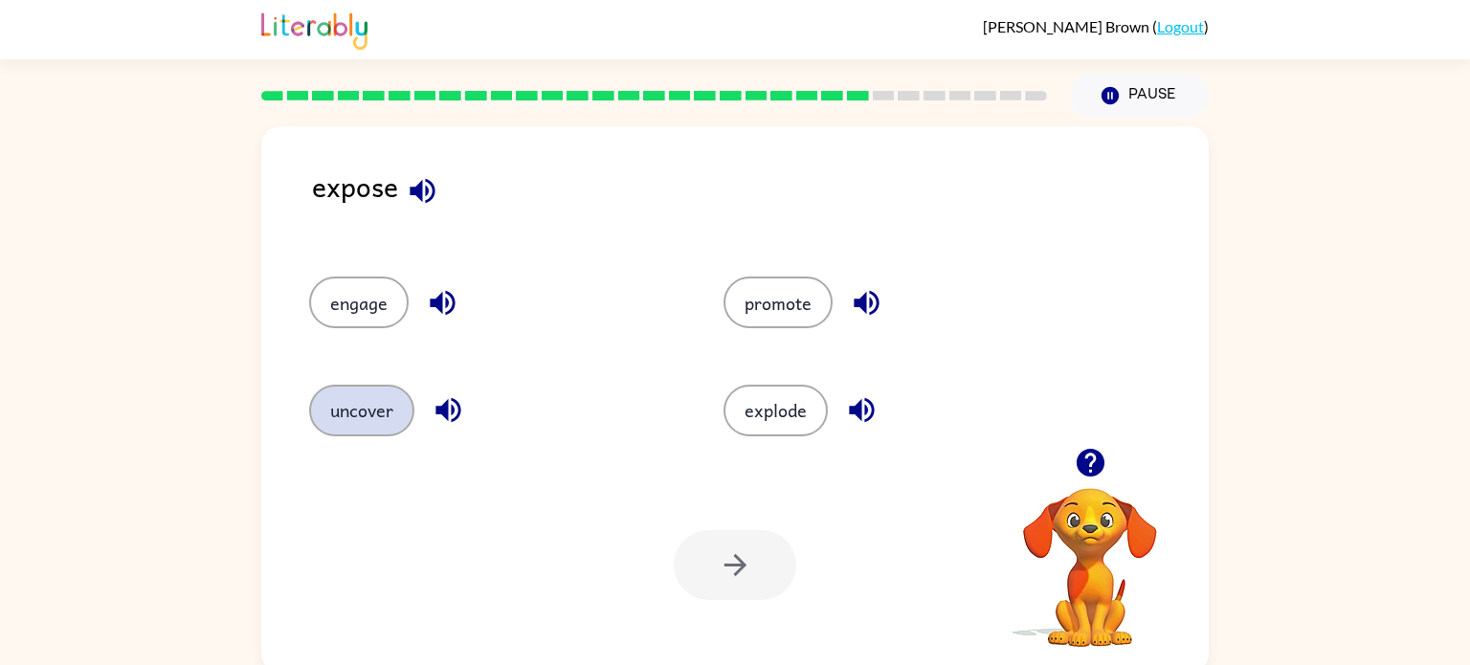
click at [372, 425] on button "uncover" at bounding box center [361, 411] width 105 height 52
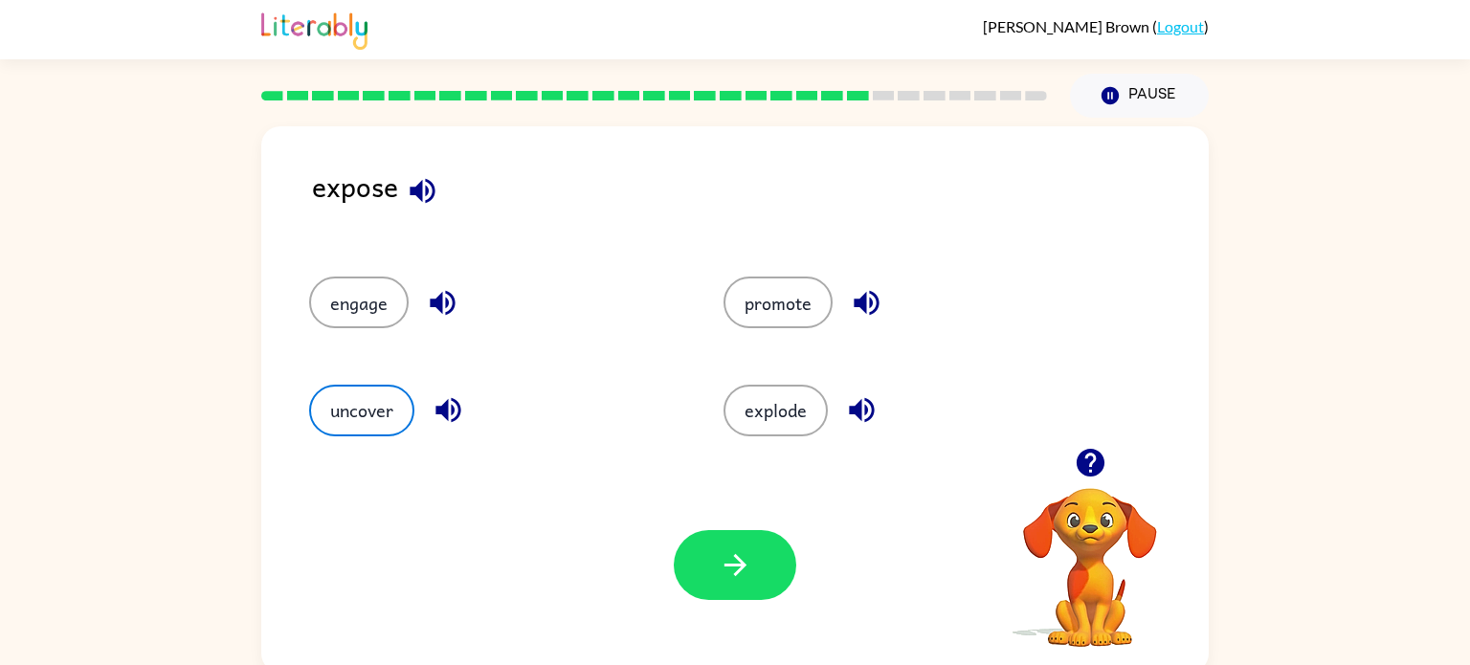
click at [773, 610] on div "Your browser must support playing .mp4 files to use Literably. Please try using…" at bounding box center [735, 565] width 948 height 215
click at [773, 608] on div "Your browser must support playing .mp4 files to use Literably. Please try using…" at bounding box center [735, 565] width 948 height 215
click at [755, 557] on button "button" at bounding box center [735, 565] width 123 height 70
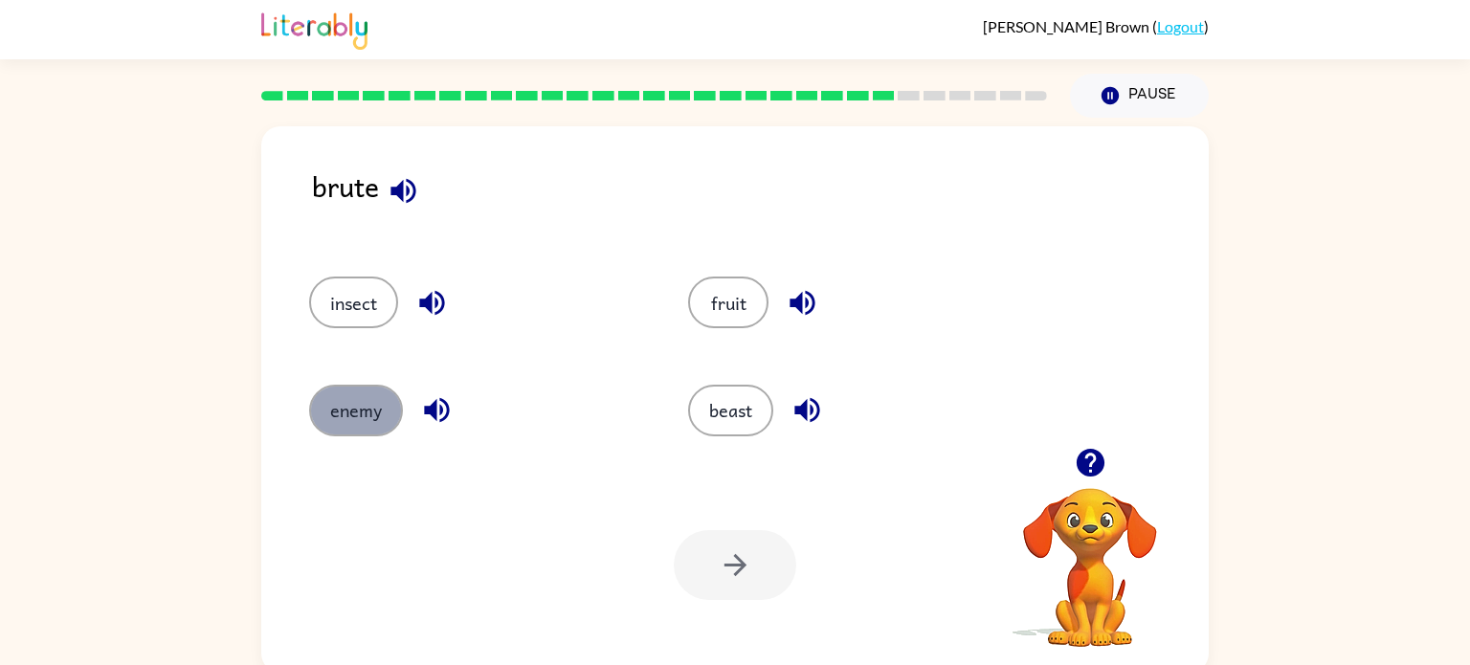
drag, startPoint x: 366, startPoint y: 406, endPoint x: 377, endPoint y: 401, distance: 12.4
click at [377, 401] on button "enemy" at bounding box center [356, 411] width 94 height 52
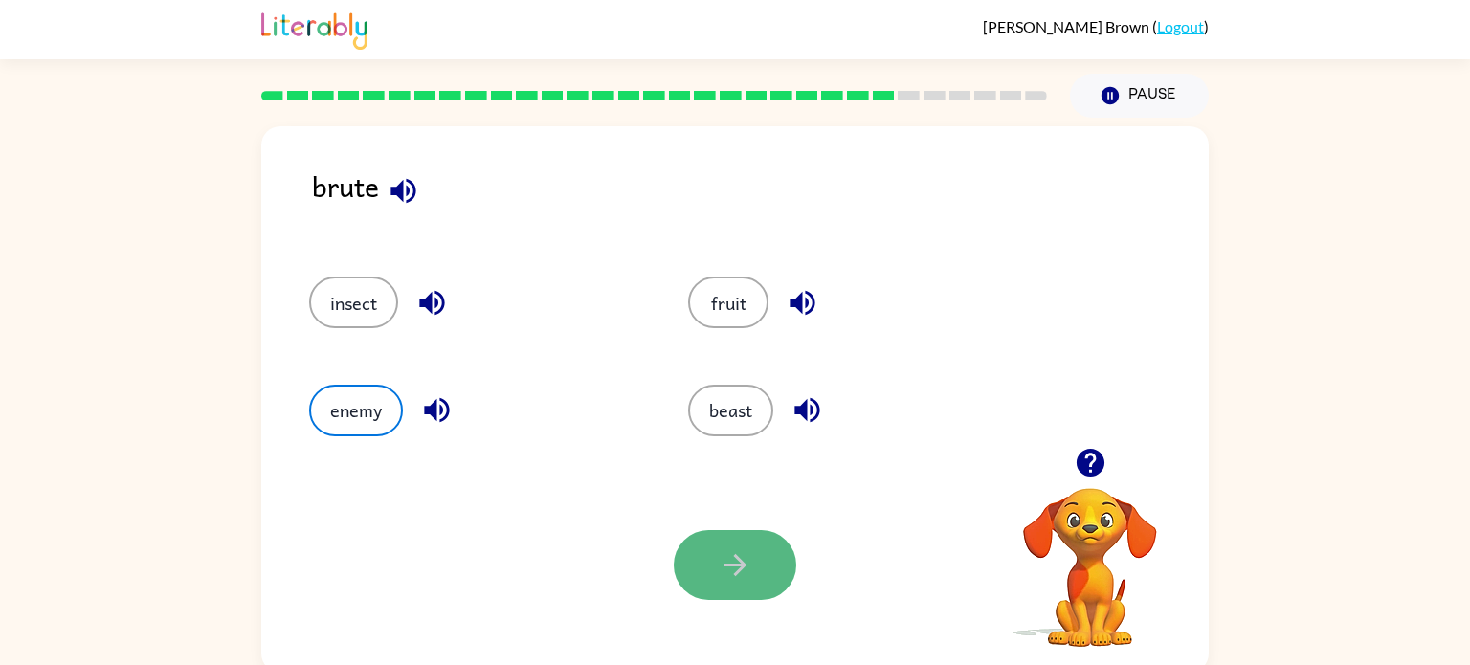
click at [742, 562] on icon "button" at bounding box center [735, 565] width 22 height 22
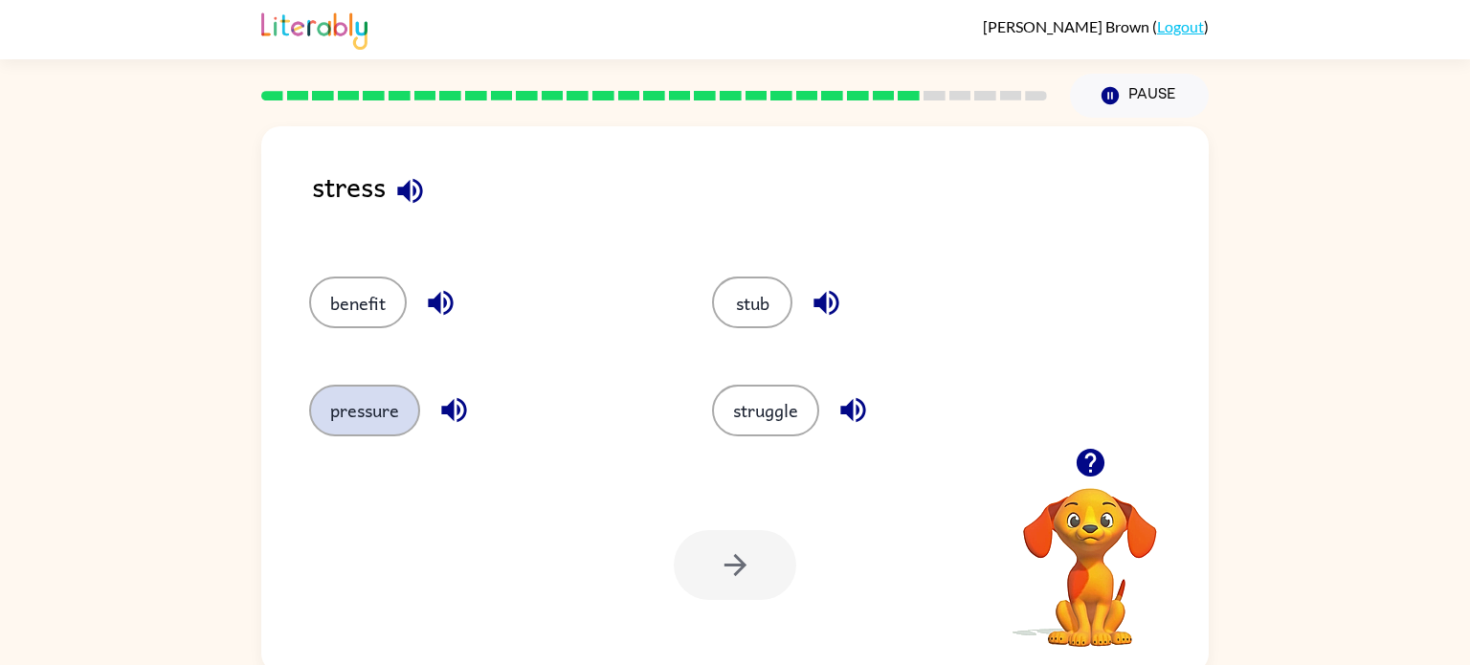
click at [325, 415] on button "pressure" at bounding box center [364, 411] width 111 height 52
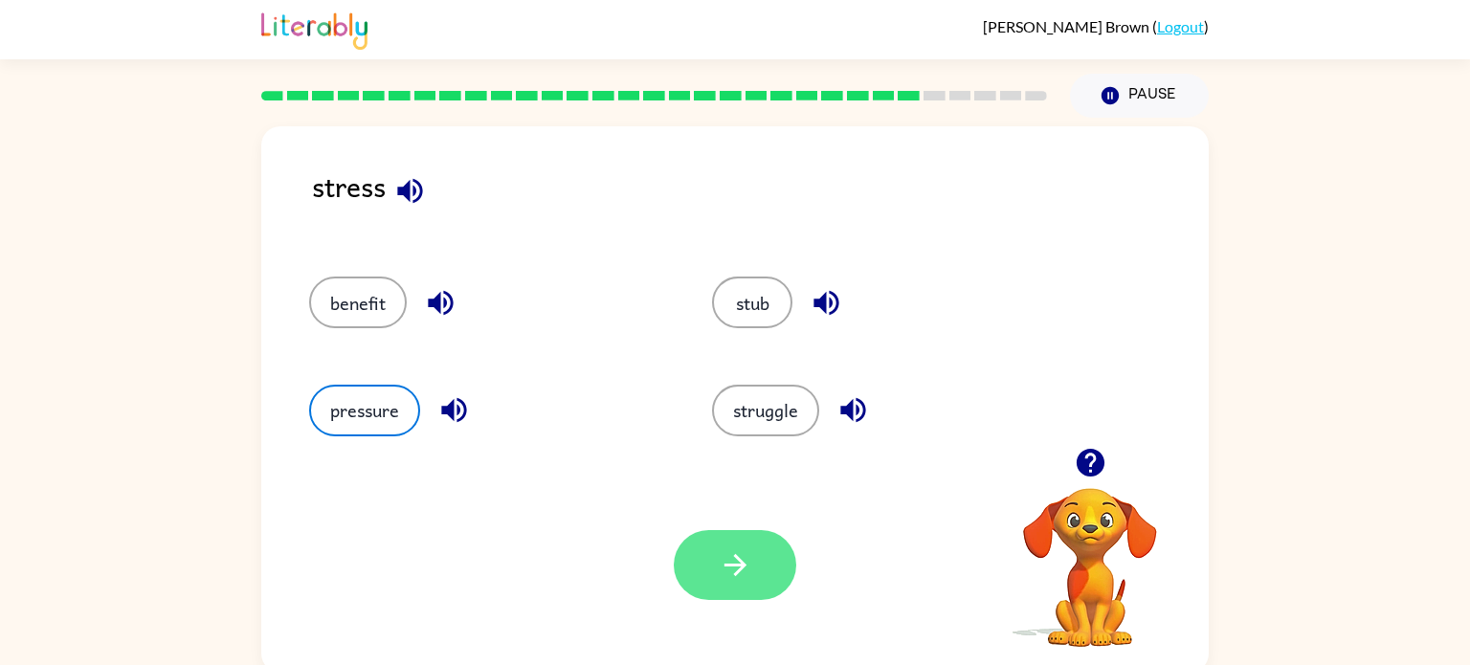
click at [769, 553] on button "button" at bounding box center [735, 565] width 123 height 70
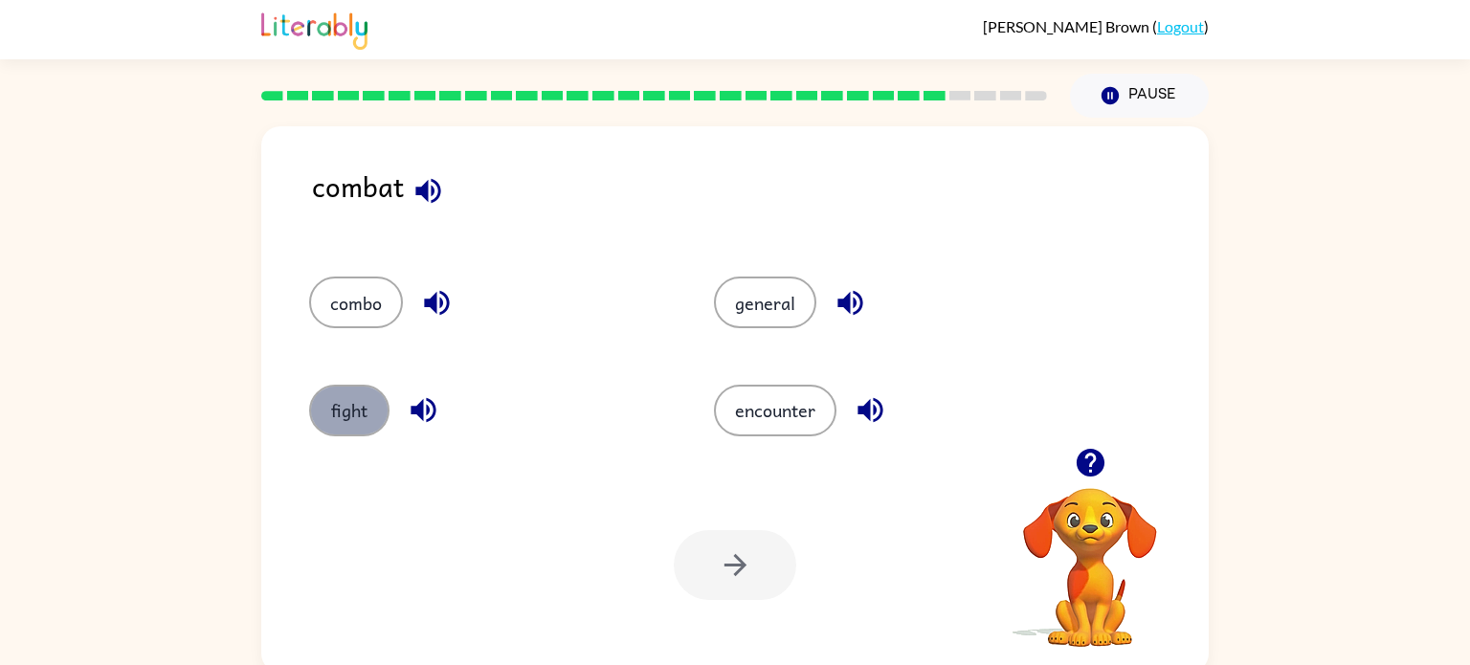
click at [355, 406] on button "fight" at bounding box center [349, 411] width 80 height 52
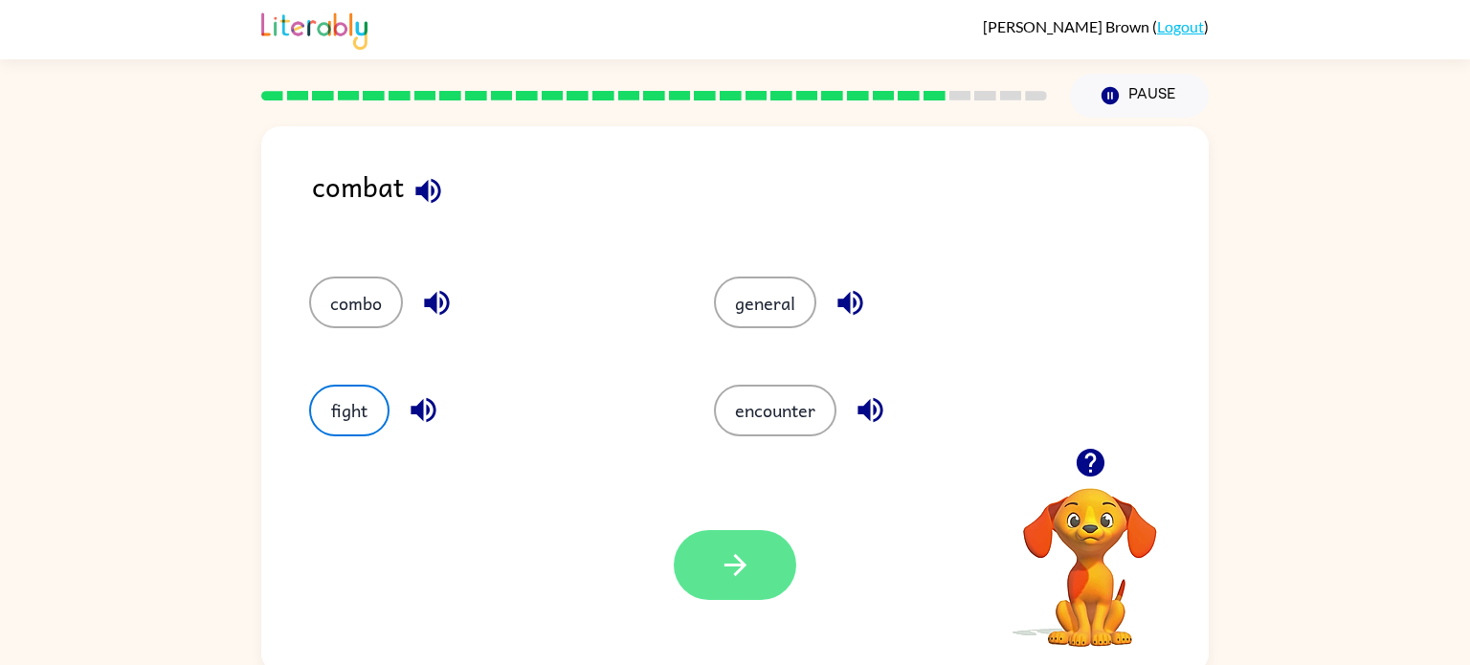
click at [753, 575] on button "button" at bounding box center [735, 565] width 123 height 70
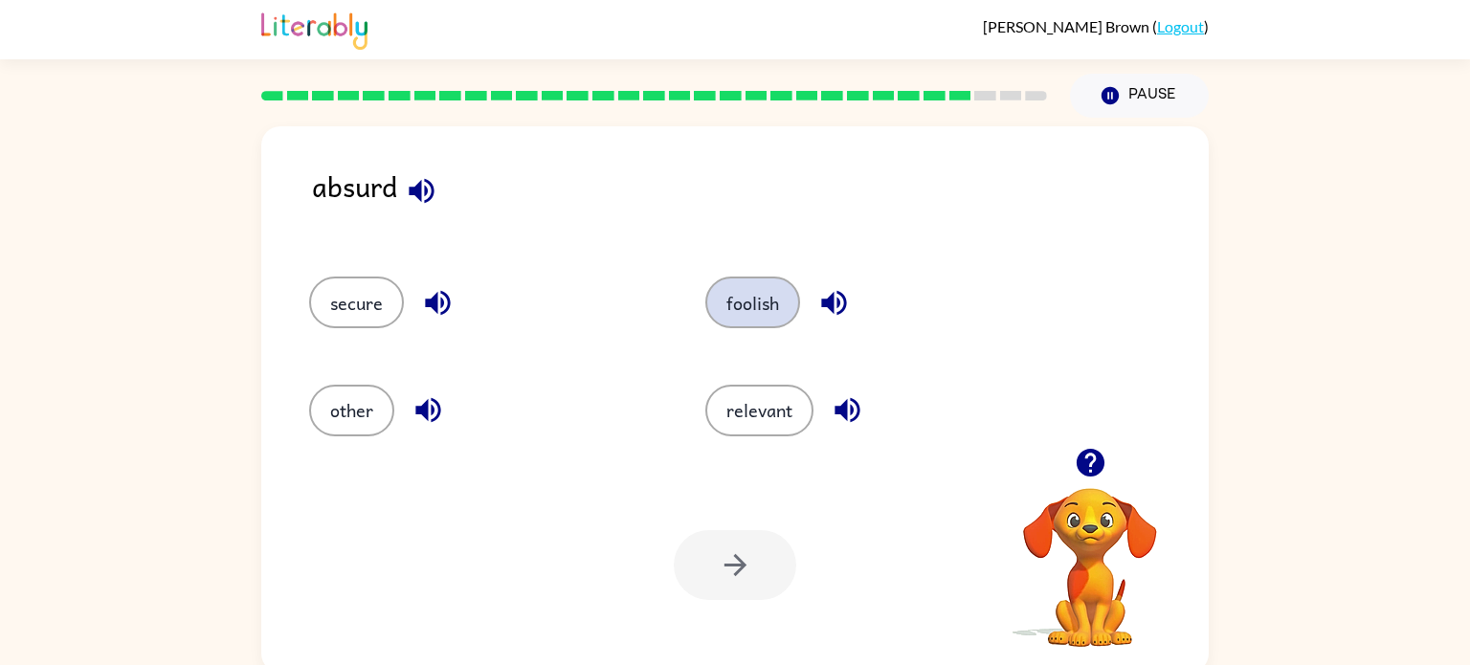
click at [736, 308] on button "foolish" at bounding box center [753, 303] width 95 height 52
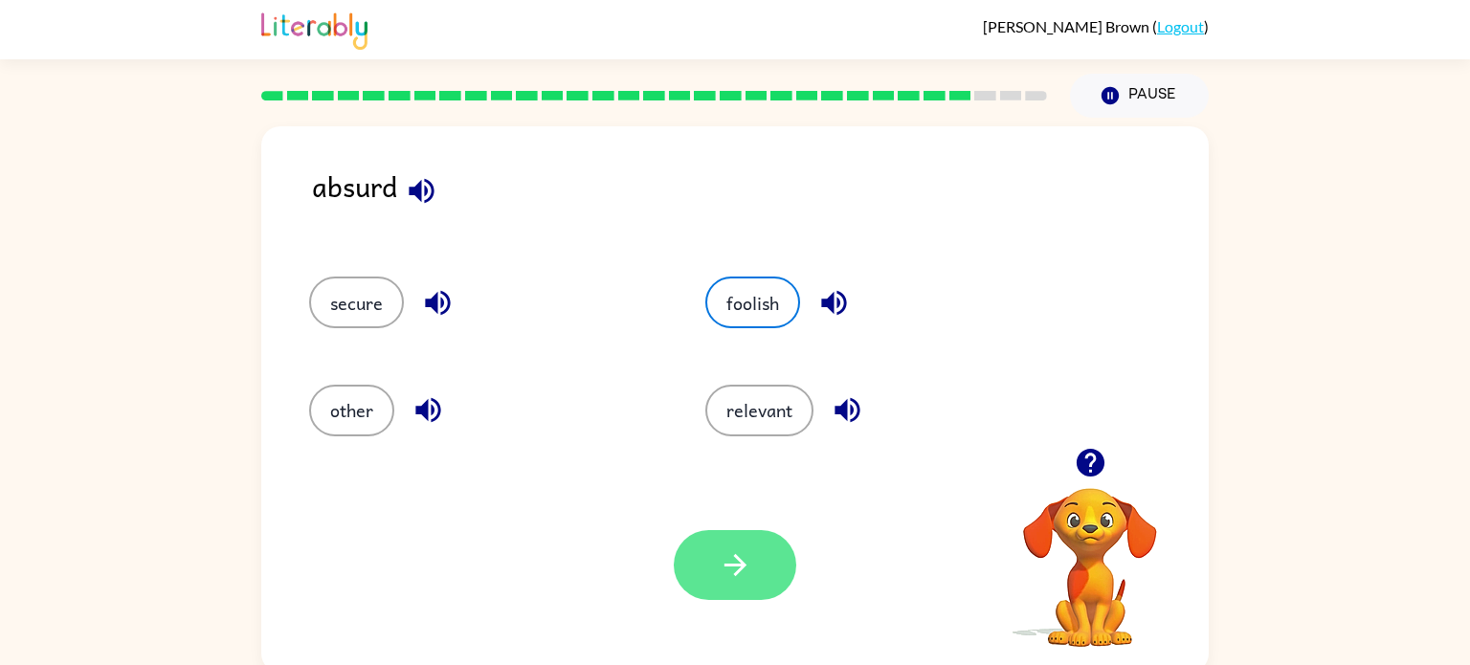
click at [753, 544] on button "button" at bounding box center [735, 565] width 123 height 70
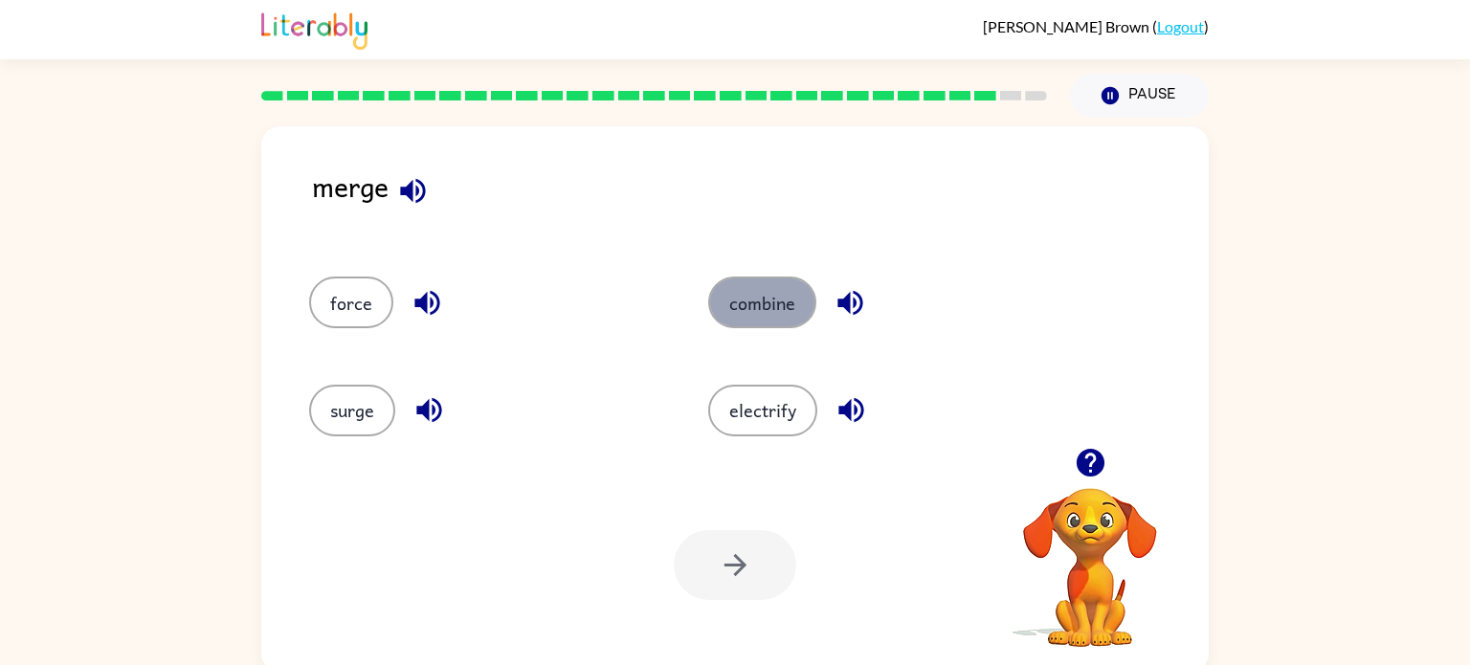
click at [754, 299] on button "combine" at bounding box center [762, 303] width 108 height 52
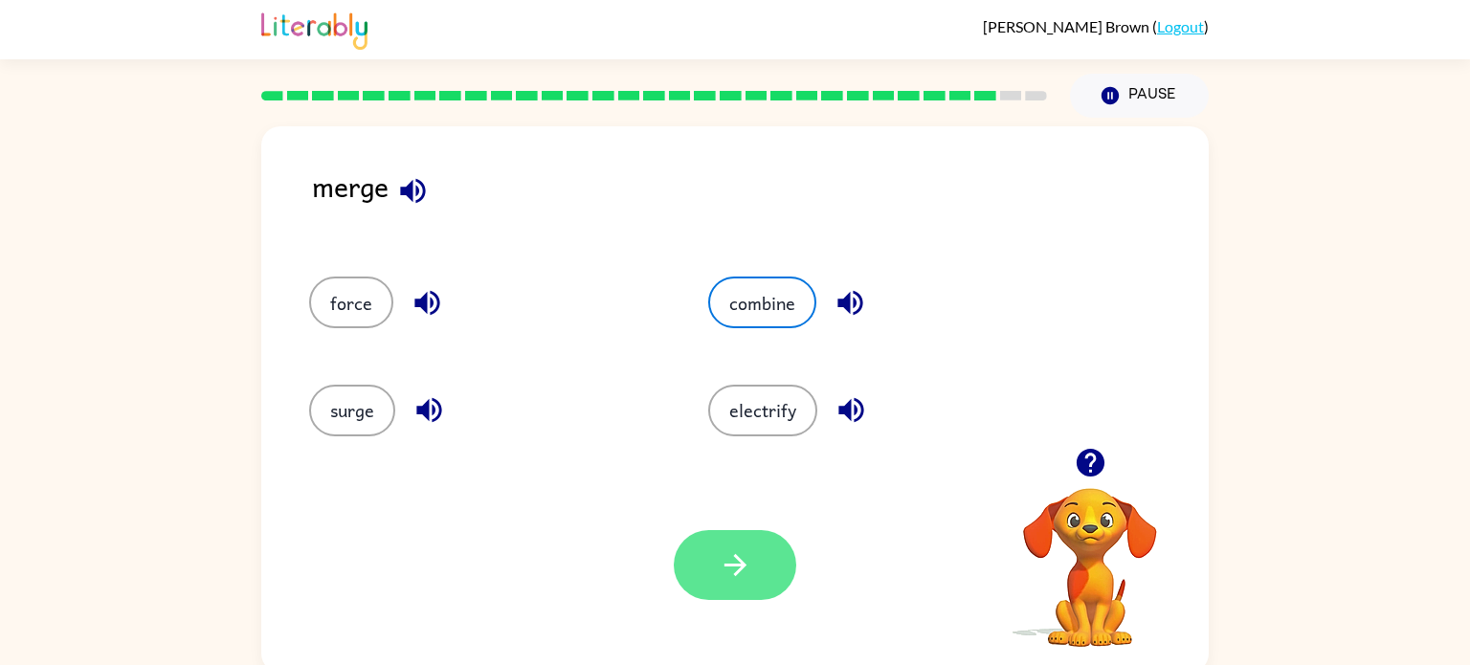
click at [706, 539] on button "button" at bounding box center [735, 565] width 123 height 70
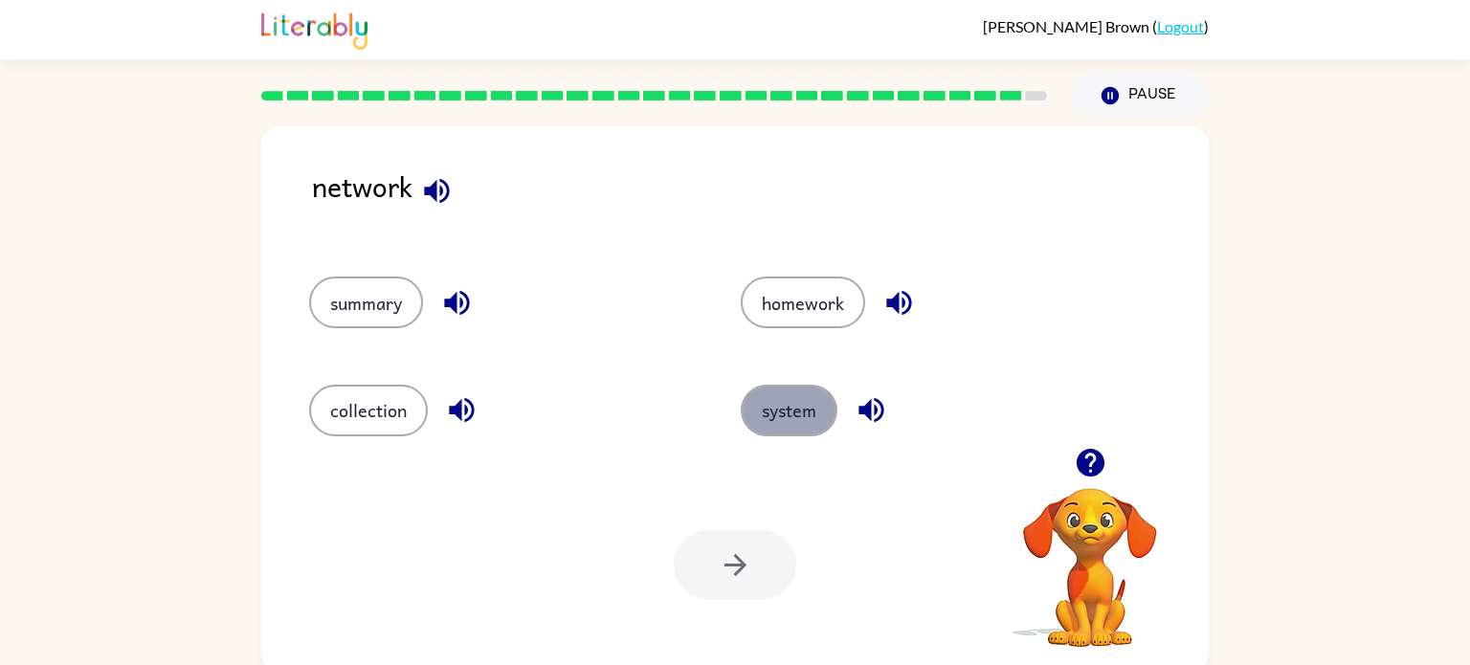
click at [807, 424] on button "system" at bounding box center [789, 411] width 97 height 52
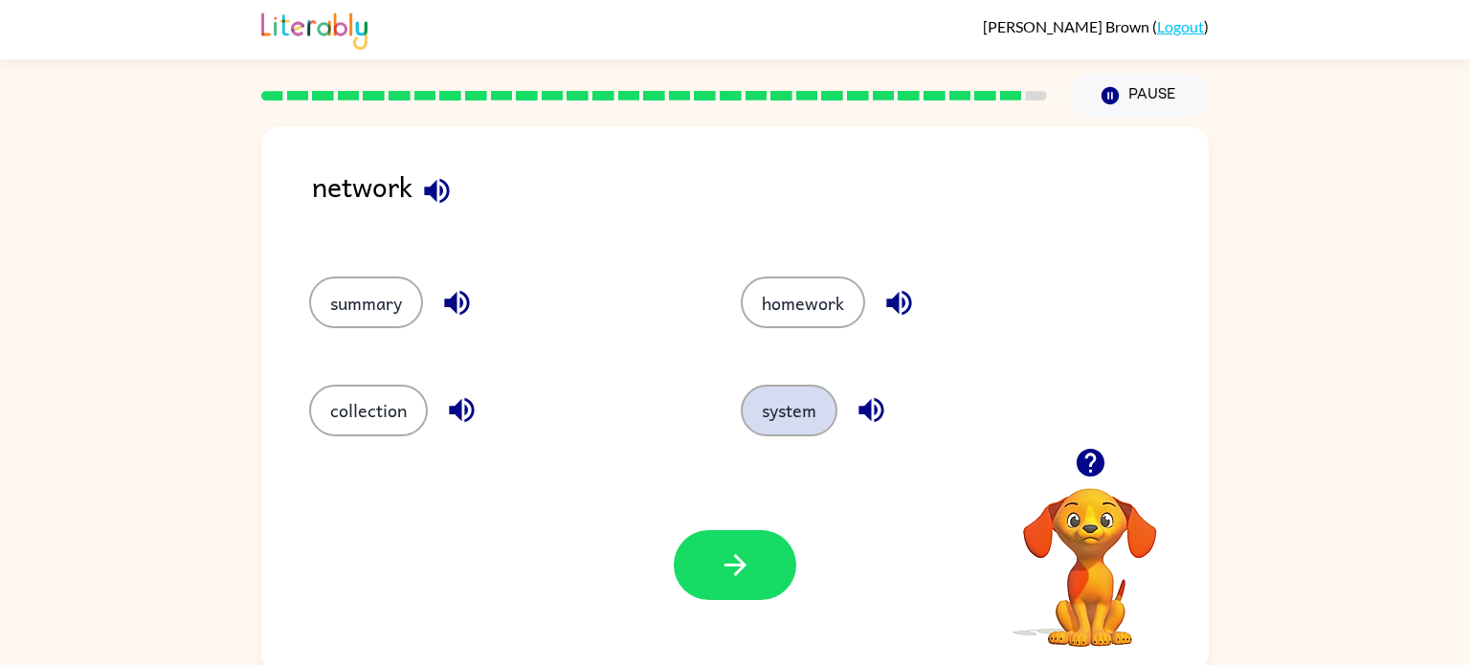
click at [807, 424] on button "system" at bounding box center [789, 411] width 97 height 52
click at [743, 561] on icon "button" at bounding box center [736, 566] width 34 height 34
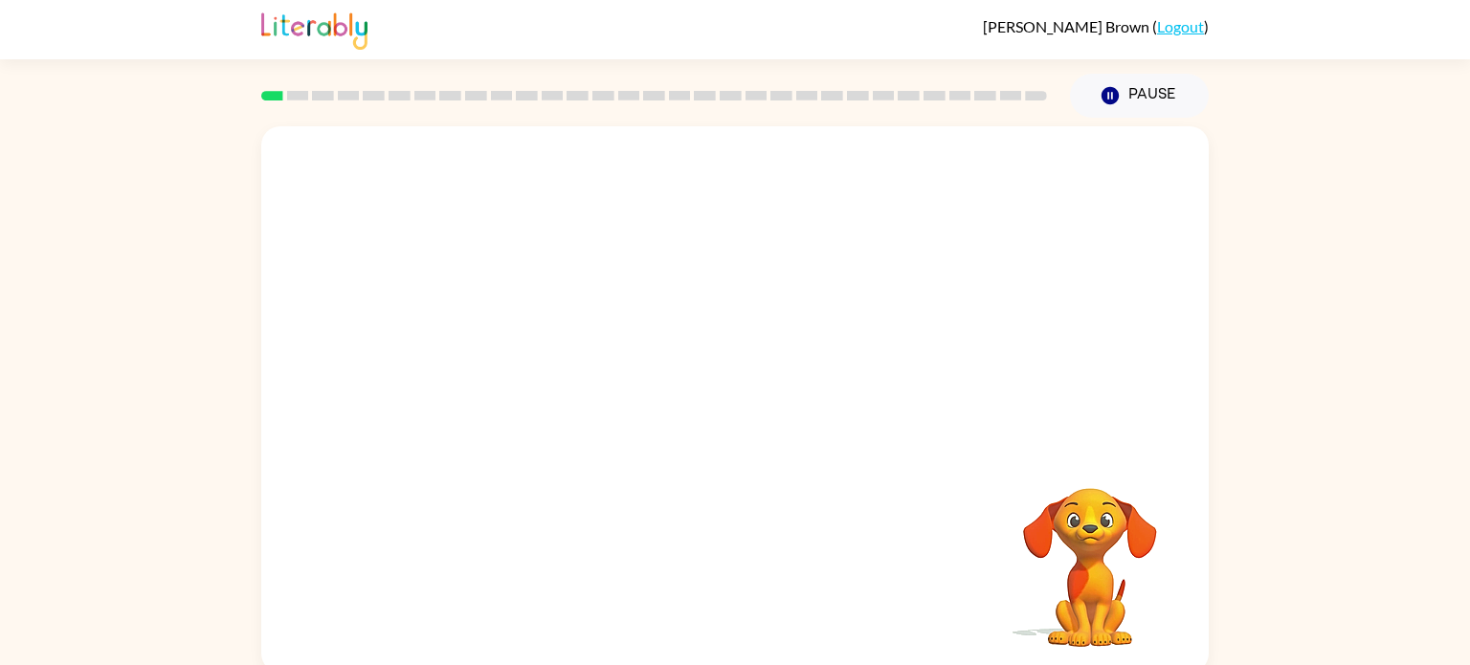
click at [571, 575] on div "Your browser must support playing .mp4 files to use Literably. Please try using…" at bounding box center [735, 399] width 948 height 547
click at [721, 301] on div "Your browser must support playing .mp4 files to use Literably. Please try using…" at bounding box center [735, 399] width 948 height 547
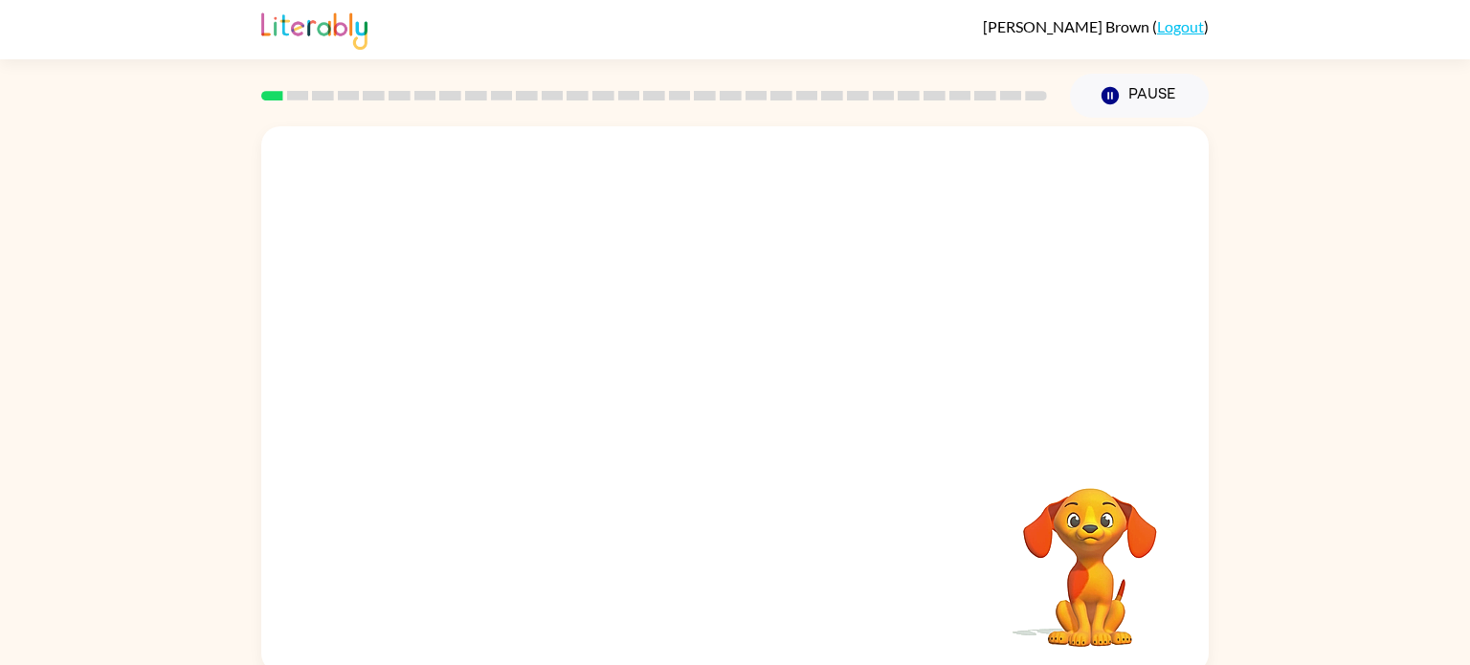
click at [721, 301] on div at bounding box center [735, 287] width 948 height 322
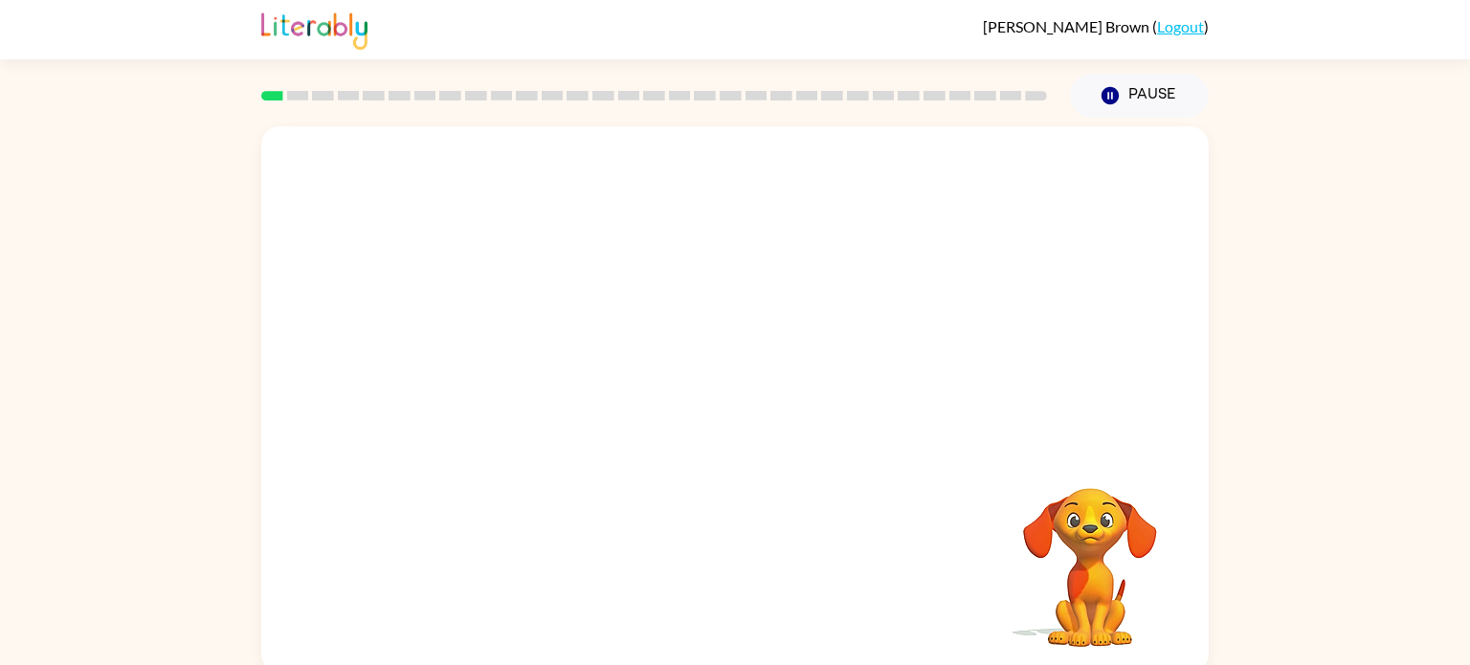
click at [721, 301] on div at bounding box center [735, 287] width 948 height 322
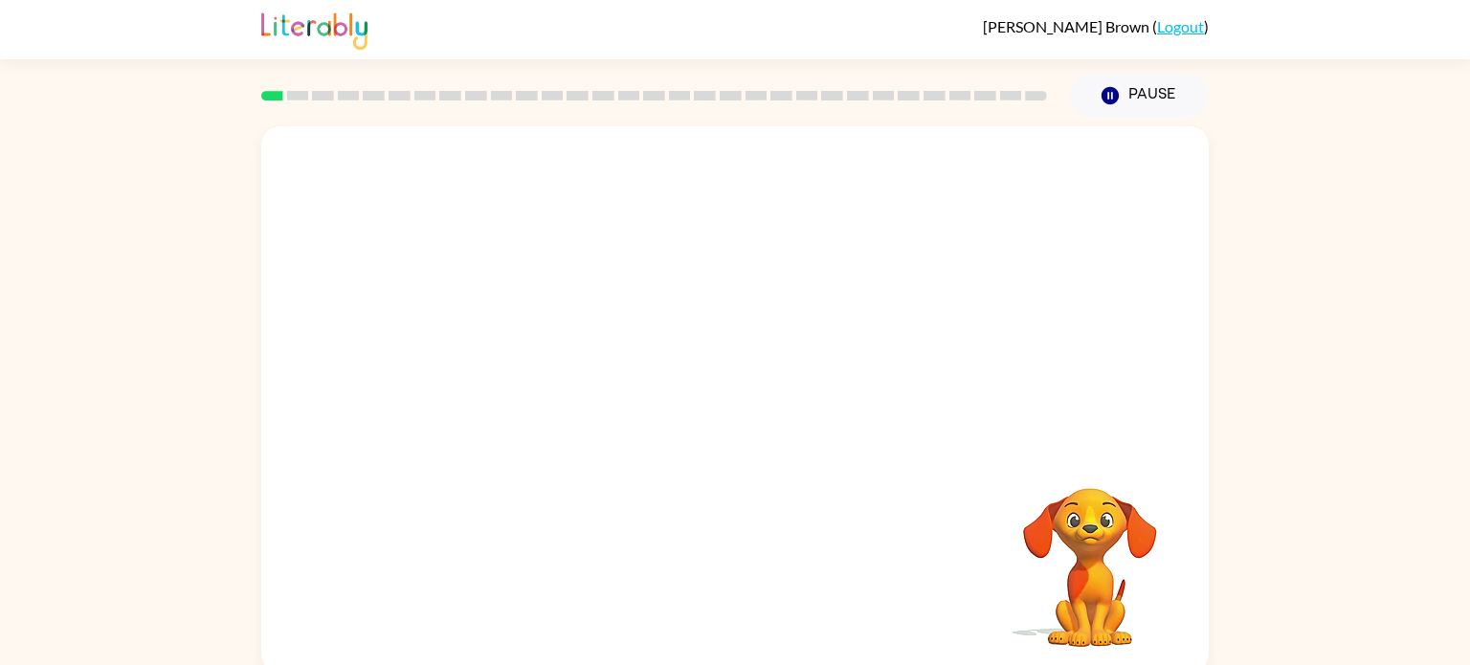
click at [721, 301] on div at bounding box center [735, 287] width 948 height 322
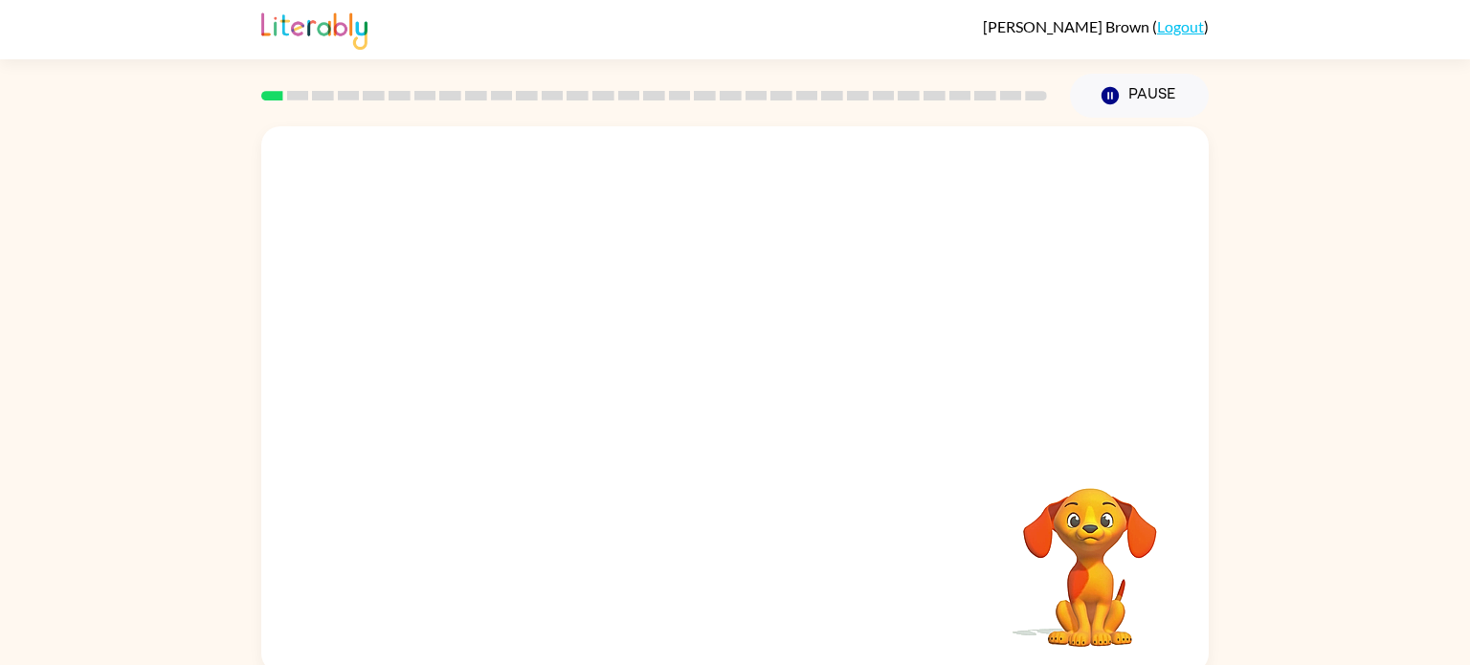
click at [721, 301] on div at bounding box center [735, 287] width 948 height 322
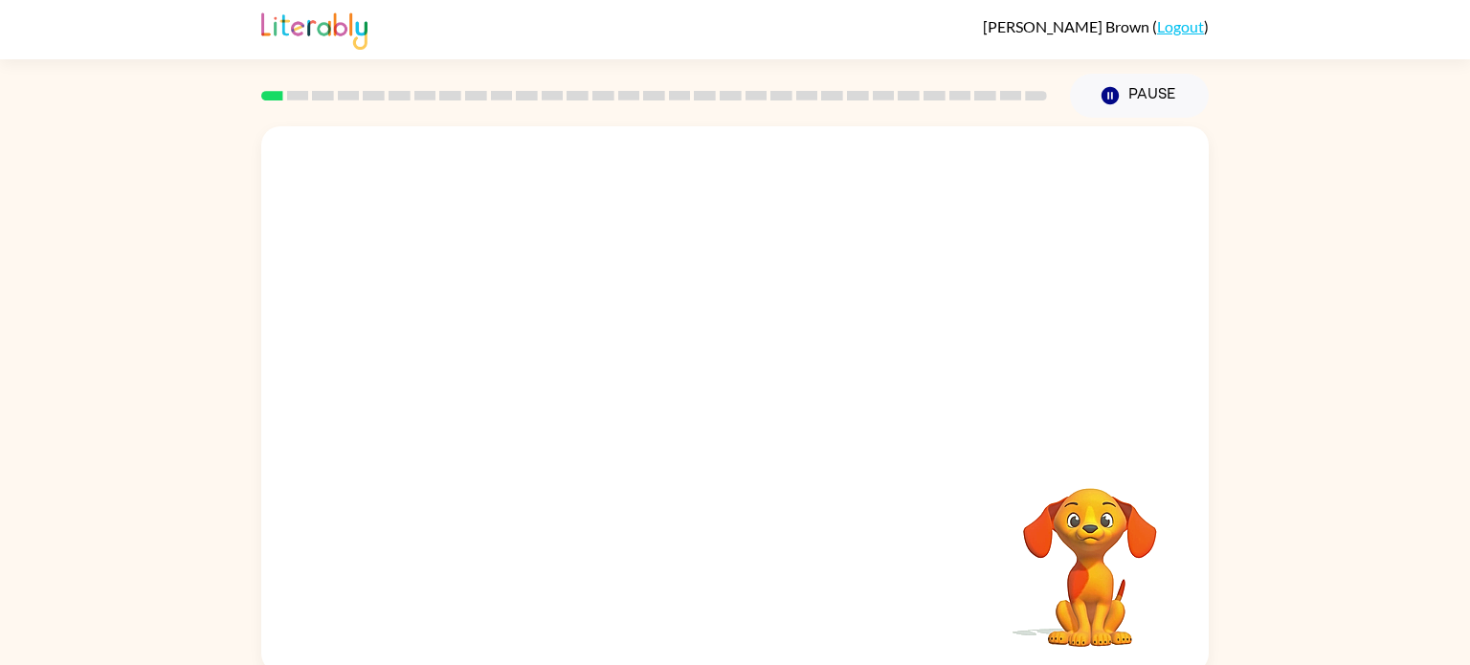
click at [721, 301] on div at bounding box center [735, 287] width 948 height 322
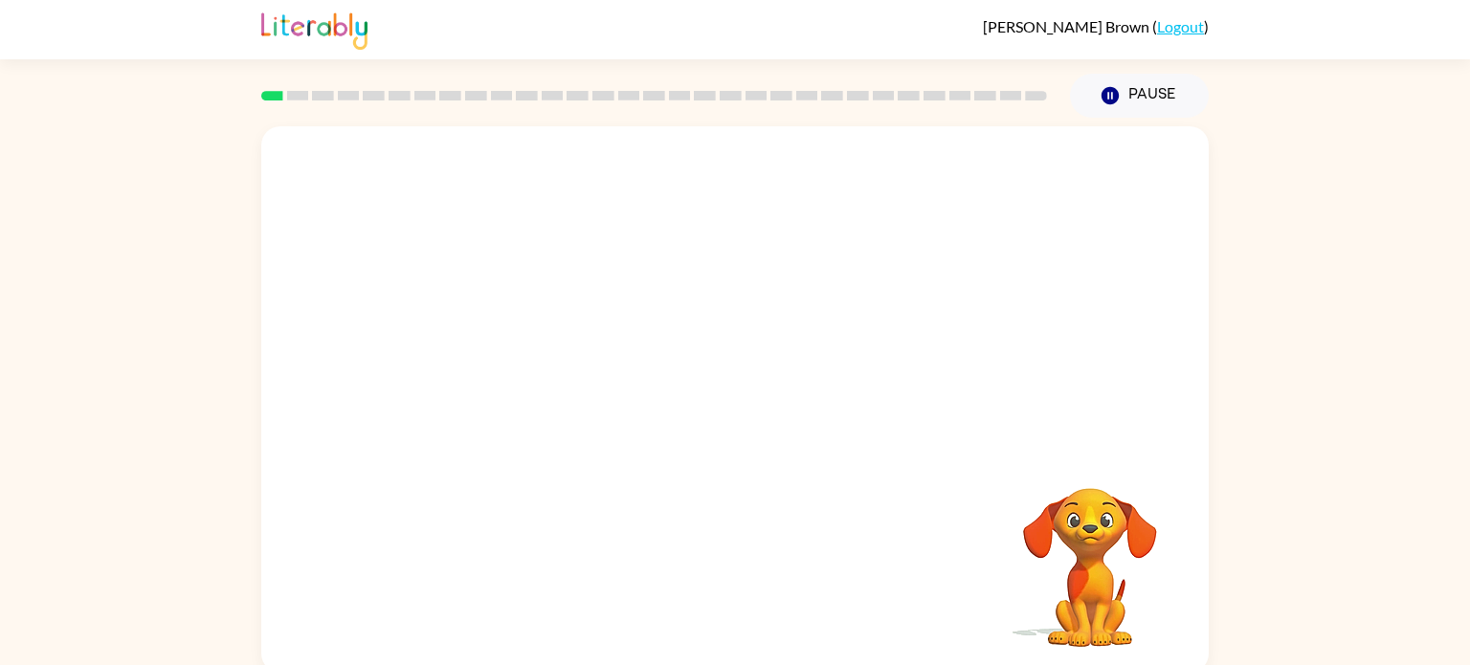
click at [721, 301] on div at bounding box center [735, 287] width 948 height 322
click at [725, 303] on div at bounding box center [735, 287] width 948 height 322
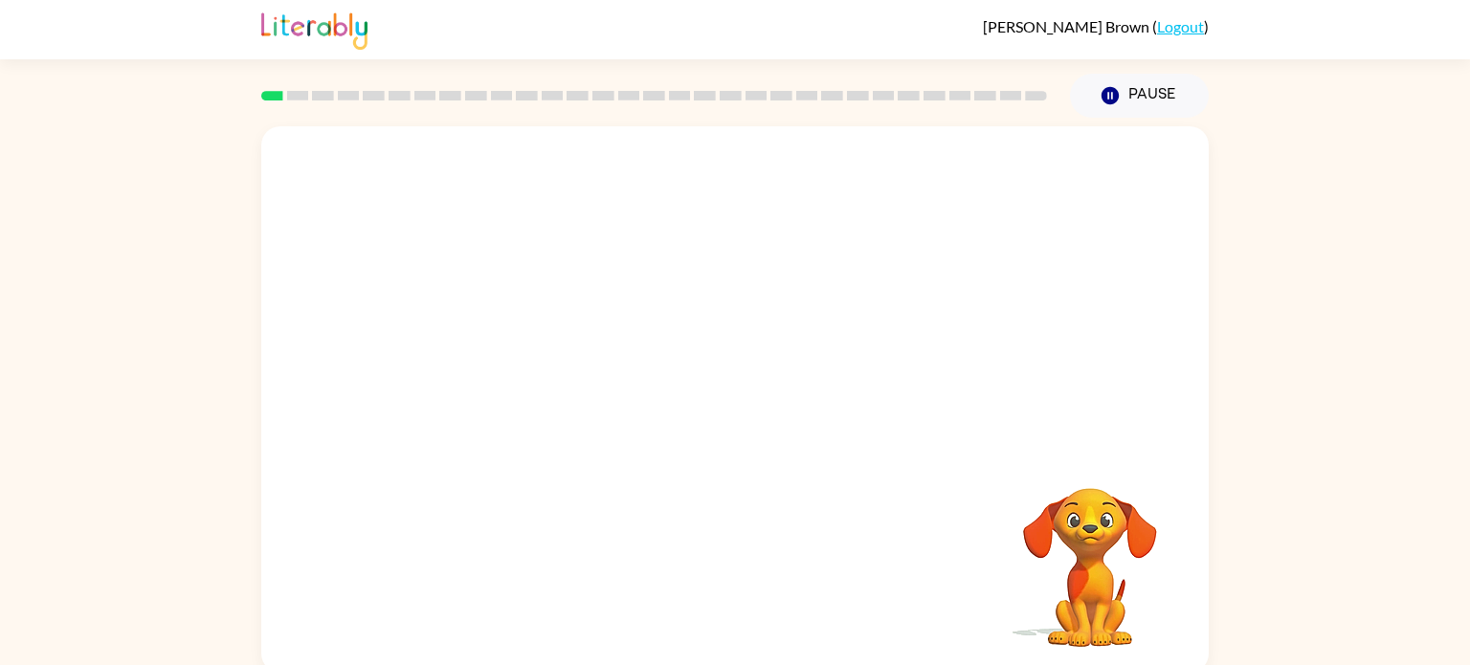
click at [725, 303] on div at bounding box center [735, 287] width 948 height 322
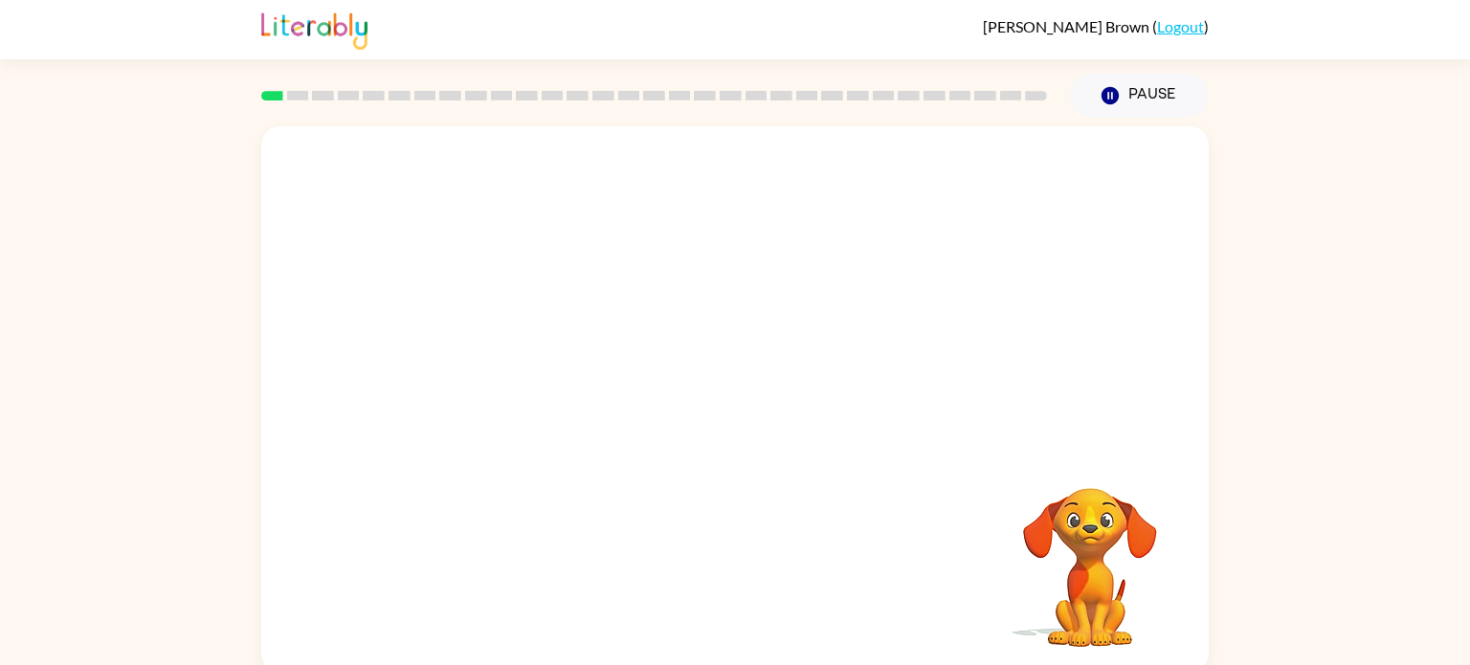
click at [725, 303] on div at bounding box center [735, 287] width 948 height 322
click at [727, 304] on div at bounding box center [735, 287] width 948 height 322
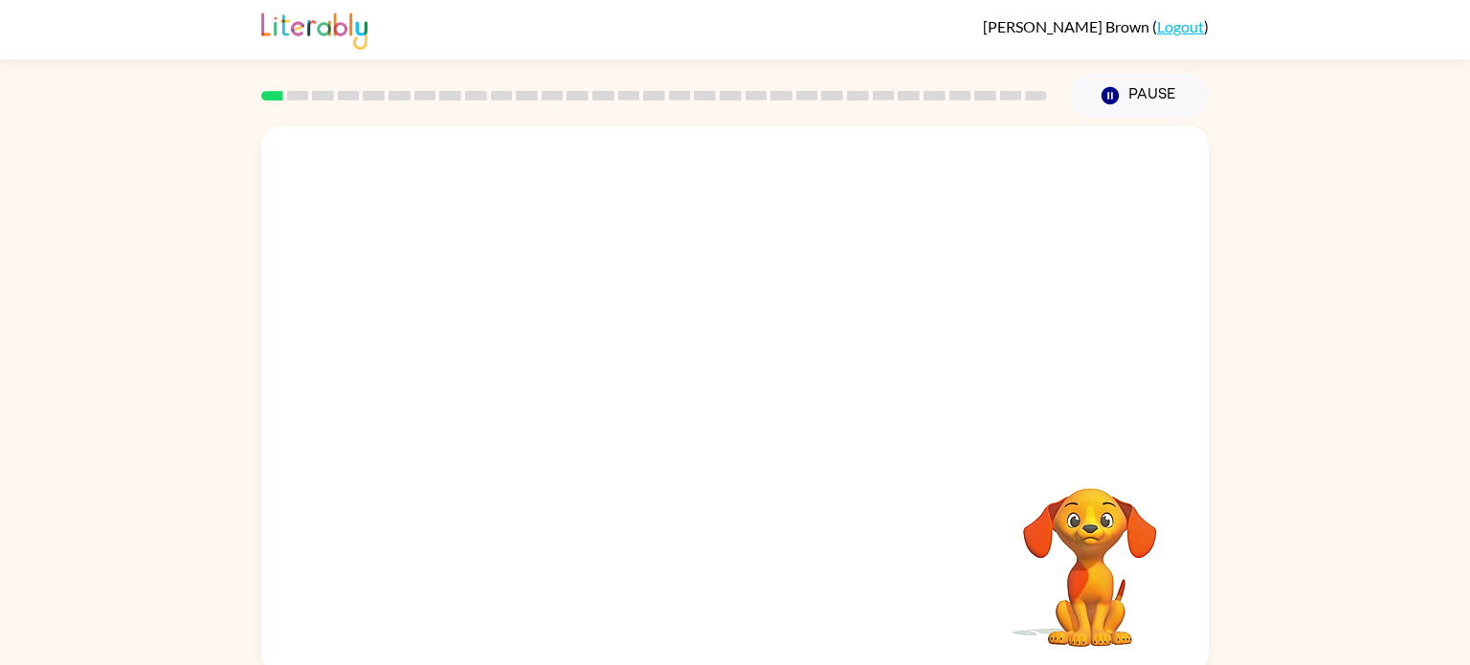
click at [727, 304] on div at bounding box center [735, 287] width 948 height 322
click at [725, 302] on div at bounding box center [735, 287] width 948 height 322
click at [688, 305] on video "Your browser must support playing .mp4 files to use Literably. Please try using…" at bounding box center [735, 287] width 948 height 322
click at [728, 374] on div at bounding box center [735, 409] width 123 height 70
click at [734, 382] on button "button" at bounding box center [735, 409] width 123 height 70
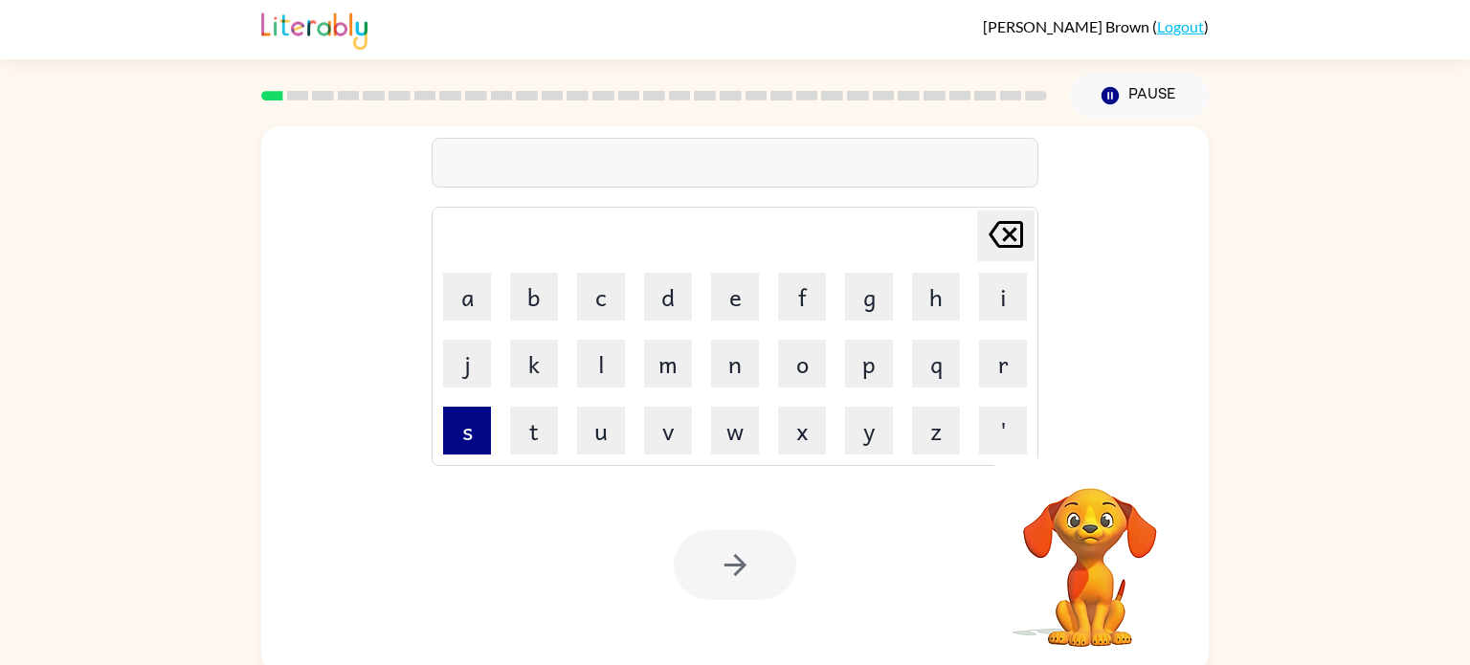
click at [473, 427] on button "s" at bounding box center [467, 431] width 48 height 48
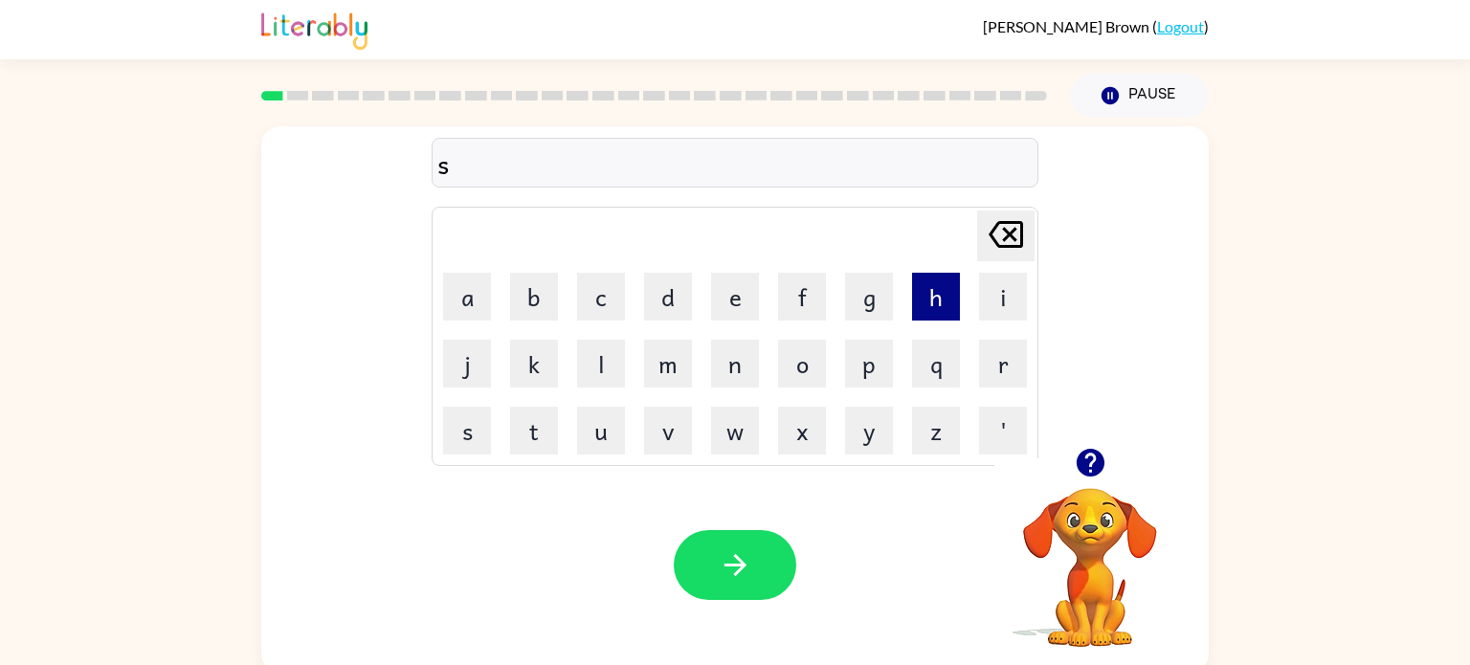
click at [933, 318] on button "h" at bounding box center [936, 297] width 48 height 48
click at [611, 422] on button "u" at bounding box center [601, 431] width 48 height 48
click at [478, 424] on button "s" at bounding box center [467, 431] width 48 height 48
click at [913, 300] on button "h" at bounding box center [936, 297] width 48 height 48
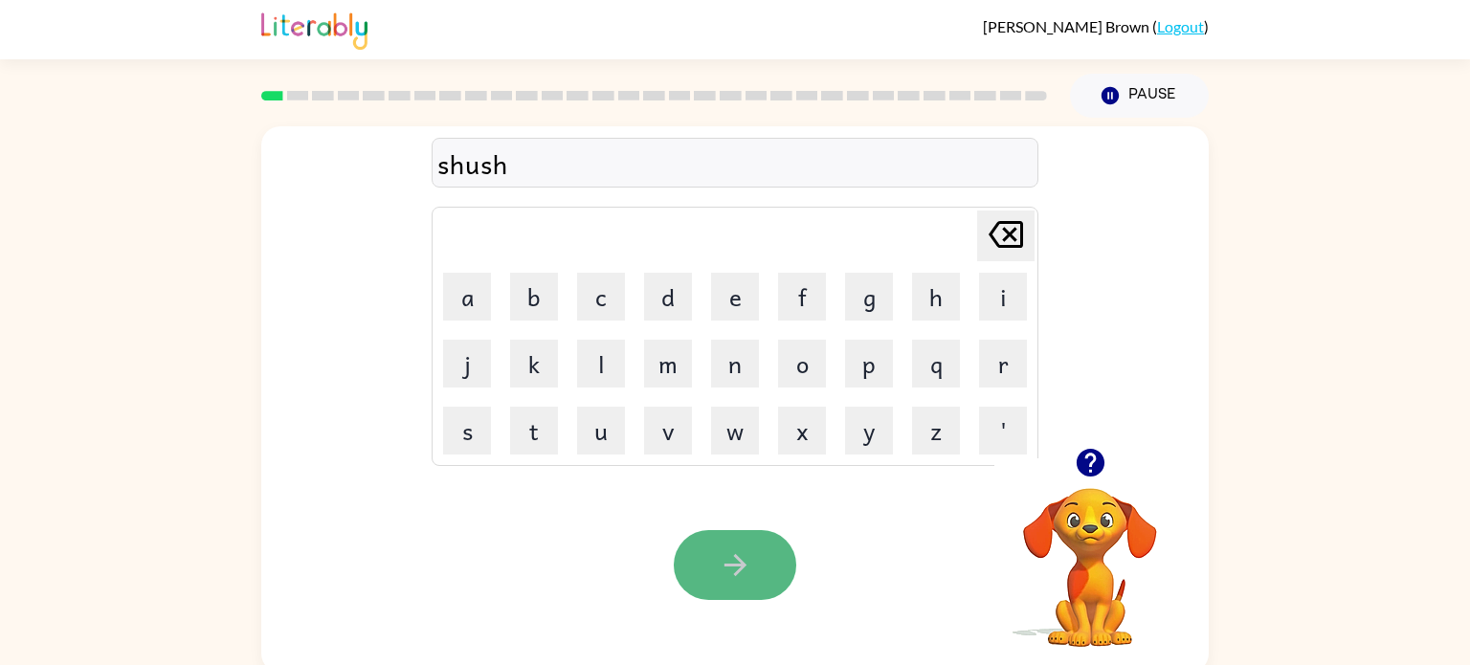
click at [732, 552] on icon "button" at bounding box center [736, 566] width 34 height 34
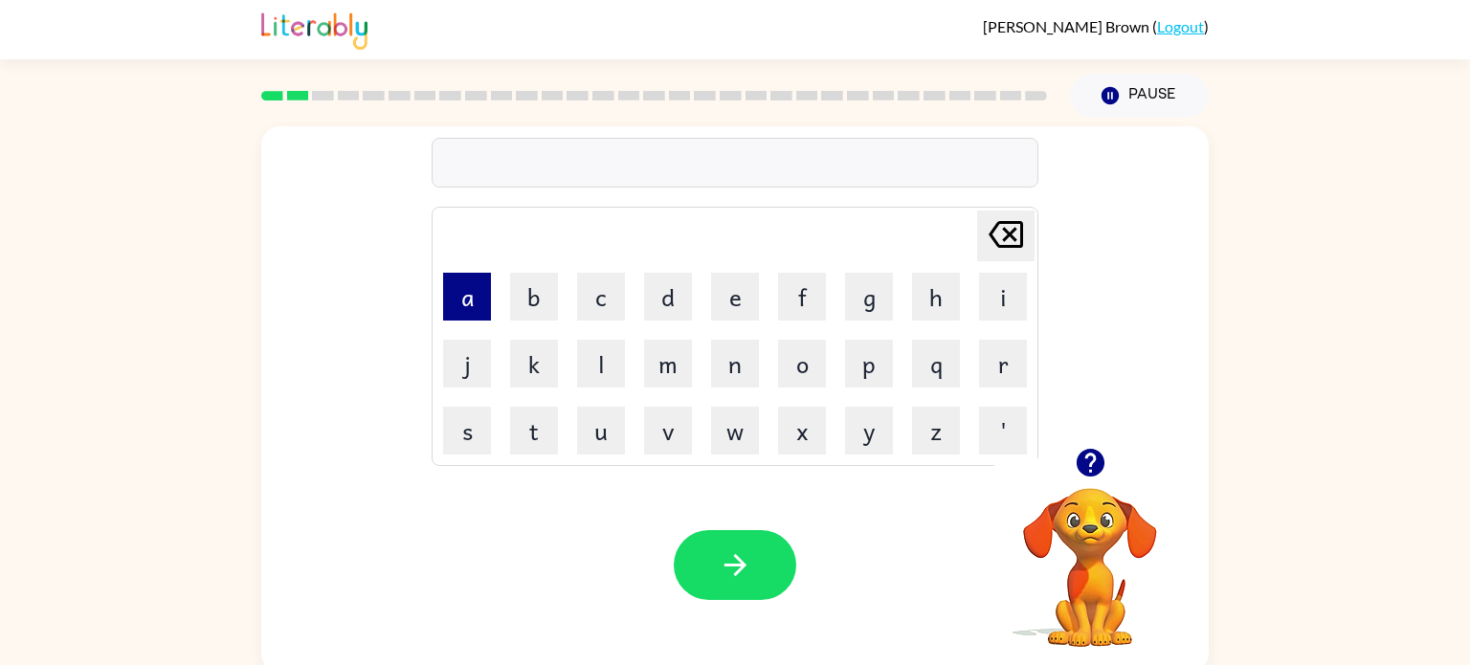
click at [478, 284] on button "a" at bounding box center [467, 297] width 48 height 48
click at [856, 368] on button "p" at bounding box center [869, 364] width 48 height 48
click at [1000, 299] on button "i" at bounding box center [1003, 297] width 48 height 48
click at [1008, 347] on button "r" at bounding box center [1003, 364] width 48 height 48
click at [725, 287] on button "e" at bounding box center [735, 297] width 48 height 48
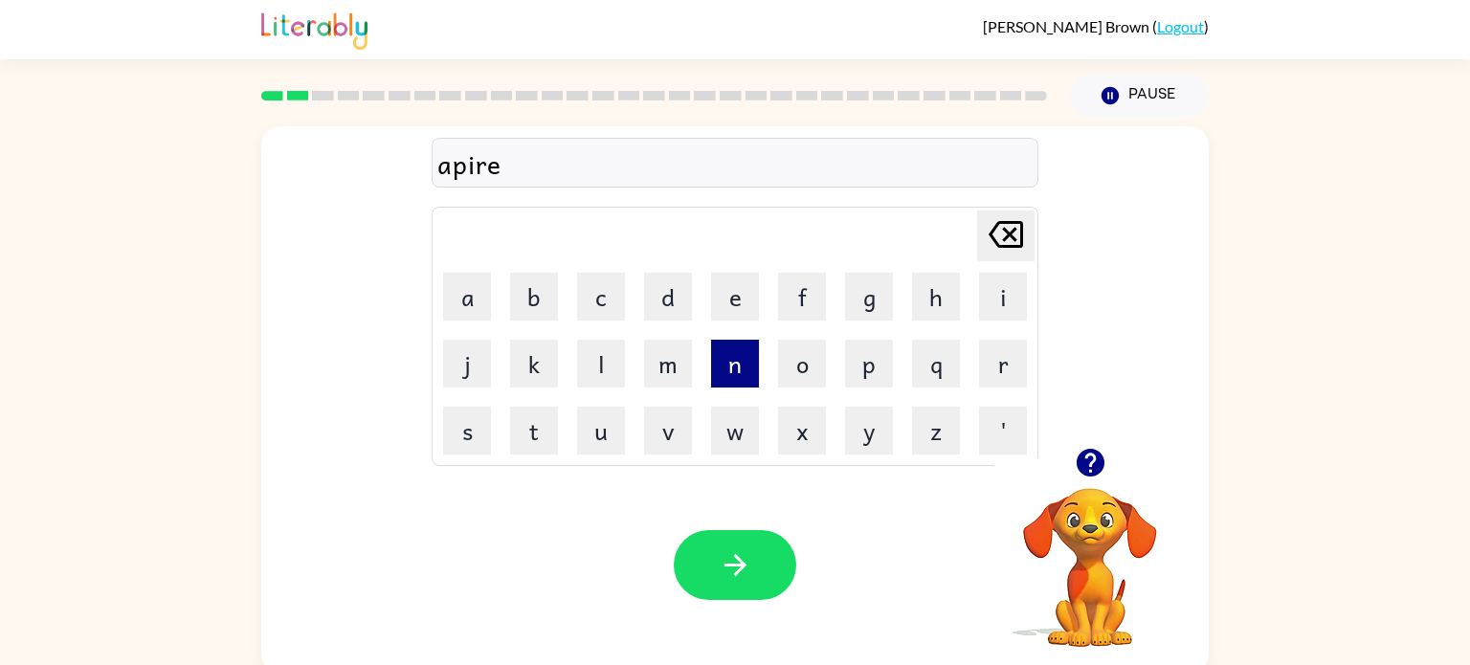
click at [717, 371] on button "n" at bounding box center [735, 364] width 48 height 48
click at [609, 299] on button "c" at bounding box center [601, 297] width 48 height 48
click at [727, 296] on button "e" at bounding box center [735, 297] width 48 height 48
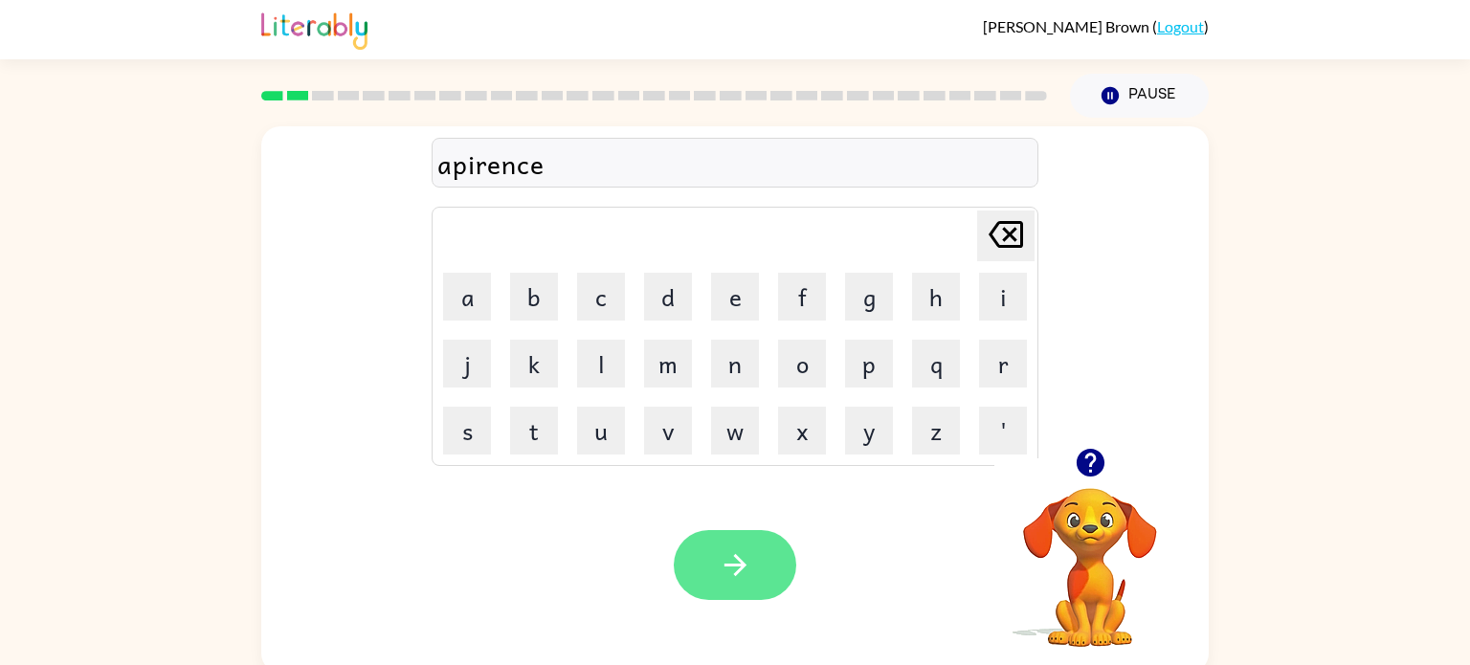
click at [725, 562] on icon "button" at bounding box center [736, 566] width 34 height 34
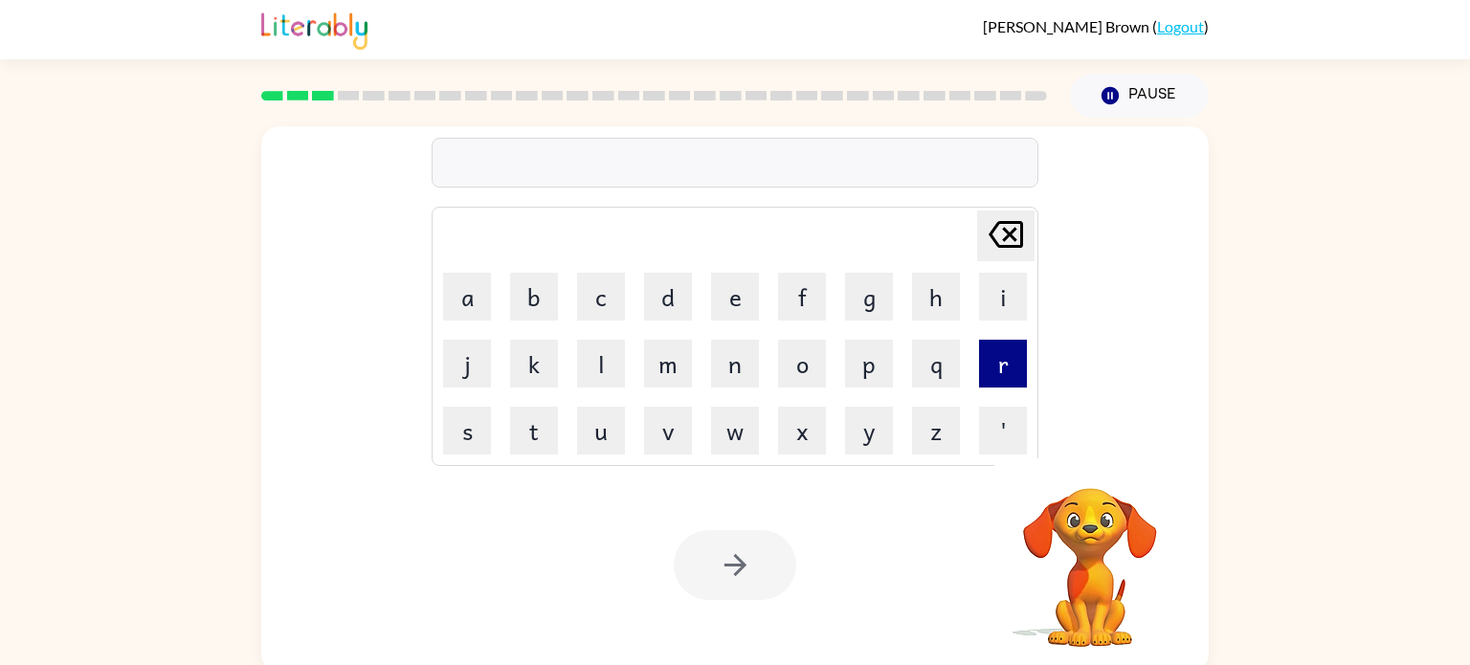
click at [1005, 364] on button "r" at bounding box center [1003, 364] width 48 height 48
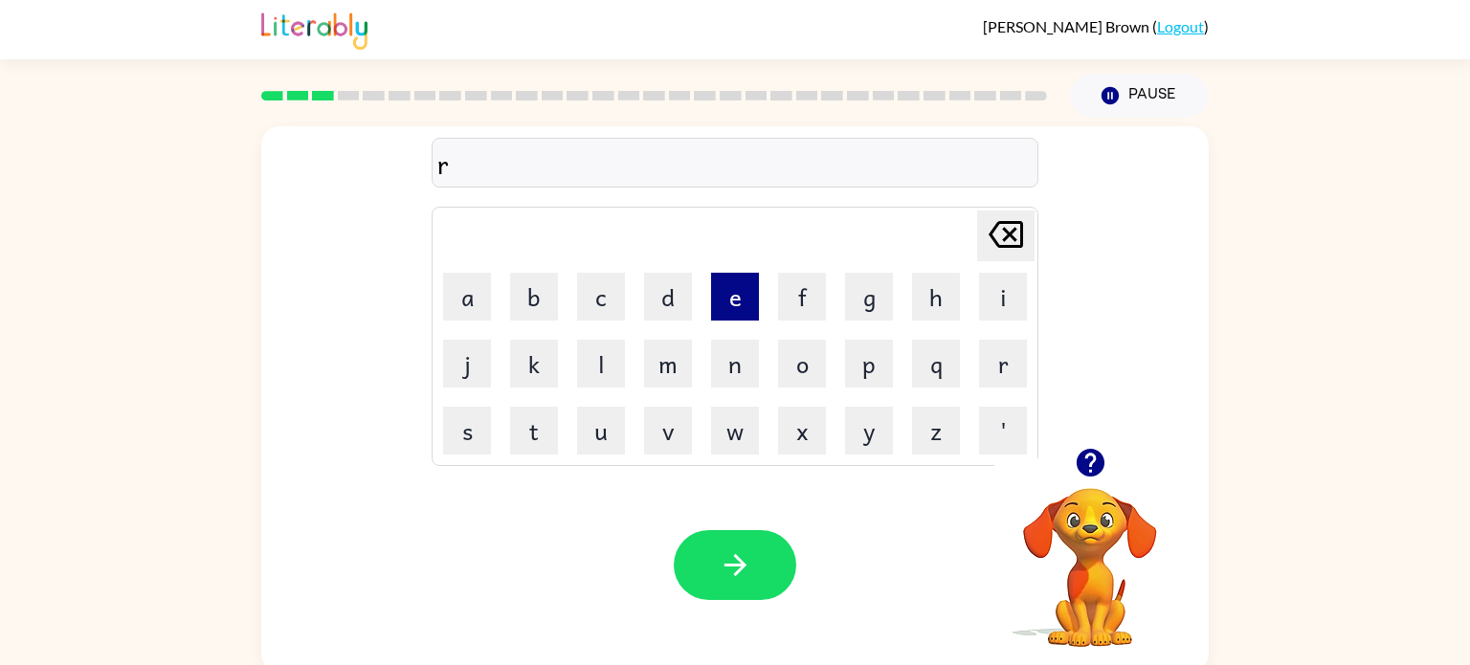
click at [737, 320] on button "e" at bounding box center [735, 297] width 48 height 48
click at [471, 291] on button "a" at bounding box center [467, 297] width 48 height 48
click at [611, 365] on button "l" at bounding box center [601, 364] width 48 height 48
click at [473, 301] on button "a" at bounding box center [467, 297] width 48 height 48
click at [549, 417] on button "t" at bounding box center [534, 431] width 48 height 48
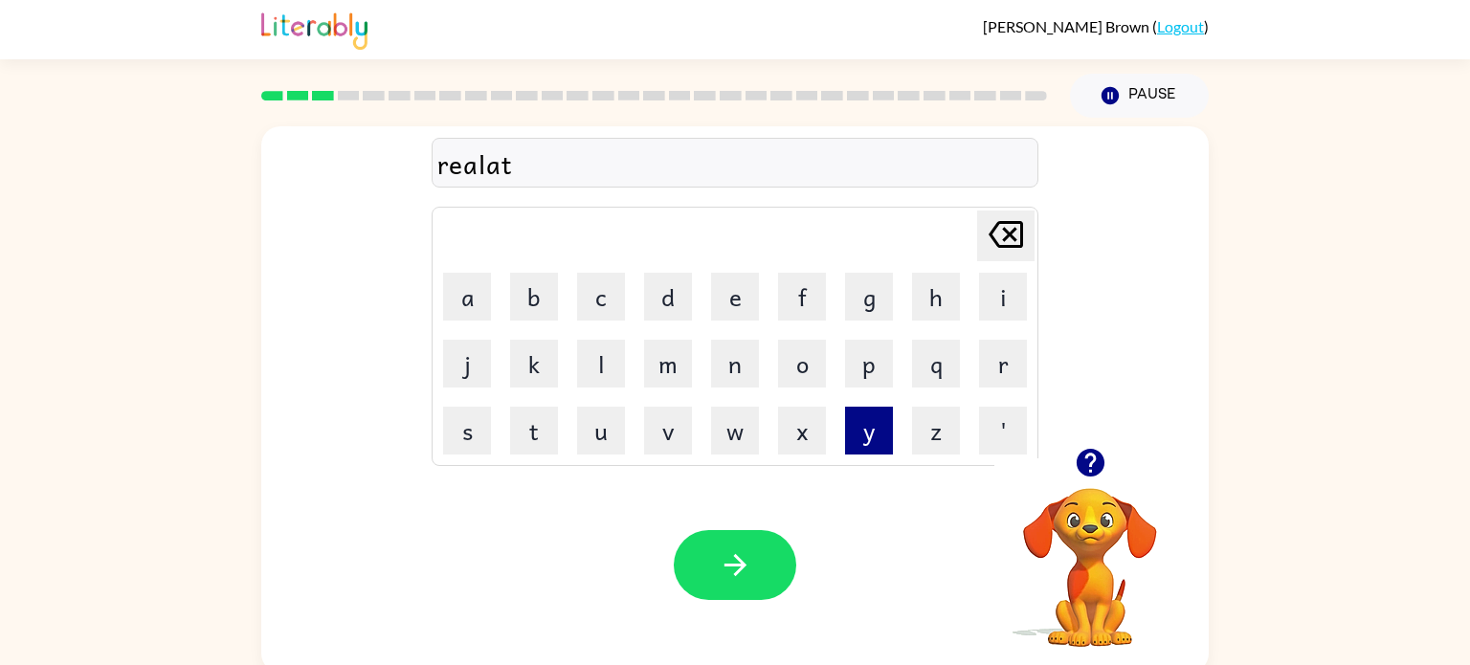
click at [879, 413] on button "y" at bounding box center [869, 431] width 48 height 48
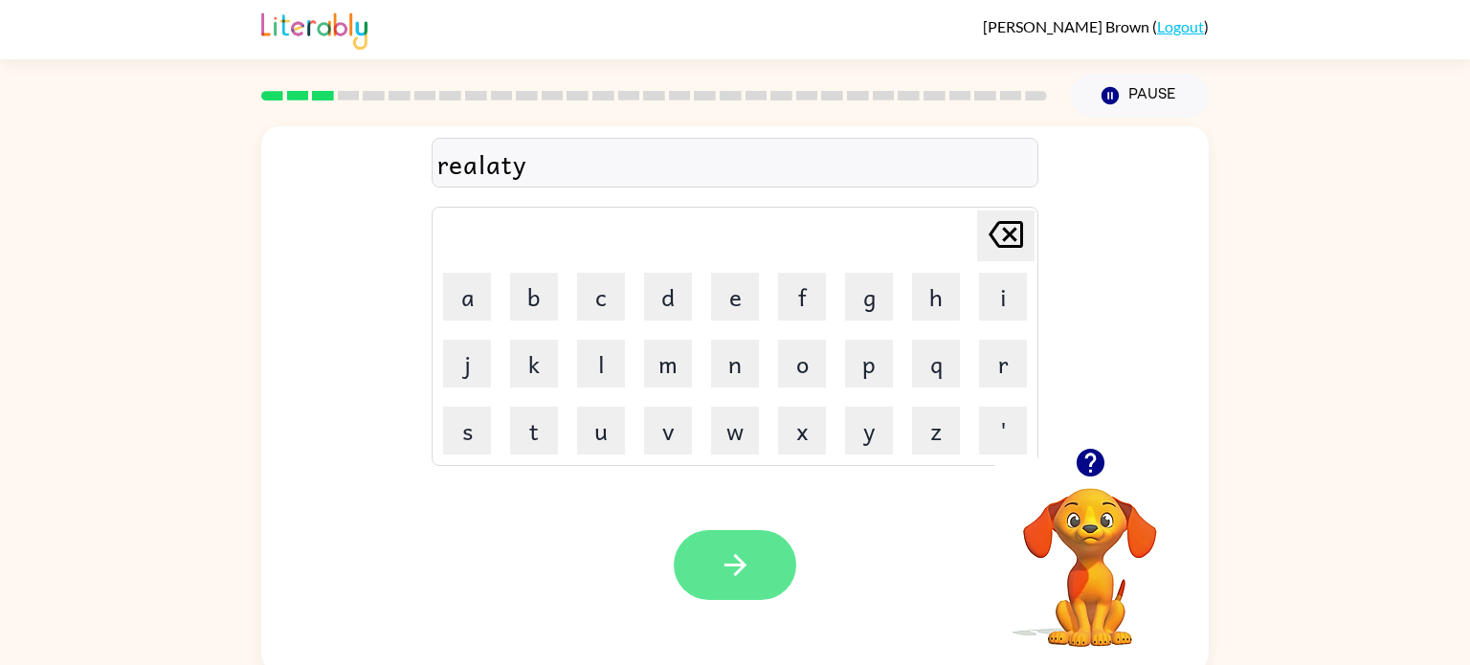
click at [770, 553] on button "button" at bounding box center [735, 565] width 123 height 70
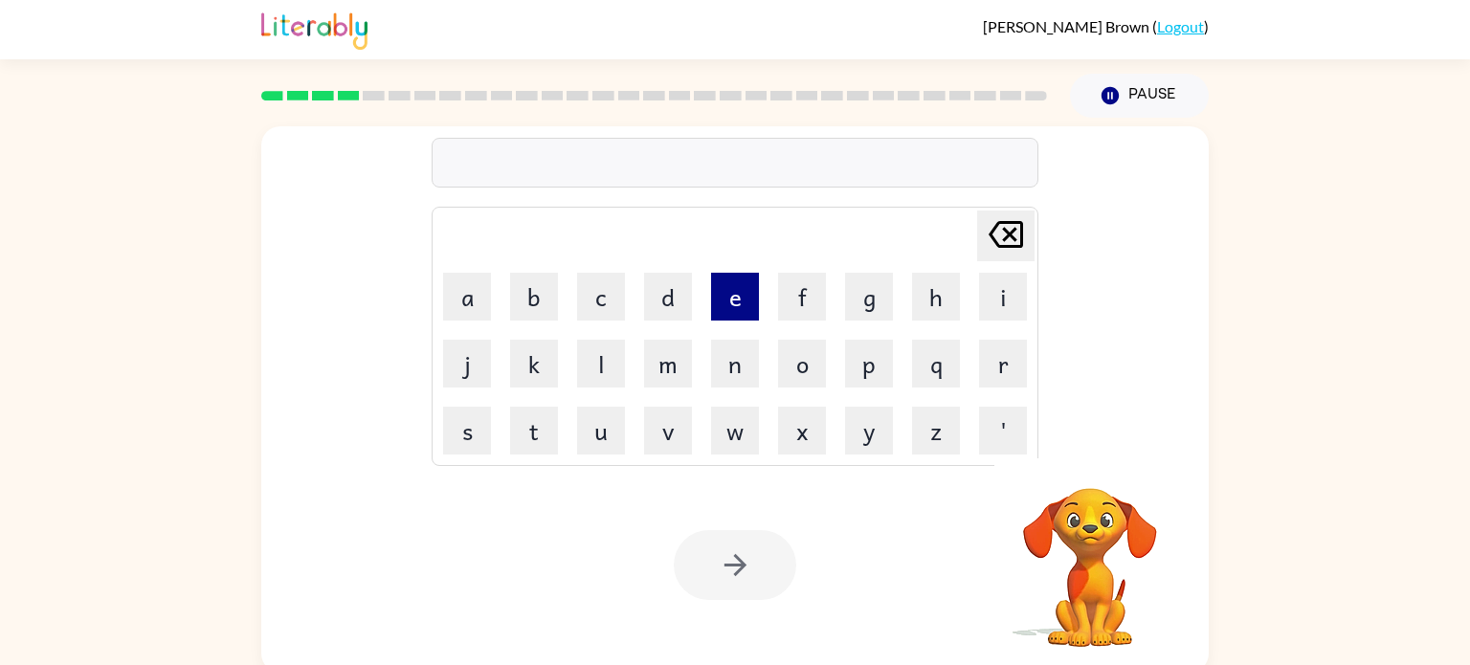
click at [739, 302] on button "e" at bounding box center [735, 297] width 48 height 48
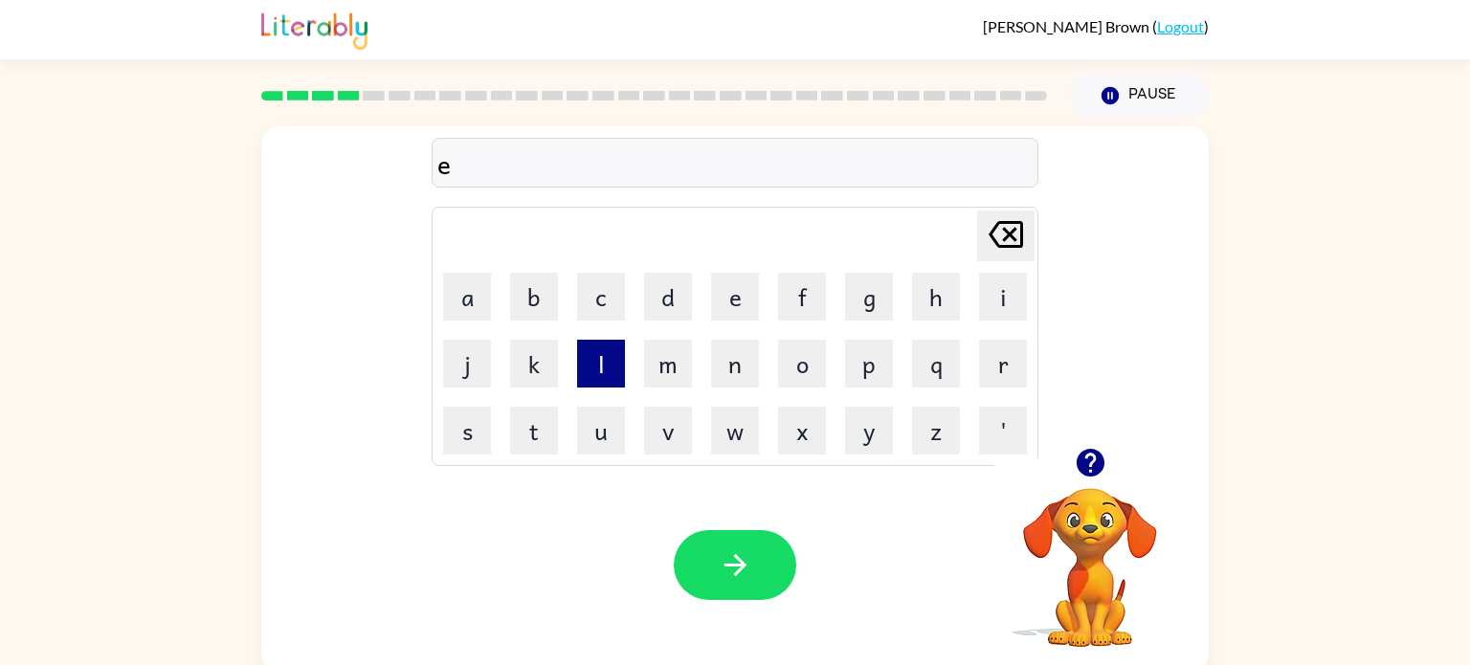
click at [608, 377] on button "l" at bounding box center [601, 364] width 48 height 48
click at [1014, 295] on button "i" at bounding box center [1003, 297] width 48 height 48
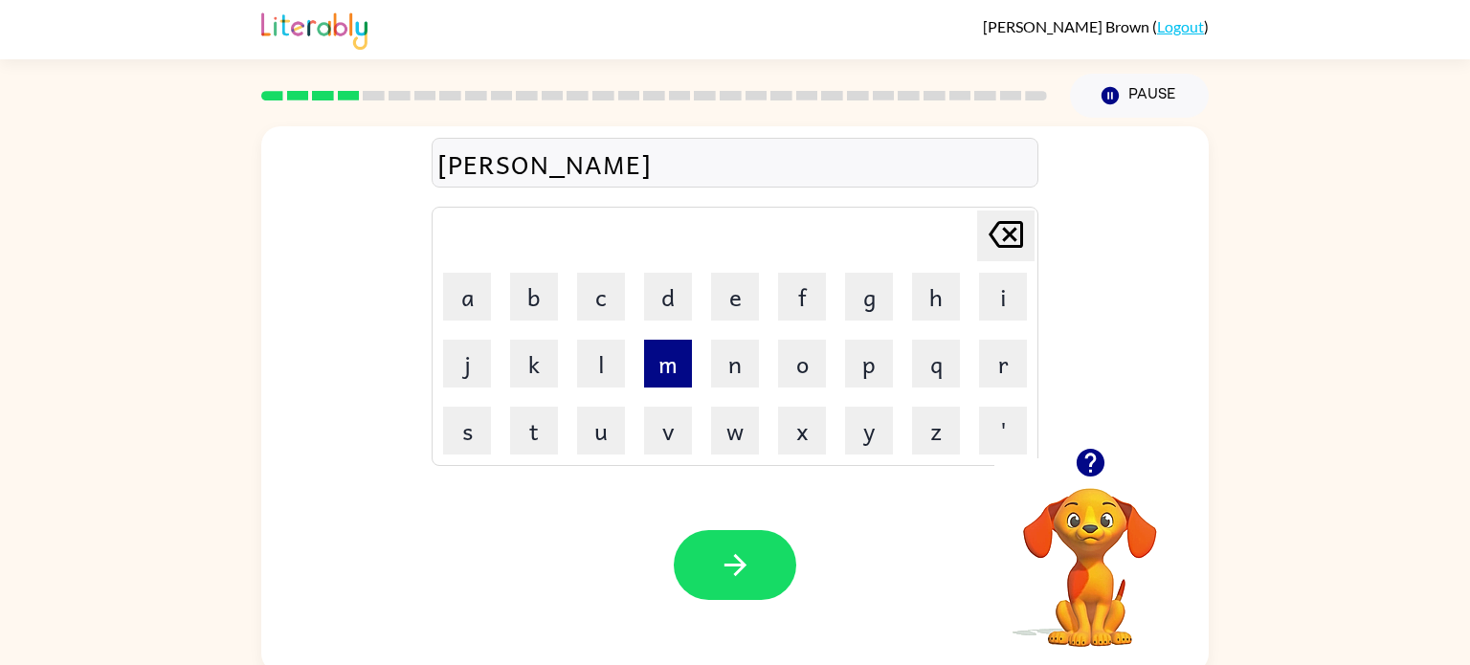
click at [659, 369] on button "m" at bounding box center [668, 364] width 48 height 48
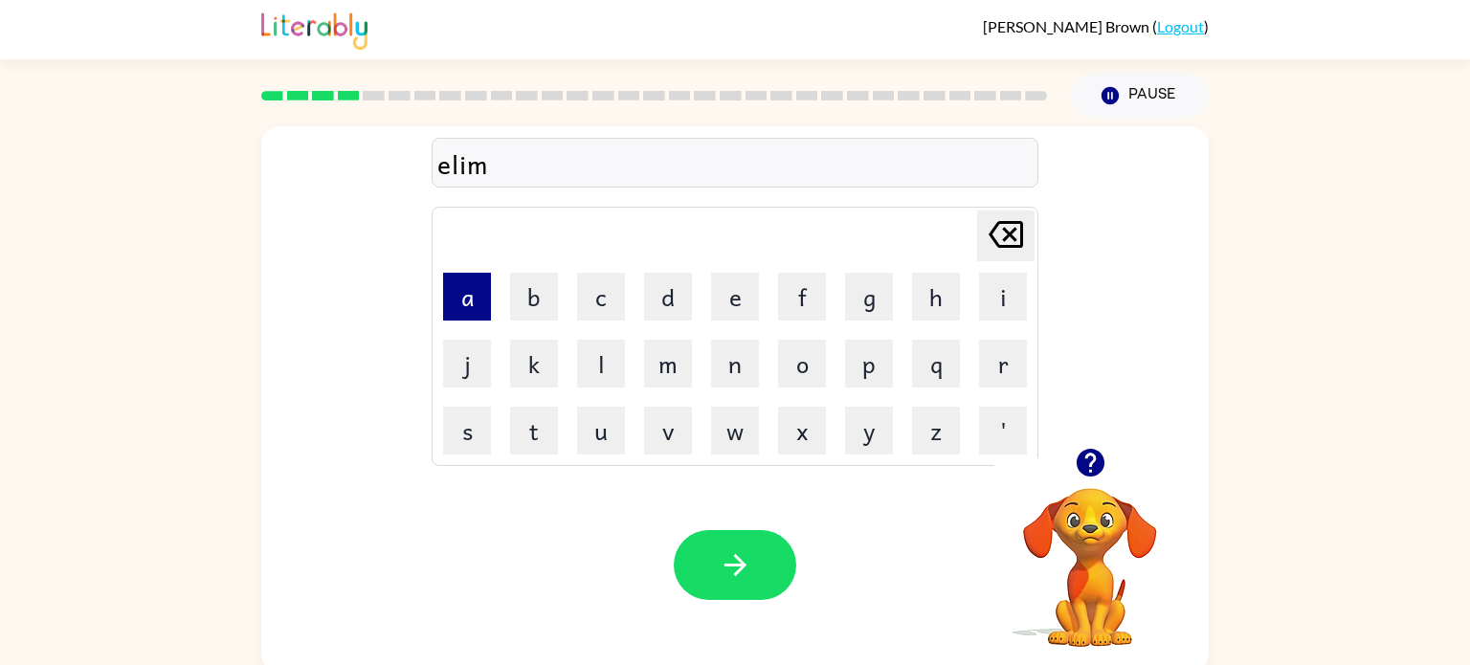
click at [475, 304] on button "a" at bounding box center [467, 297] width 48 height 48
click at [741, 362] on button "n" at bounding box center [735, 364] width 48 height 48
click at [468, 284] on button "a" at bounding box center [467, 297] width 48 height 48
click at [543, 420] on button "t" at bounding box center [534, 431] width 48 height 48
click at [739, 310] on button "e" at bounding box center [735, 297] width 48 height 48
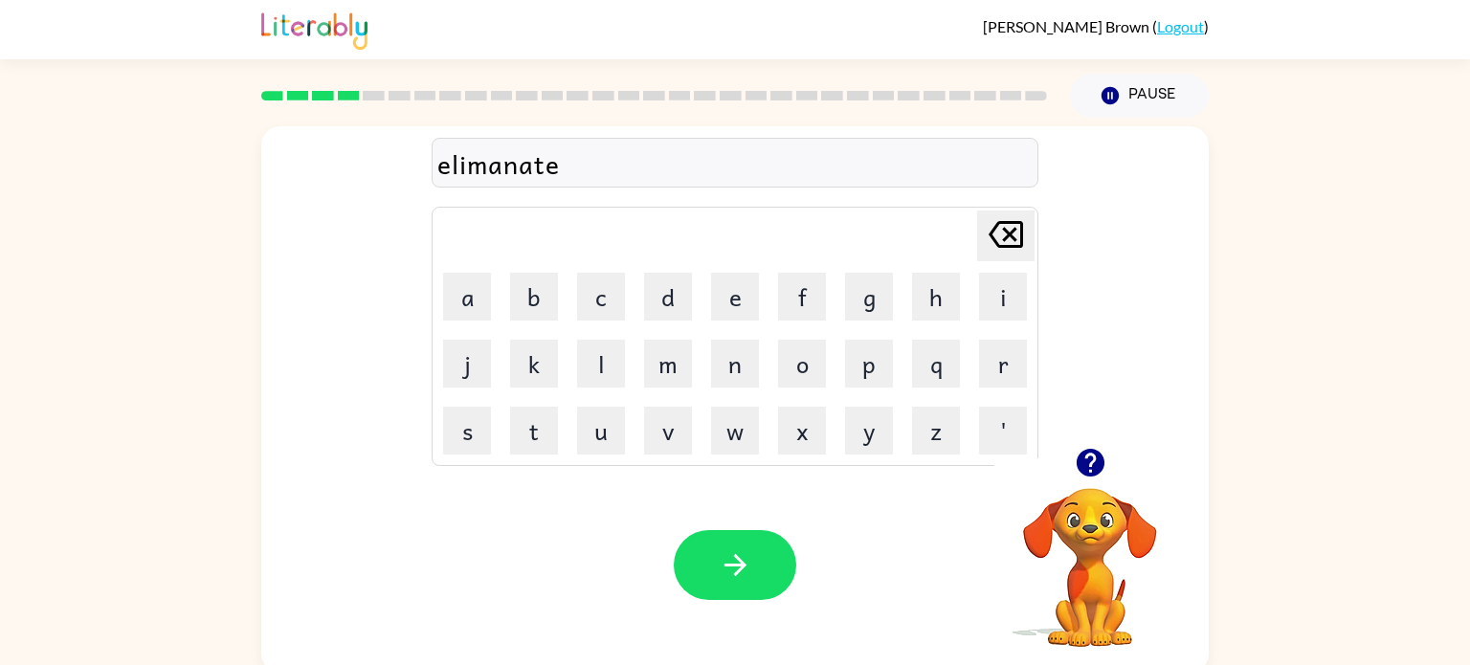
click at [731, 609] on div "Your browser must support playing .mp4 files to use Literably. Please try using…" at bounding box center [735, 565] width 948 height 215
click at [731, 595] on button "button" at bounding box center [735, 565] width 123 height 70
click at [664, 305] on button "d" at bounding box center [668, 297] width 48 height 48
click at [598, 440] on button "u" at bounding box center [601, 431] width 48 height 48
click at [795, 343] on button "o" at bounding box center [802, 364] width 48 height 48
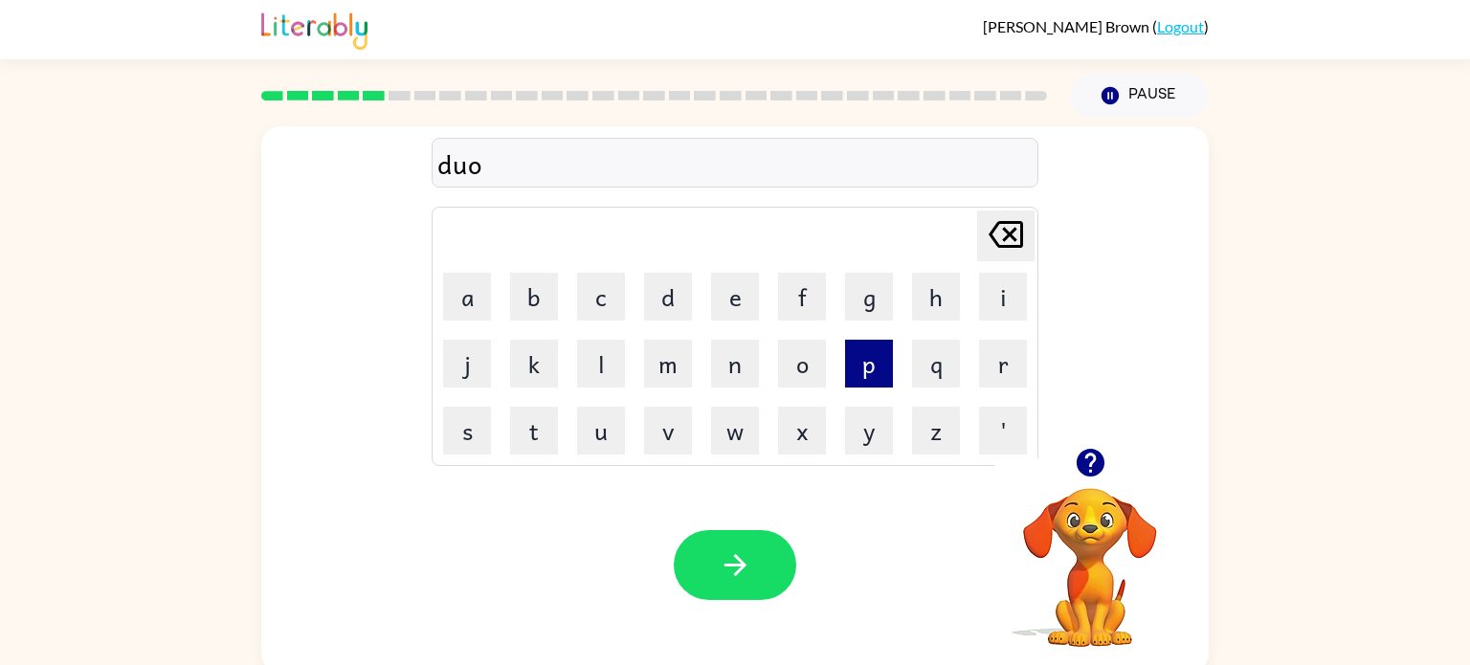
click at [878, 358] on button "p" at bounding box center [869, 364] width 48 height 48
click at [616, 383] on button "l" at bounding box center [601, 364] width 48 height 48
click at [980, 299] on button "i" at bounding box center [1003, 297] width 48 height 48
click at [469, 171] on div "duopli" at bounding box center [734, 164] width 595 height 40
click at [470, 169] on div "duopli" at bounding box center [734, 164] width 595 height 40
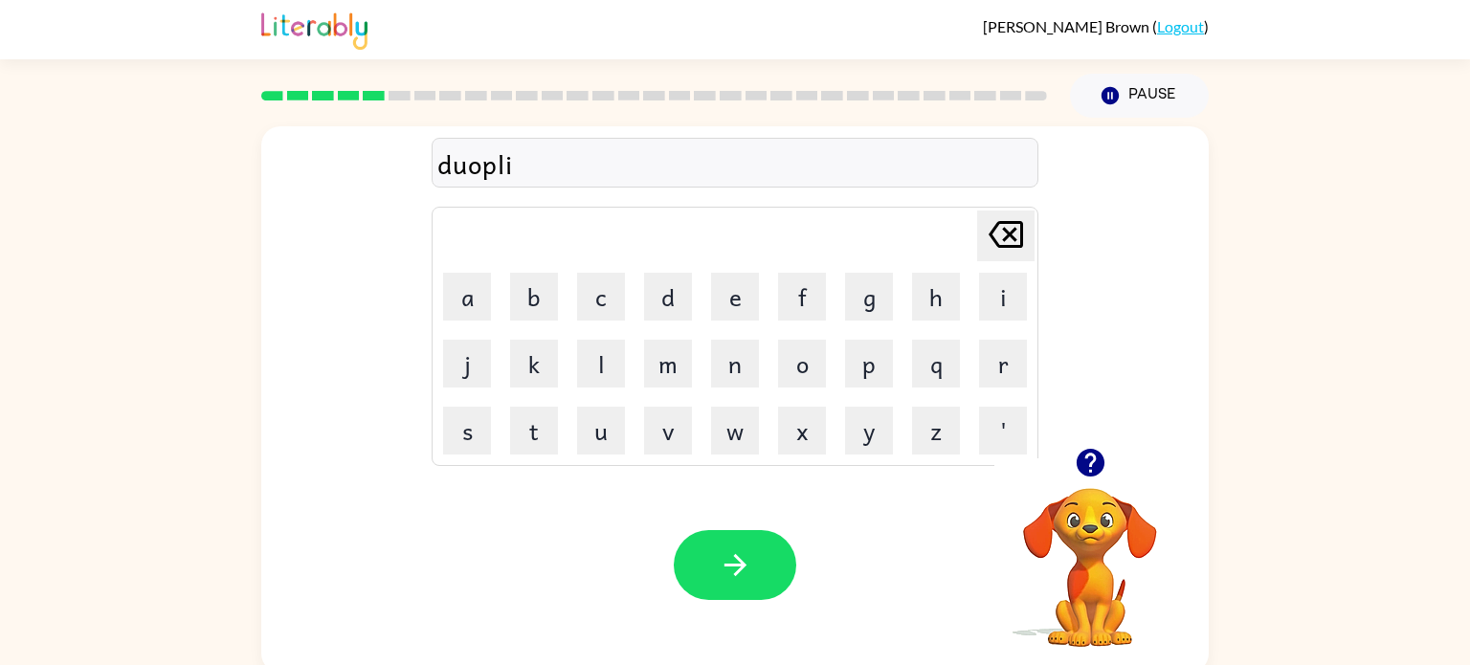
click at [467, 169] on div "duopli" at bounding box center [734, 164] width 595 height 40
click at [550, 174] on div "duopli" at bounding box center [734, 164] width 595 height 40
click at [547, 356] on button "k" at bounding box center [534, 364] width 48 height 48
type button "k"
click at [763, 572] on button "button" at bounding box center [735, 565] width 123 height 70
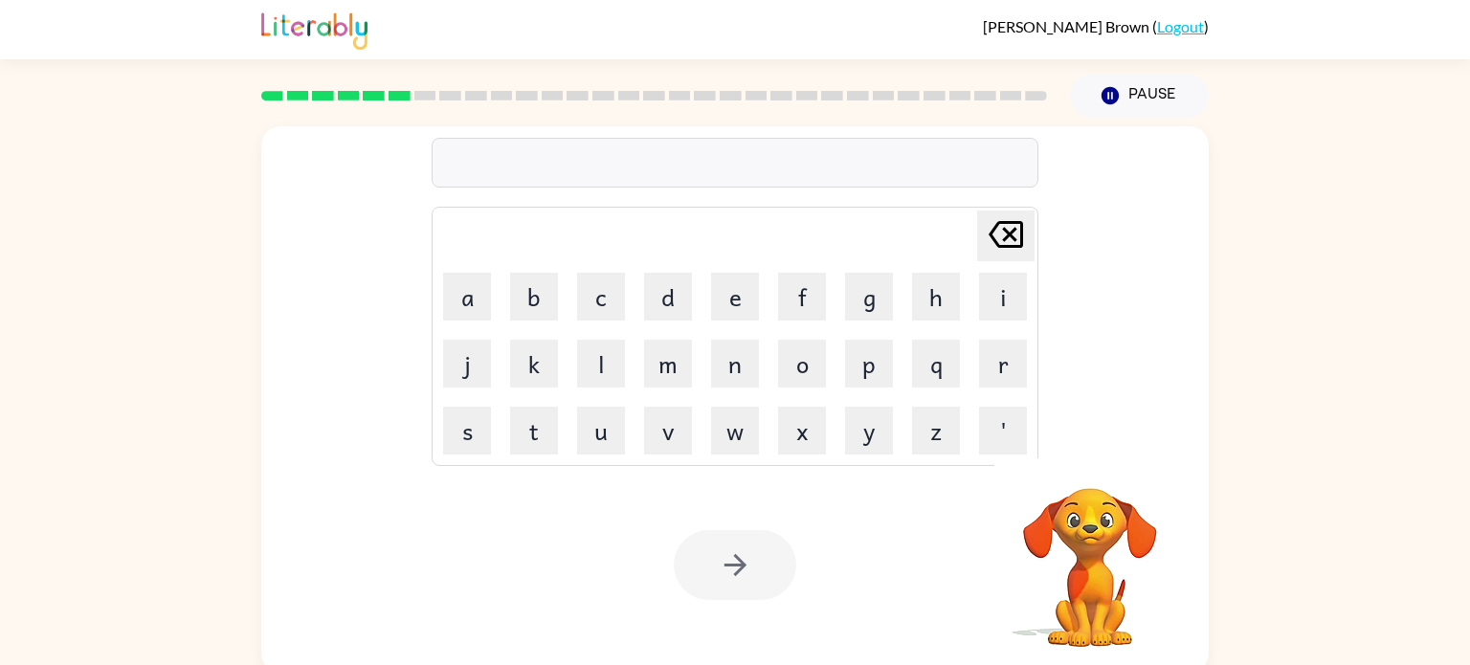
click at [610, 171] on div at bounding box center [735, 163] width 607 height 50
click at [609, 171] on div at bounding box center [735, 163] width 607 height 50
click at [608, 174] on div at bounding box center [735, 163] width 607 height 50
click at [609, 168] on div at bounding box center [735, 163] width 607 height 50
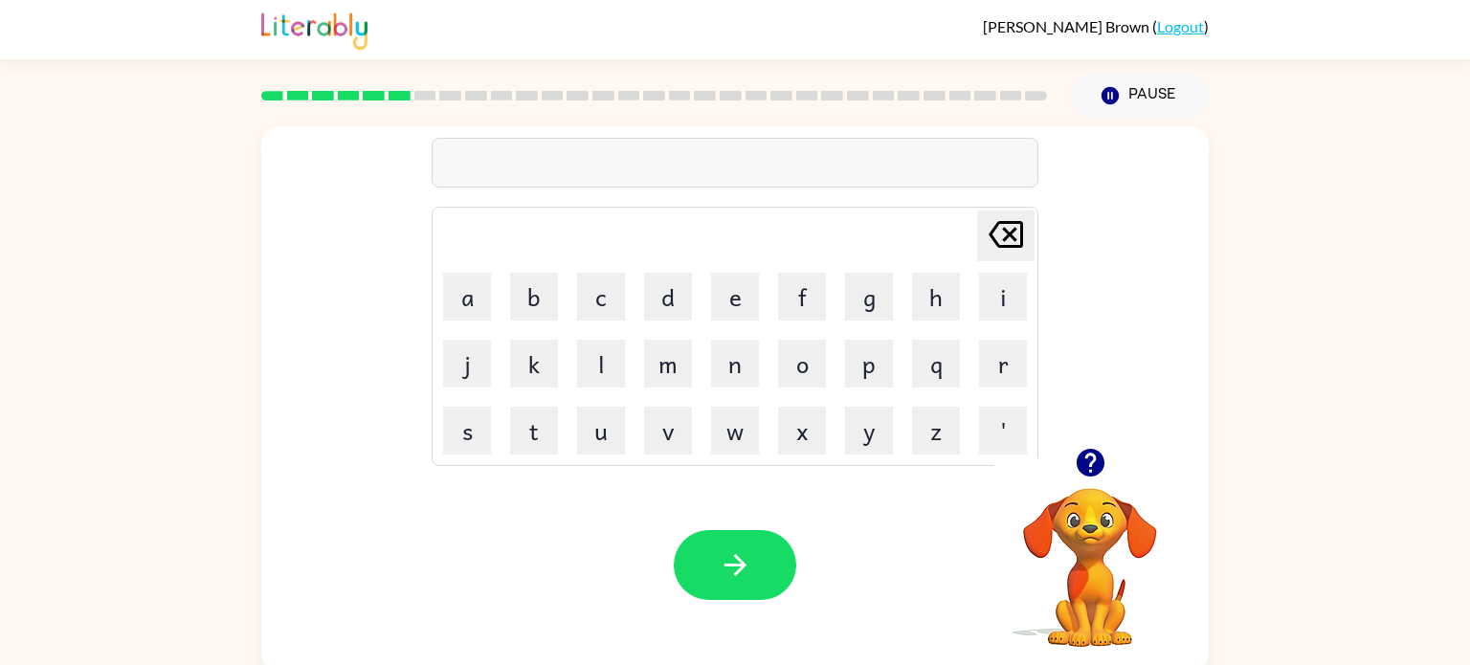
click at [484, 168] on div at bounding box center [735, 163] width 607 height 50
click at [485, 166] on div at bounding box center [735, 163] width 607 height 50
click at [713, 520] on div "Your browser must support playing .mp4 files to use Literably. Please try using…" at bounding box center [735, 565] width 948 height 215
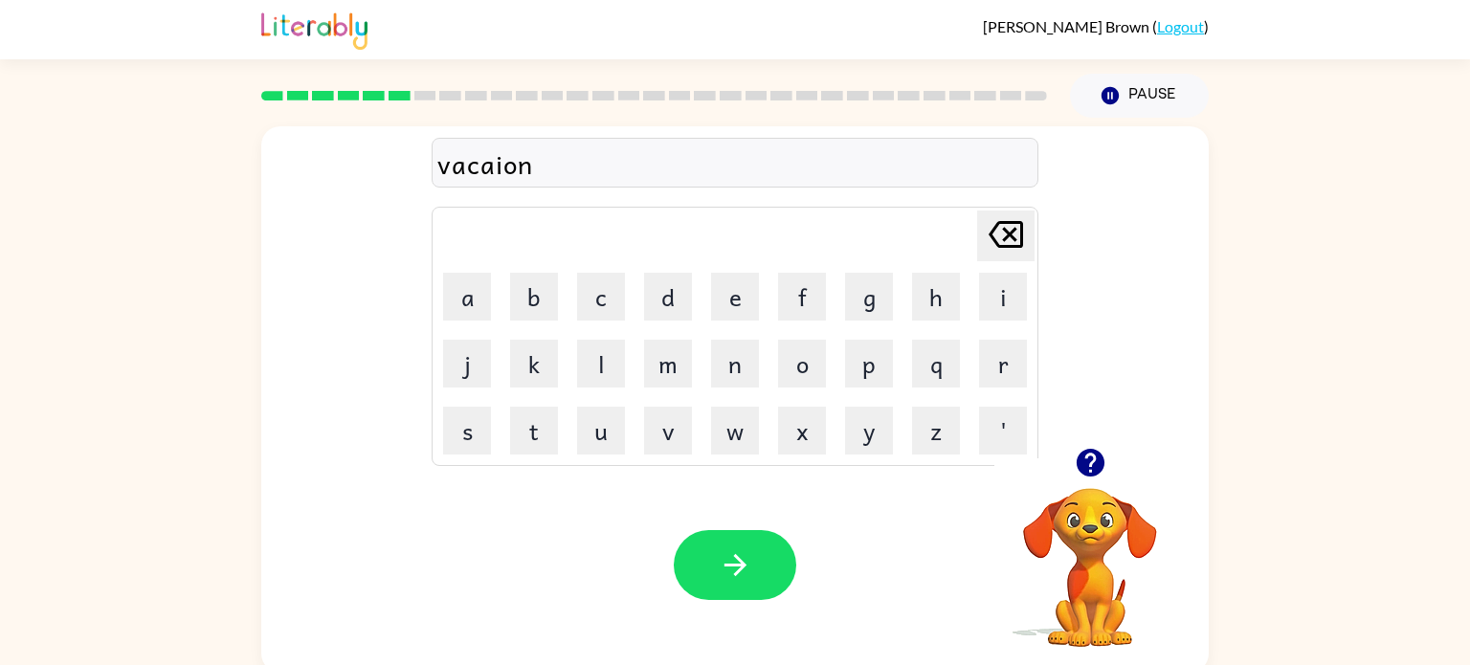
click at [714, 525] on div "Your browser must support playing .mp4 files to use Literably. Please try using…" at bounding box center [735, 565] width 948 height 215
click at [725, 554] on icon "button" at bounding box center [736, 566] width 34 height 34
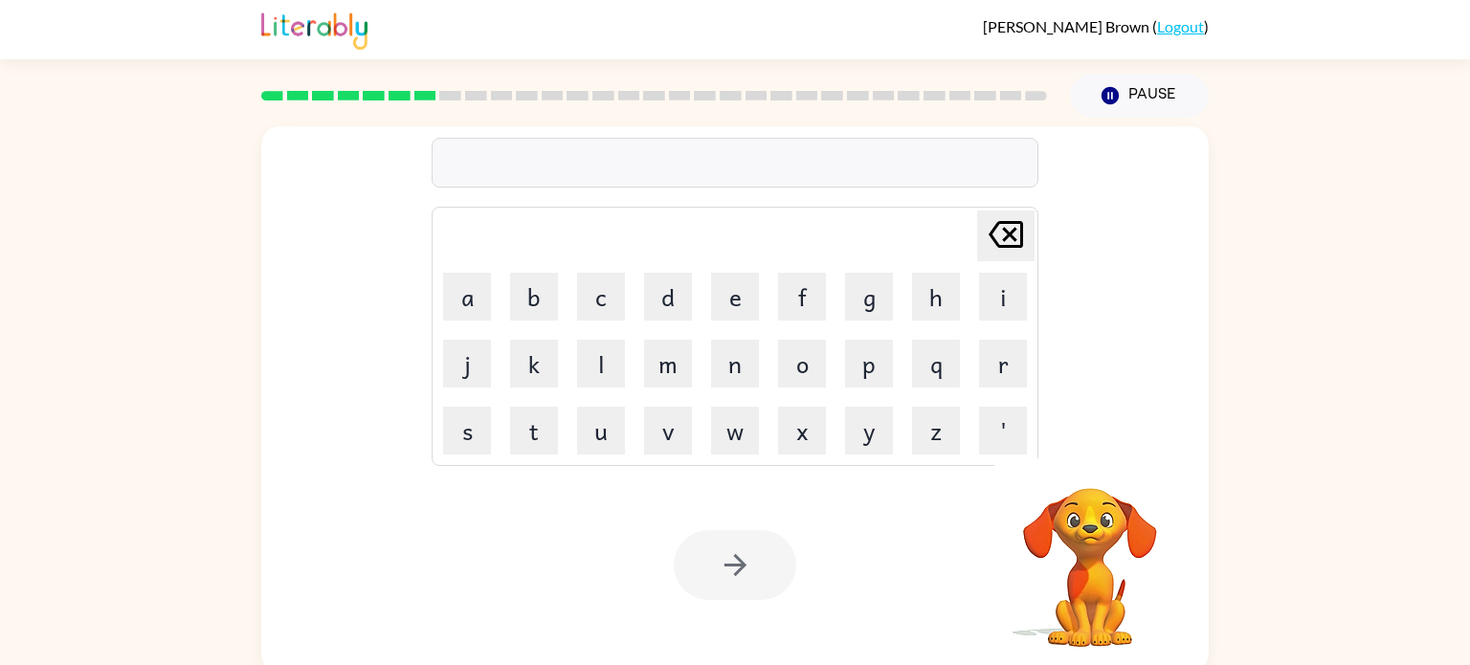
click at [577, 152] on div at bounding box center [735, 163] width 607 height 50
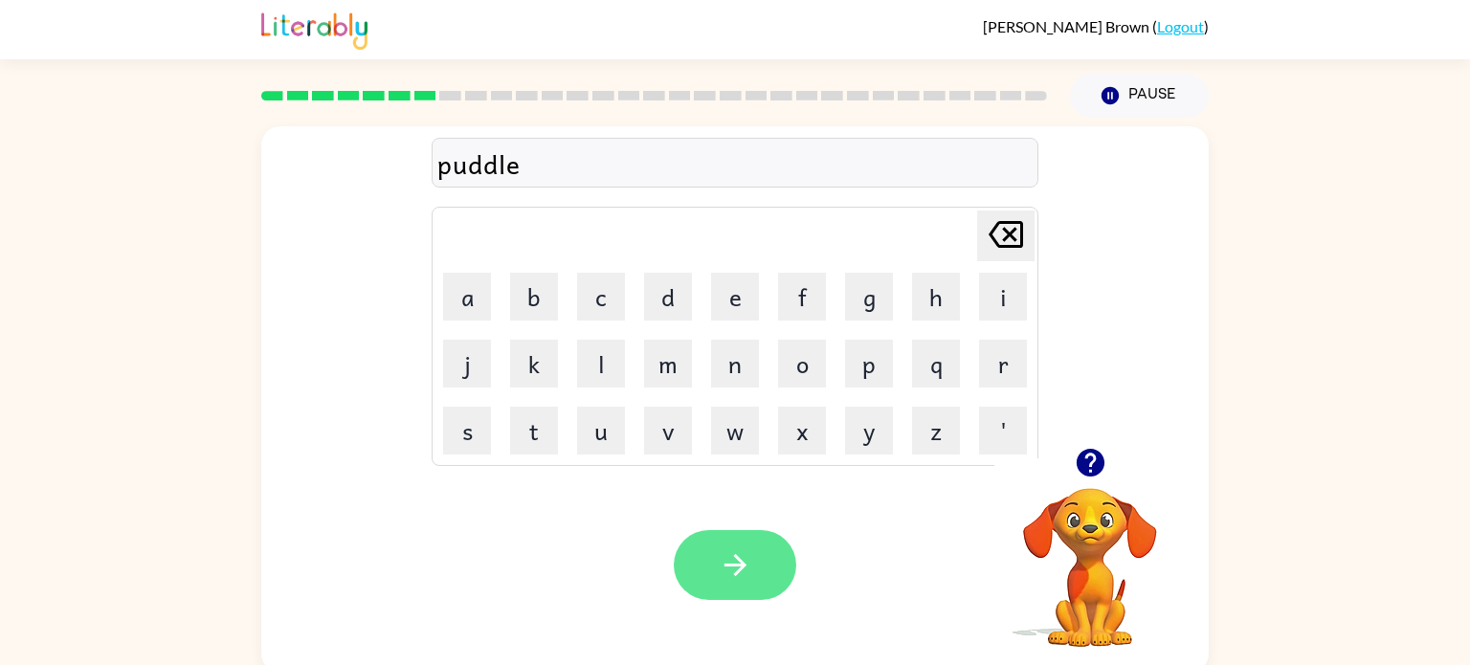
click at [755, 552] on button "button" at bounding box center [735, 565] width 123 height 70
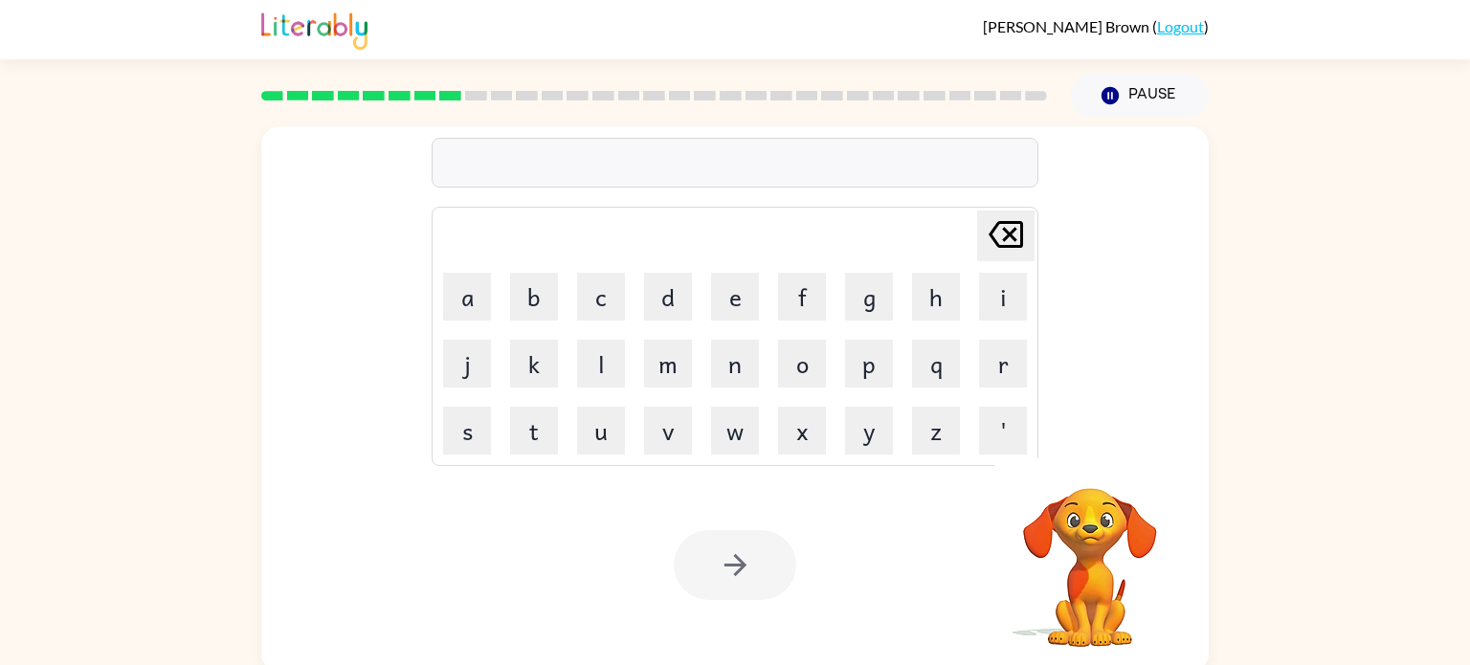
click at [569, 162] on div at bounding box center [735, 163] width 607 height 50
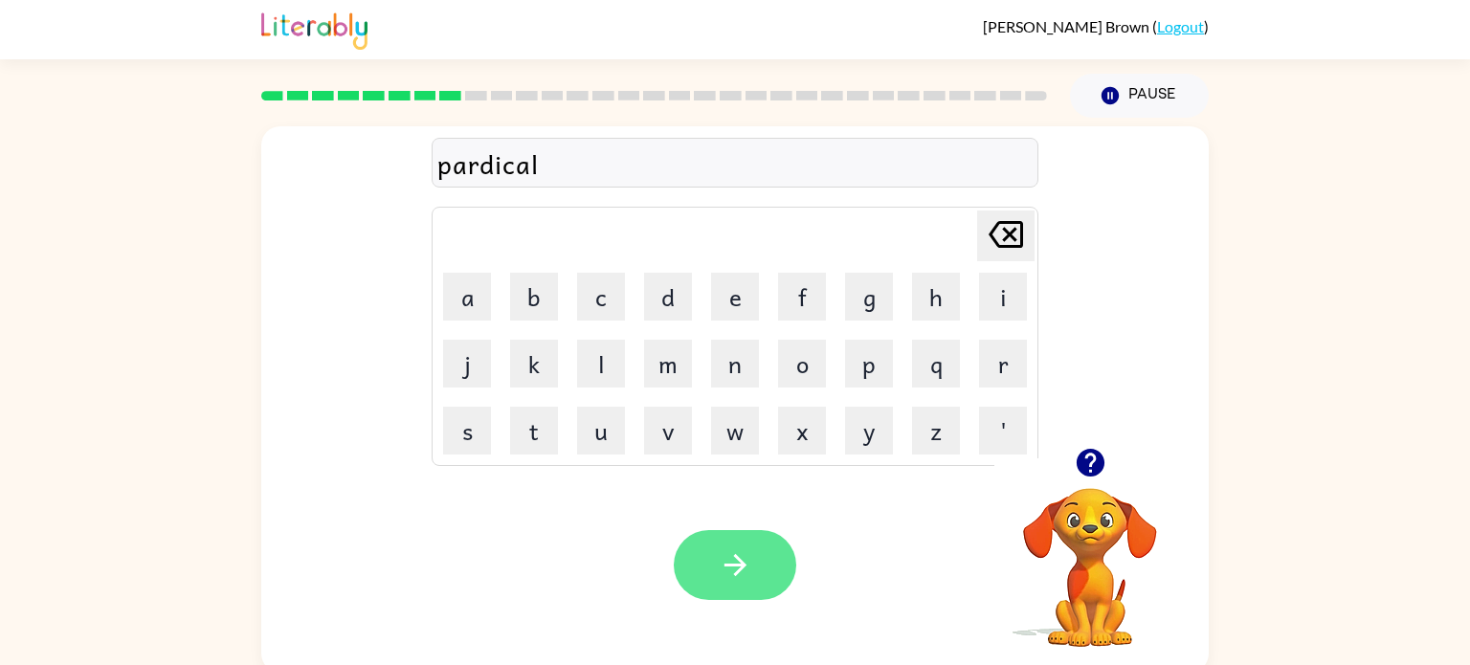
click at [730, 552] on icon "button" at bounding box center [736, 566] width 34 height 34
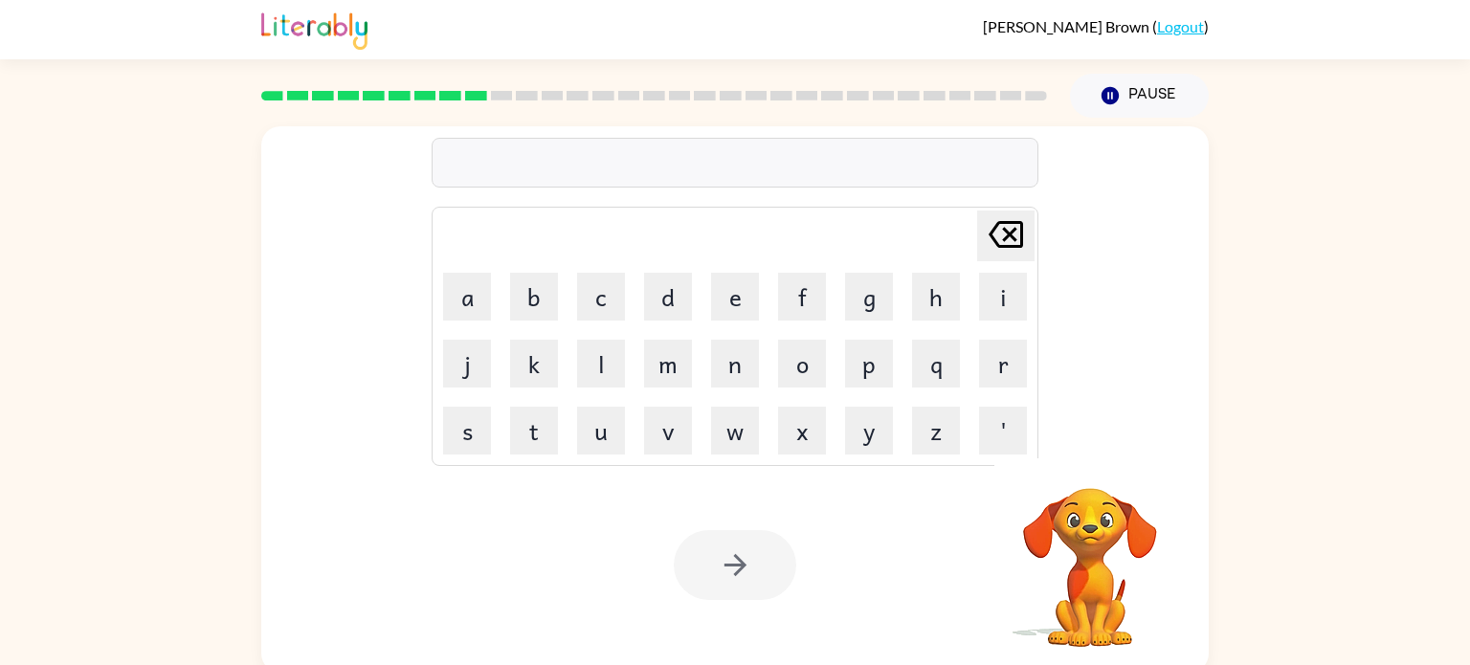
click at [504, 150] on div at bounding box center [735, 163] width 607 height 50
click at [499, 146] on div at bounding box center [735, 163] width 607 height 50
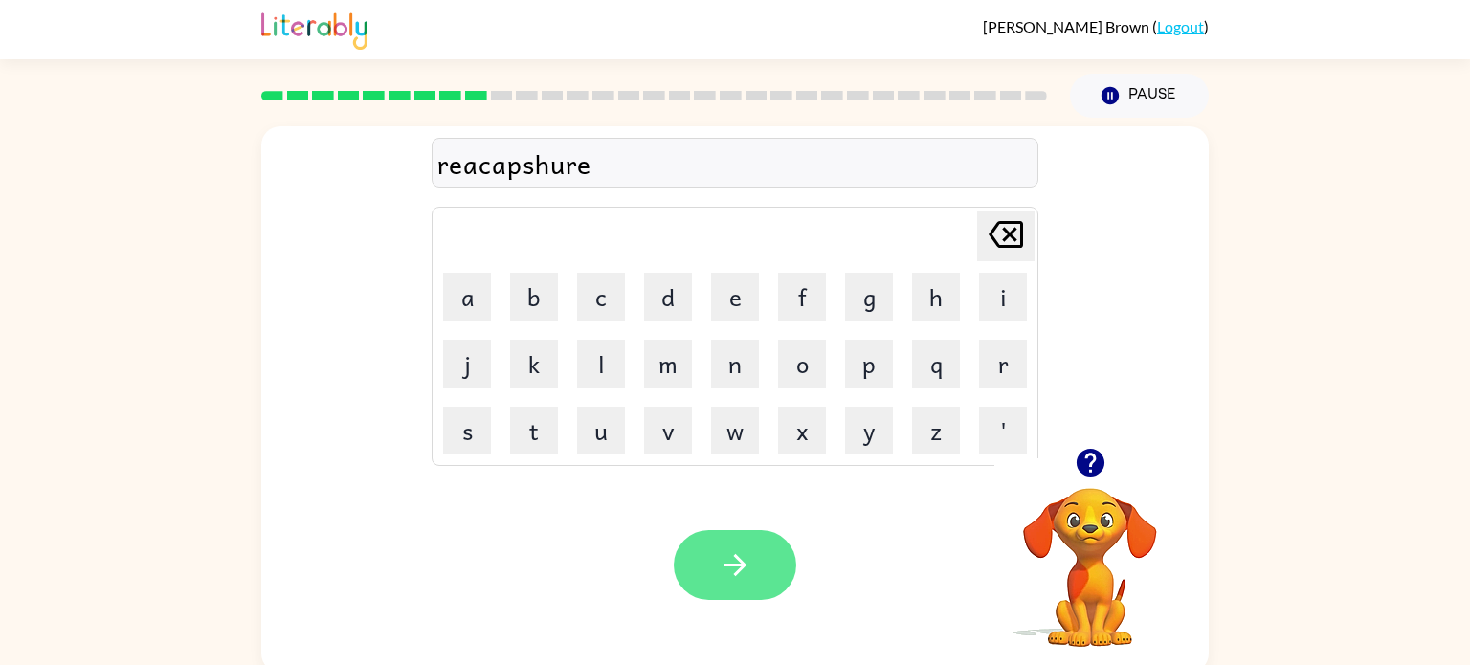
click at [764, 551] on button "button" at bounding box center [735, 565] width 123 height 70
click at [480, 179] on div "presholol" at bounding box center [734, 164] width 595 height 40
click at [480, 173] on div "presholol" at bounding box center [734, 164] width 595 height 40
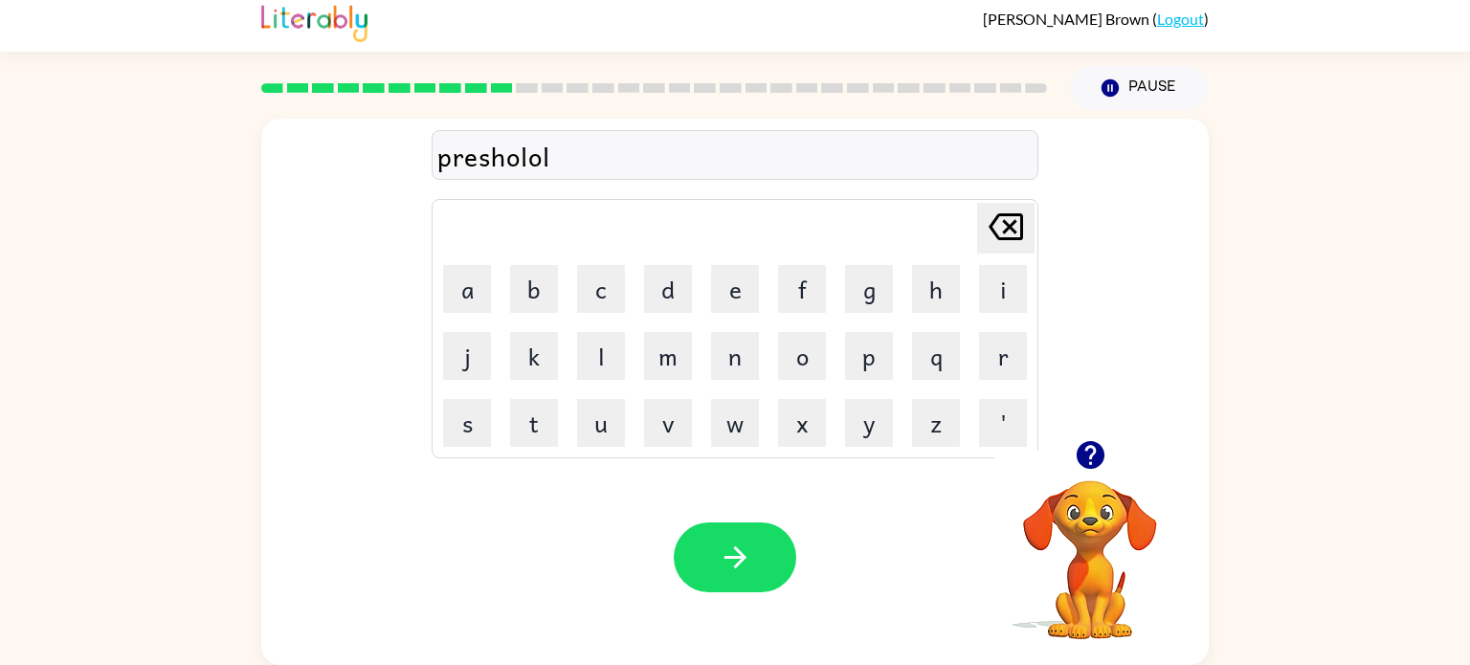
click at [529, 159] on div "presholol" at bounding box center [734, 156] width 595 height 40
click at [529, 161] on div "presholol" at bounding box center [734, 156] width 595 height 40
click at [571, 206] on td "Delete Delete last character input" at bounding box center [735, 228] width 601 height 53
click at [723, 567] on icon "button" at bounding box center [736, 558] width 34 height 34
click at [741, 554] on icon "button" at bounding box center [735, 558] width 22 height 22
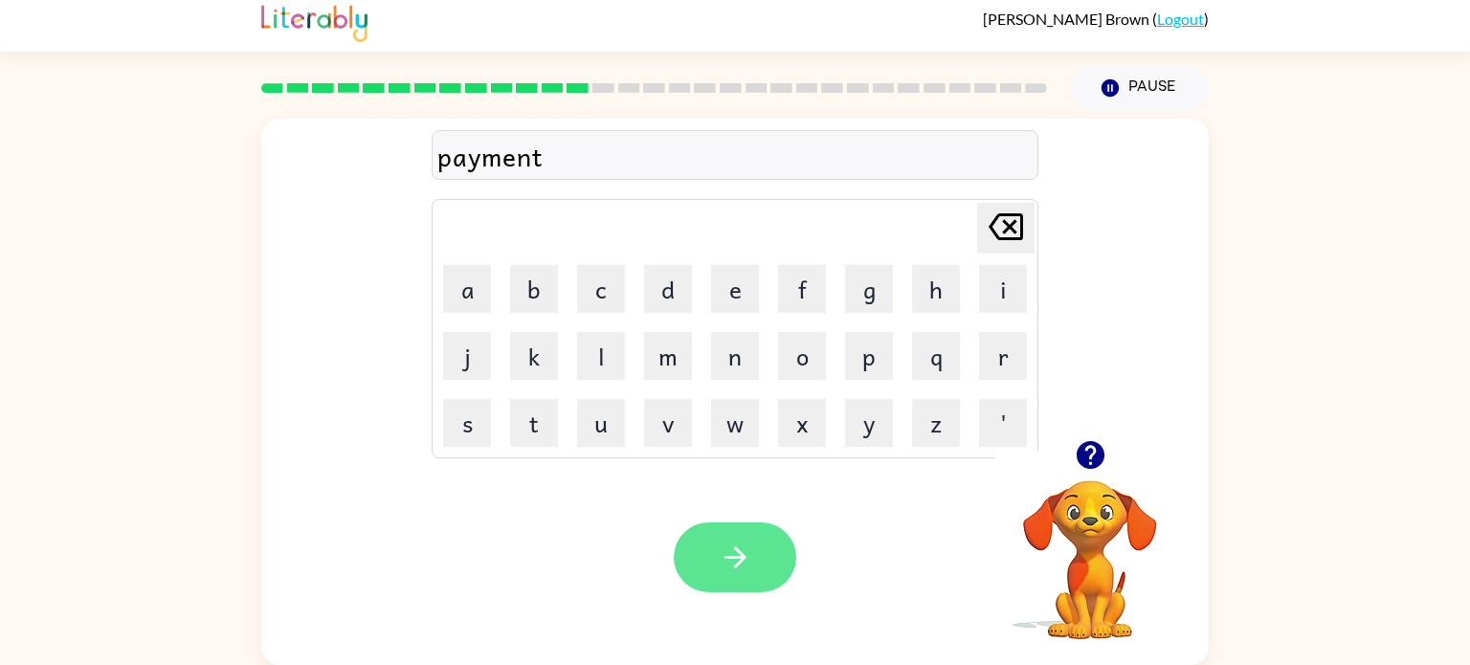
click at [742, 545] on icon "button" at bounding box center [736, 558] width 34 height 34
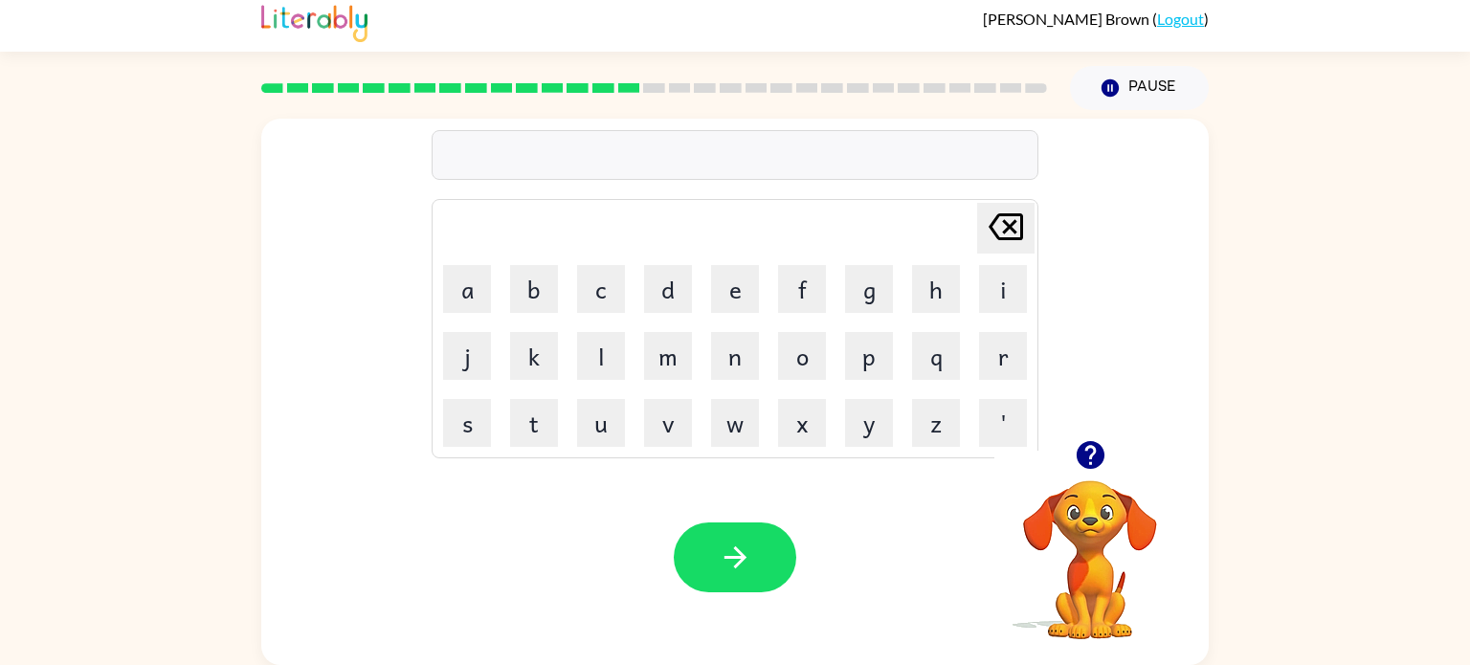
click at [568, 166] on div at bounding box center [735, 155] width 607 height 50
click at [766, 552] on button "button" at bounding box center [735, 558] width 123 height 70
click at [745, 550] on icon "button" at bounding box center [736, 558] width 34 height 34
click at [549, 164] on div "grumpeest" at bounding box center [734, 156] width 595 height 40
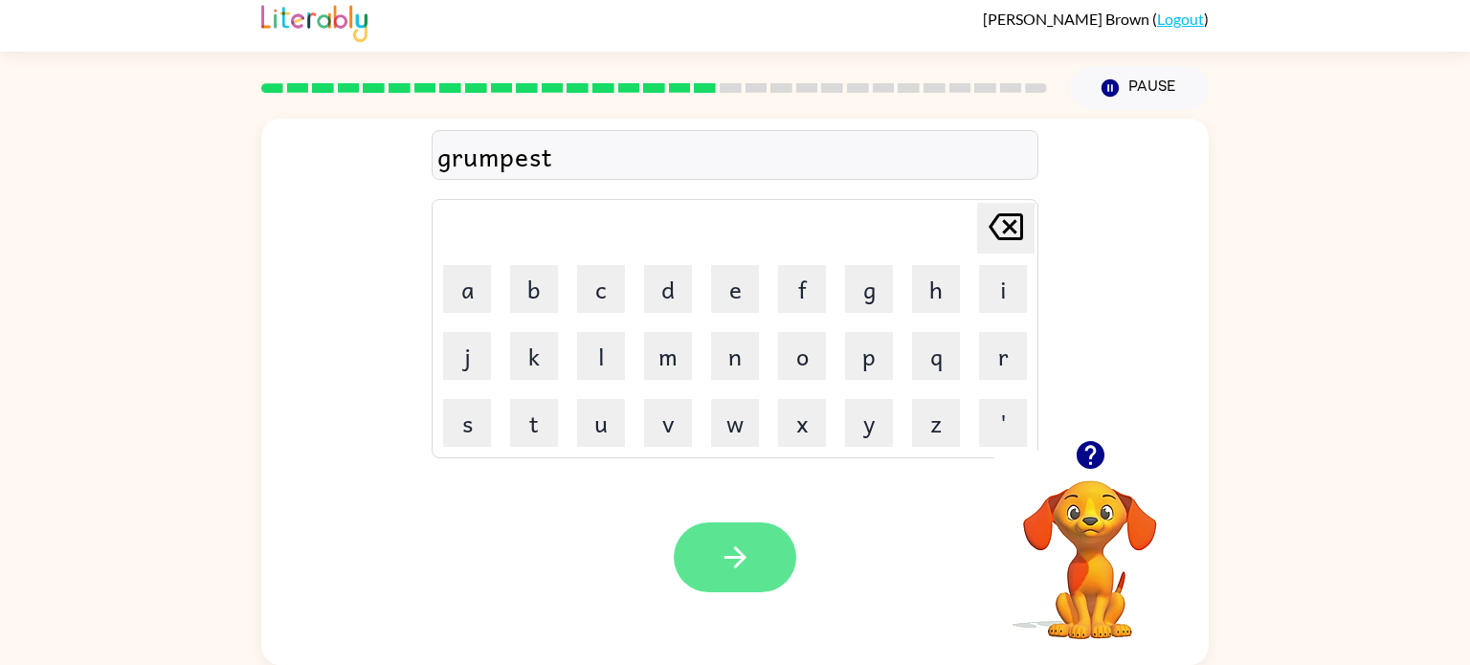
click at [740, 544] on icon "button" at bounding box center [736, 558] width 34 height 34
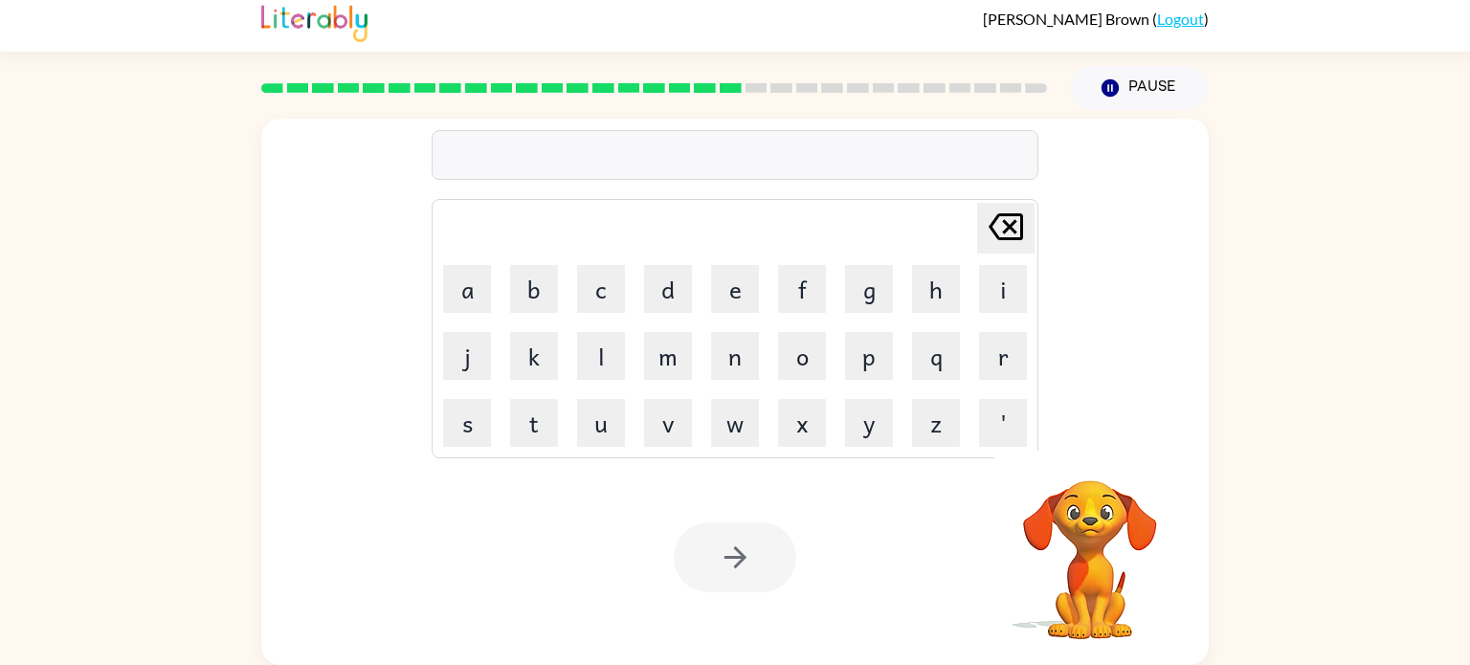
click at [567, 155] on div at bounding box center [735, 155] width 607 height 50
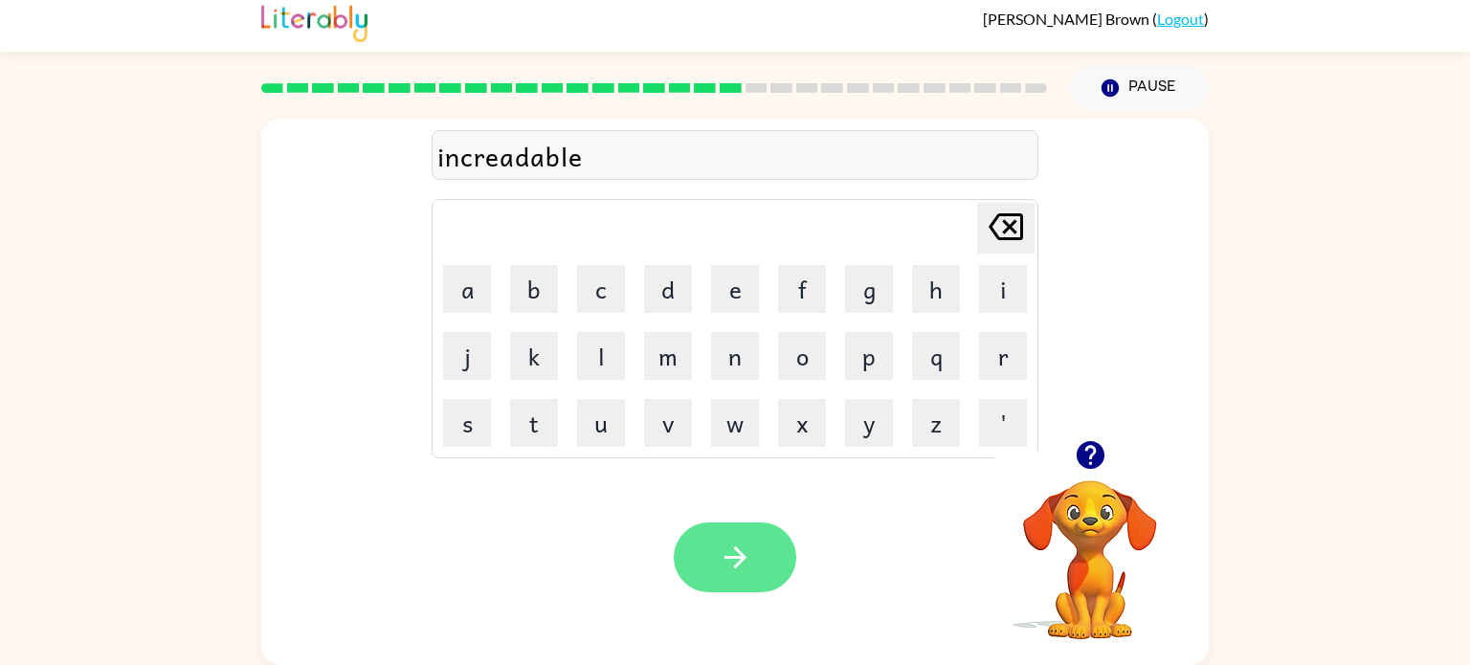
click at [736, 532] on button "button" at bounding box center [735, 558] width 123 height 70
click at [773, 541] on button "button" at bounding box center [735, 558] width 123 height 70
click at [713, 547] on button "button" at bounding box center [735, 558] width 123 height 70
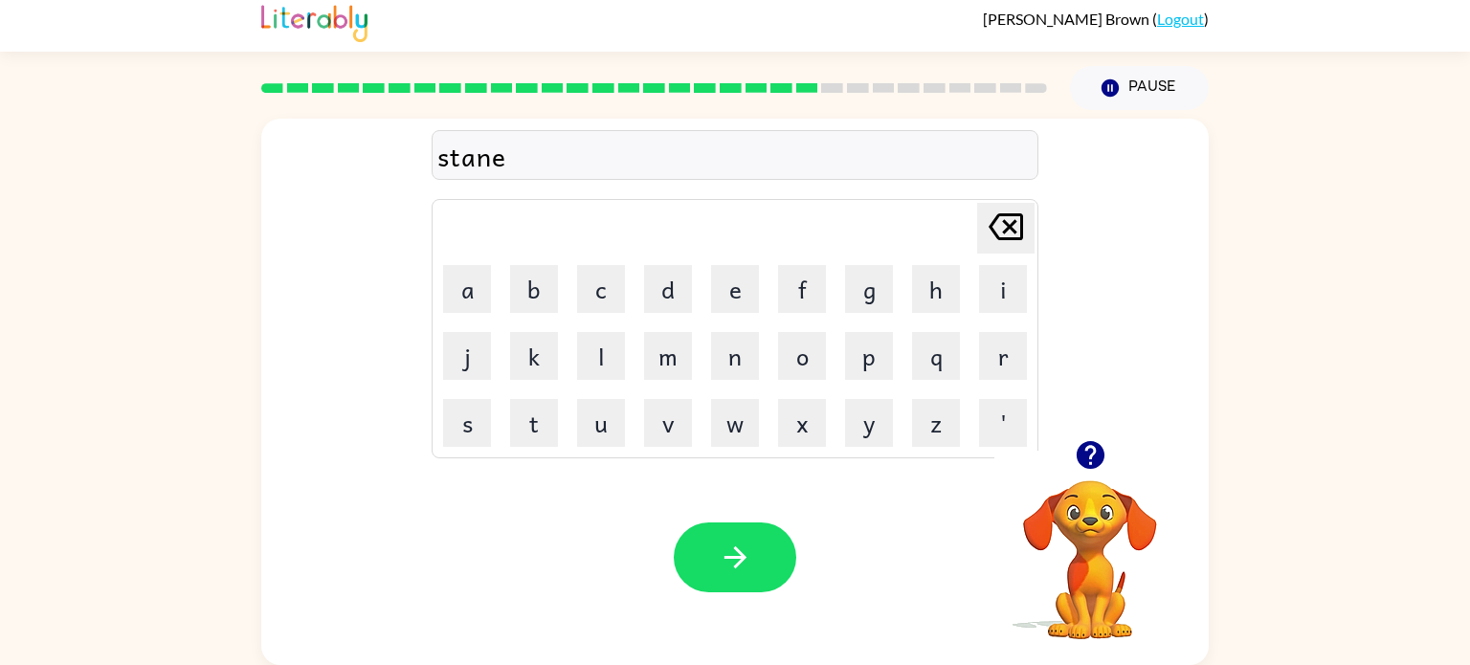
click at [441, 158] on div "stane" at bounding box center [734, 156] width 595 height 40
click at [723, 558] on icon "button" at bounding box center [736, 558] width 34 height 34
click at [739, 549] on icon "button" at bounding box center [736, 558] width 34 height 34
click at [745, 538] on button "button" at bounding box center [735, 558] width 123 height 70
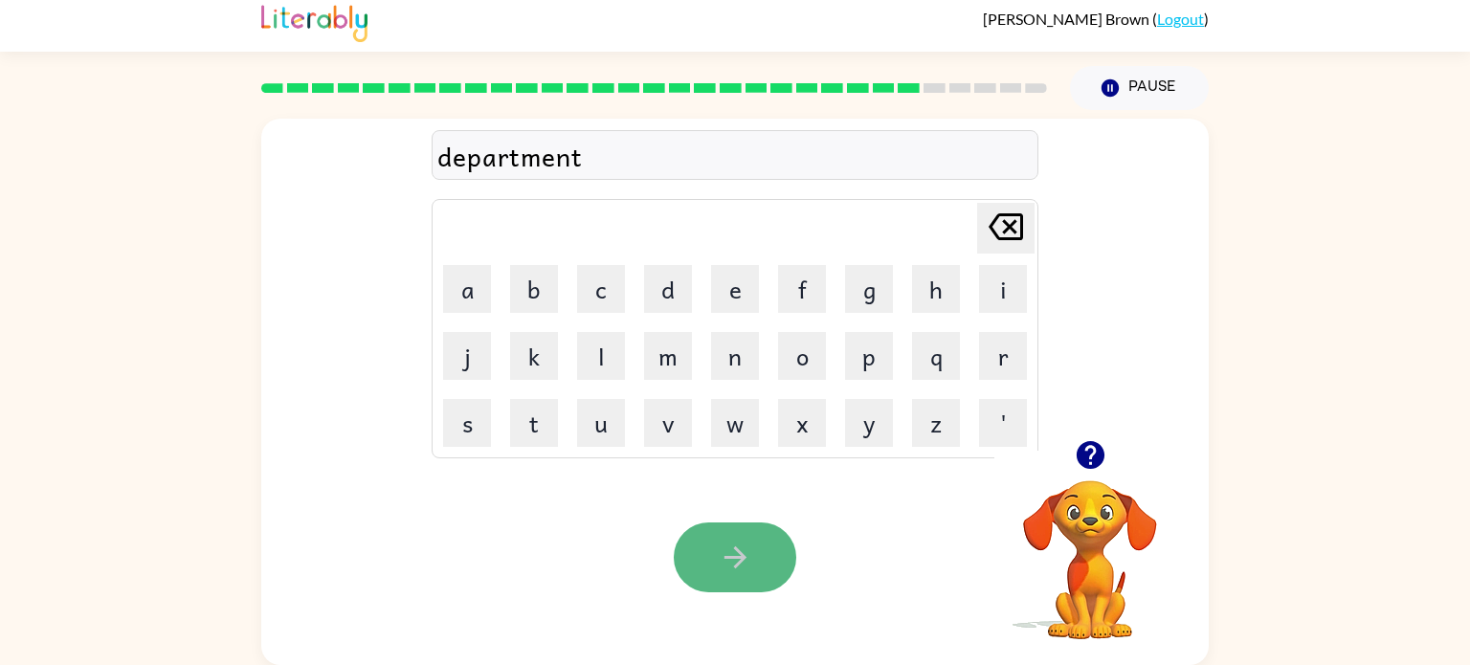
click at [725, 571] on icon "button" at bounding box center [736, 558] width 34 height 34
click at [745, 586] on button "button" at bounding box center [735, 558] width 123 height 70
click at [747, 577] on button "button" at bounding box center [735, 558] width 123 height 70
click at [753, 571] on button "button" at bounding box center [735, 558] width 123 height 70
click at [728, 552] on icon "button" at bounding box center [736, 558] width 34 height 34
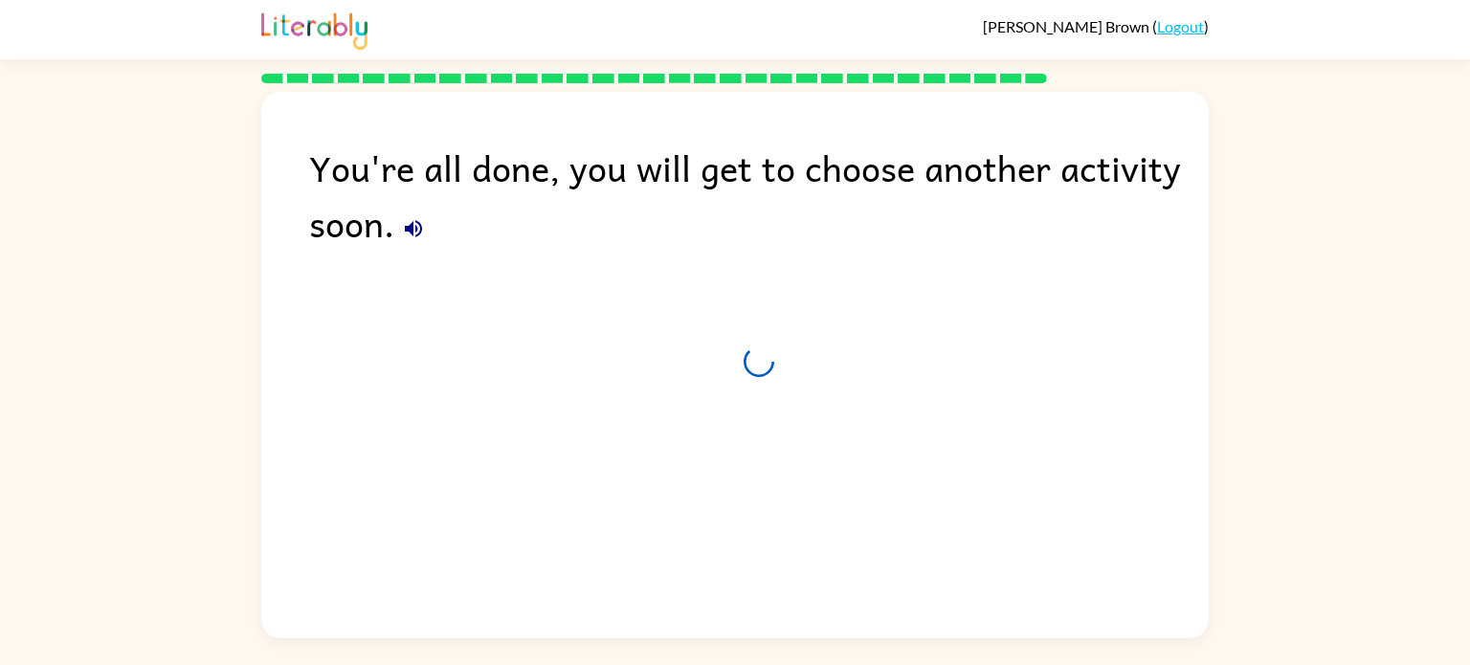
scroll to position [0, 0]
